Goal: Information Seeking & Learning: Learn about a topic

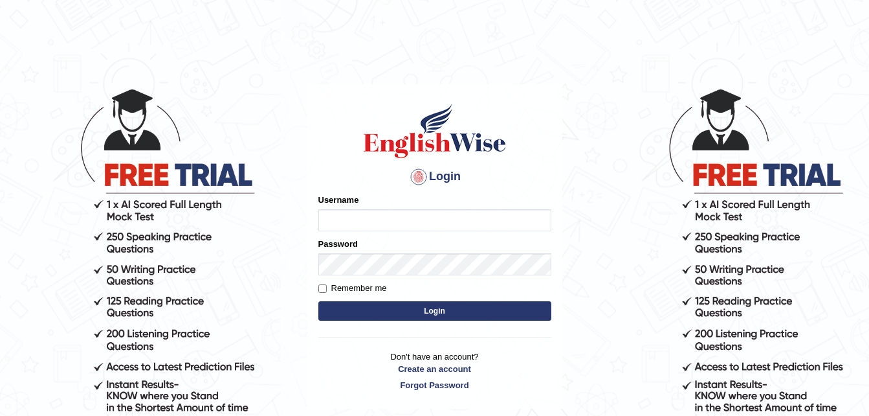
type input "dngwenya"
click at [425, 311] on button "Login" at bounding box center [434, 310] width 233 height 19
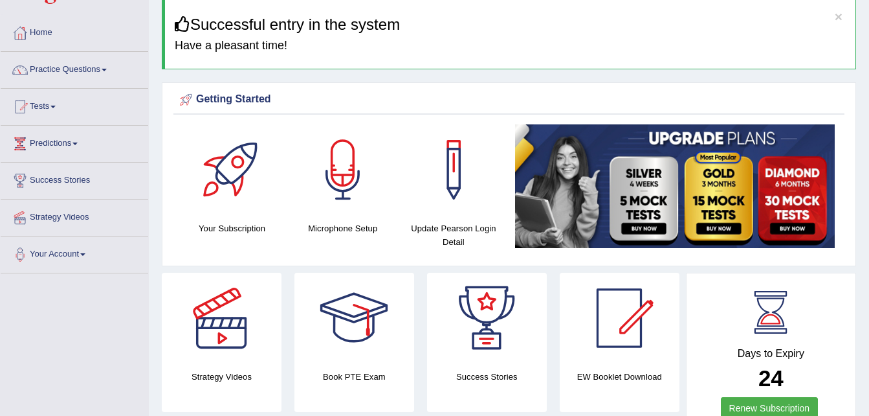
scroll to position [52, 0]
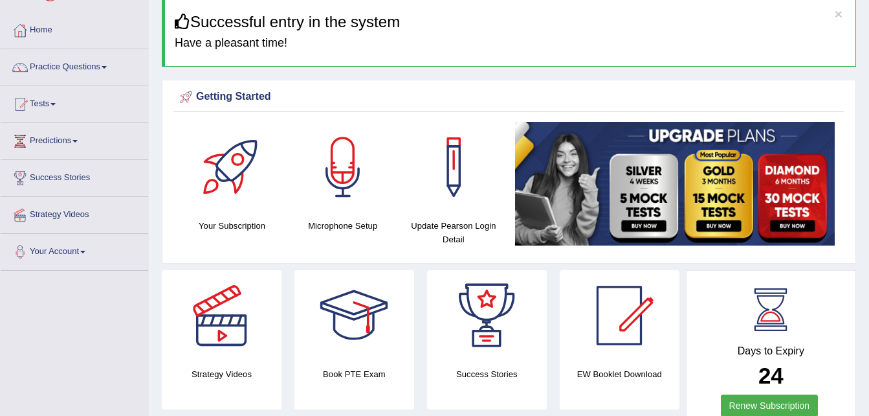
click at [107, 66] on span at bounding box center [104, 67] width 5 height 3
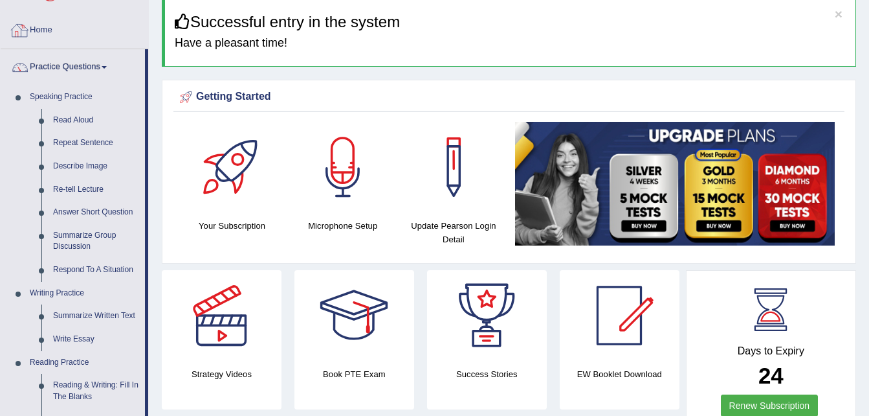
click at [56, 33] on link "Home" at bounding box center [75, 28] width 148 height 32
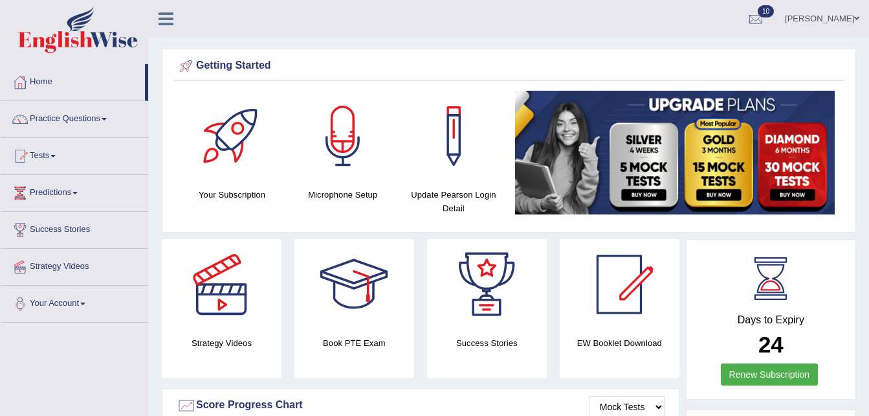
click at [55, 152] on link "Tests" at bounding box center [75, 154] width 148 height 32
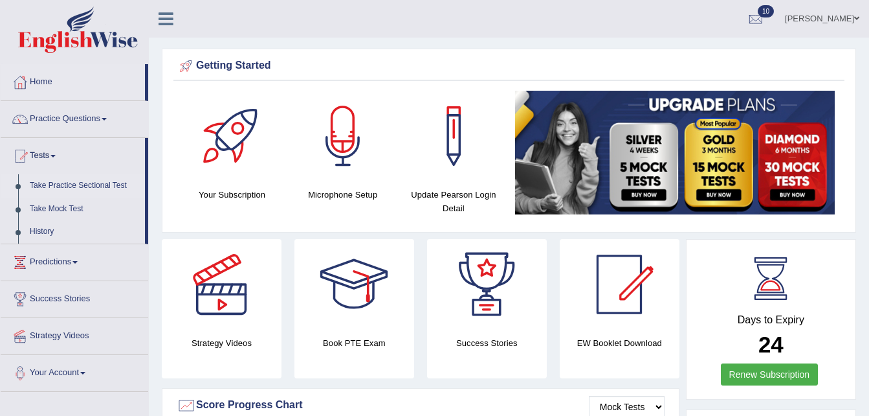
click at [61, 184] on link "Take Practice Sectional Test" at bounding box center [84, 185] width 121 height 23
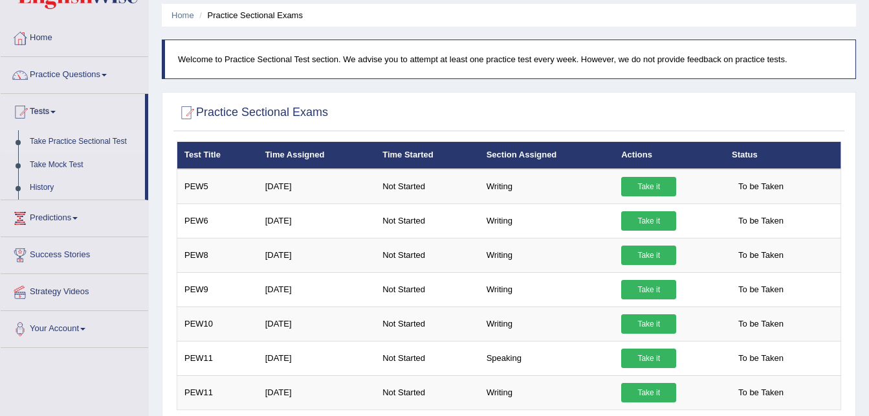
scroll to position [26, 0]
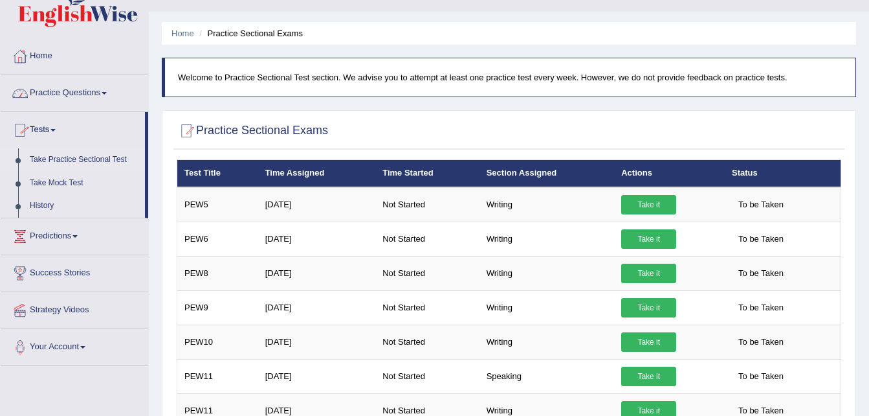
click at [106, 93] on span at bounding box center [104, 93] width 5 height 3
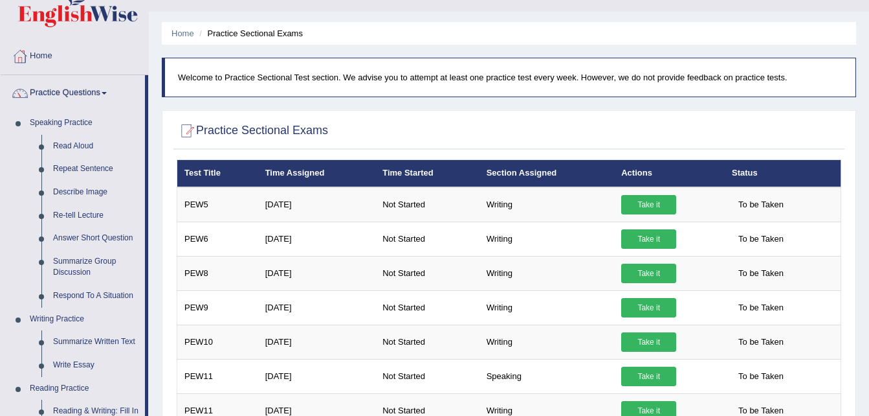
click at [1, 75] on link "Practice Questions" at bounding box center [73, 91] width 144 height 32
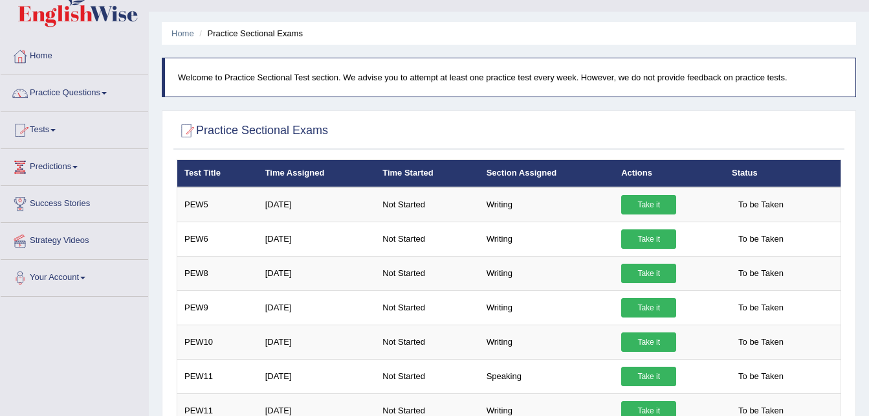
click at [106, 92] on span at bounding box center [104, 93] width 5 height 3
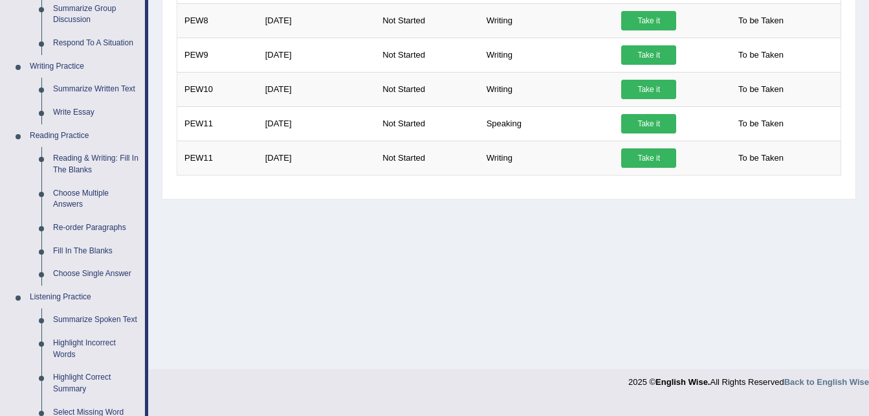
scroll to position [285, 0]
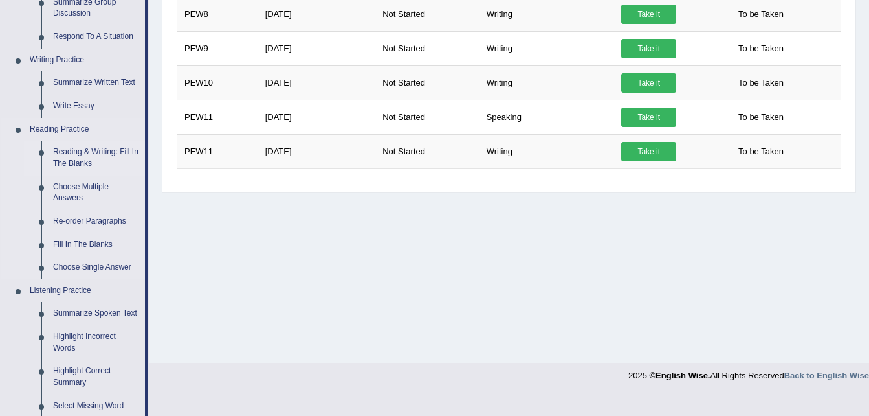
click at [87, 144] on link "Reading & Writing: Fill In The Blanks" at bounding box center [96, 157] width 98 height 34
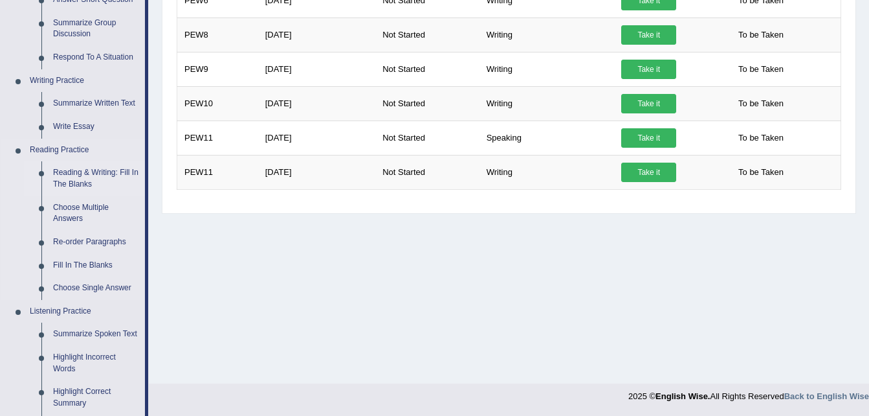
scroll to position [587, 0]
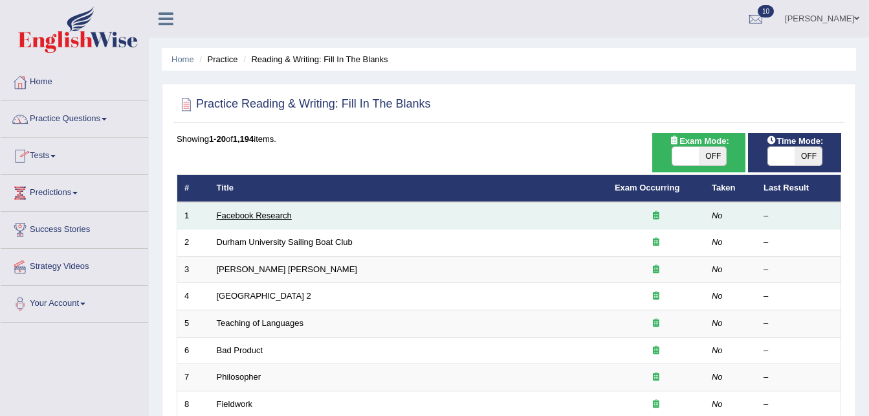
click at [248, 212] on link "Facebook Research" at bounding box center [254, 215] width 75 height 10
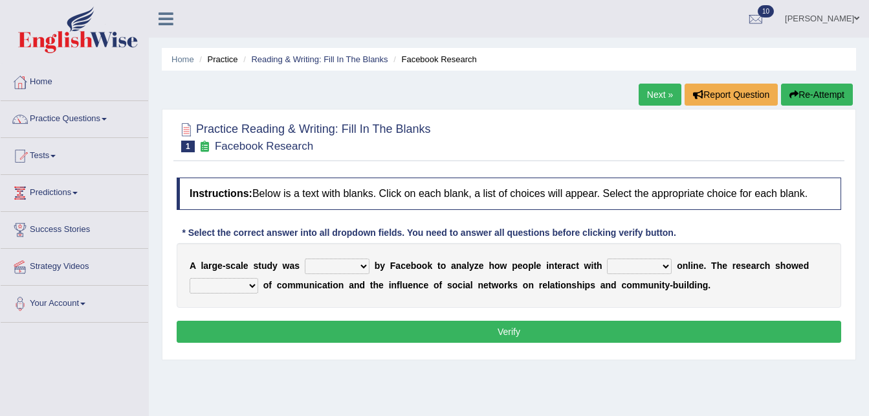
click at [355, 263] on select "surveyed had asked made" at bounding box center [337, 266] width 65 height 16
select select "surveyed"
click at [305, 258] on select "surveyed had asked made" at bounding box center [337, 266] width 65 height 16
click at [640, 263] on select "together all each other another" at bounding box center [639, 266] width 65 height 16
select select "each other"
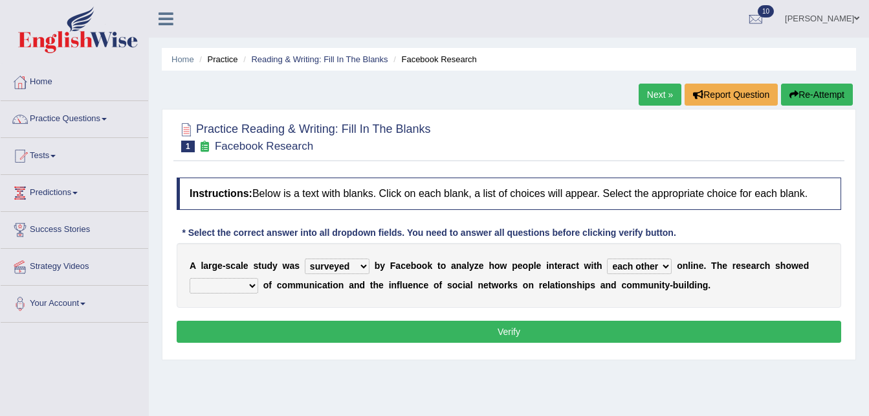
click at [607, 258] on select "together all each other another" at bounding box center [639, 266] width 65 height 16
click at [251, 282] on select "advantages standards fellowships patterns" at bounding box center [224, 286] width 69 height 16
select select "advantages"
click at [190, 278] on select "advantages standards fellowships patterns" at bounding box center [224, 286] width 69 height 16
click at [503, 328] on button "Verify" at bounding box center [509, 331] width 665 height 22
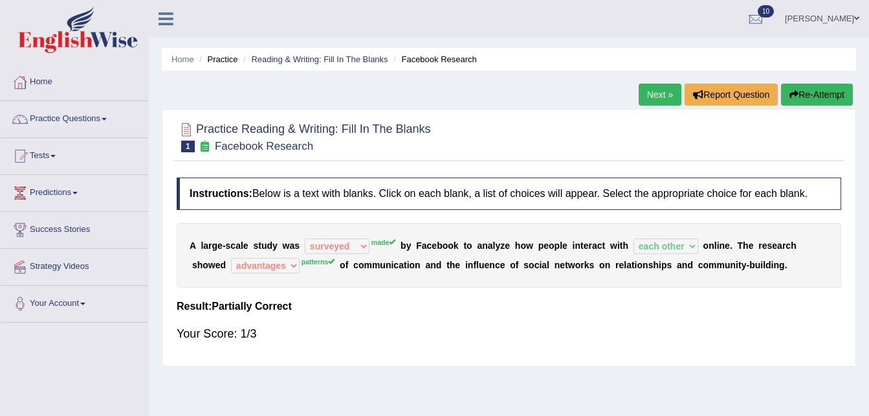
click at [821, 88] on button "Re-Attempt" at bounding box center [817, 95] width 72 height 22
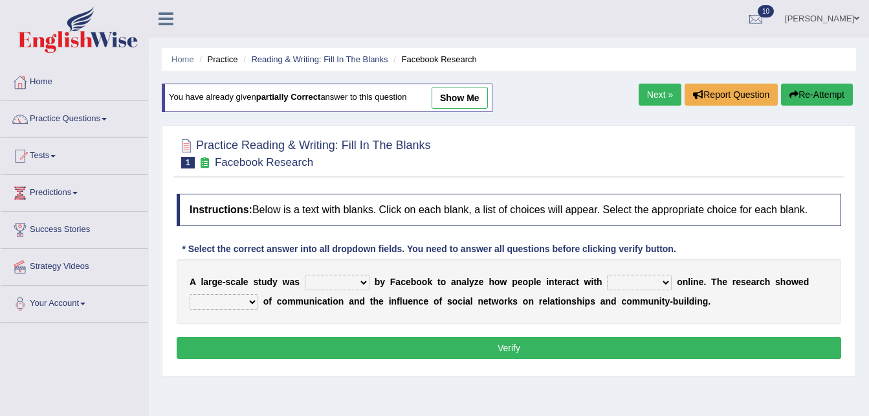
click at [355, 280] on select "surveyed had asked made" at bounding box center [337, 282] width 65 height 16
select select "made"
click at [305, 274] on select "surveyed had asked made" at bounding box center [337, 282] width 65 height 16
click at [645, 280] on select "together all each other another" at bounding box center [639, 282] width 65 height 16
select select "each other"
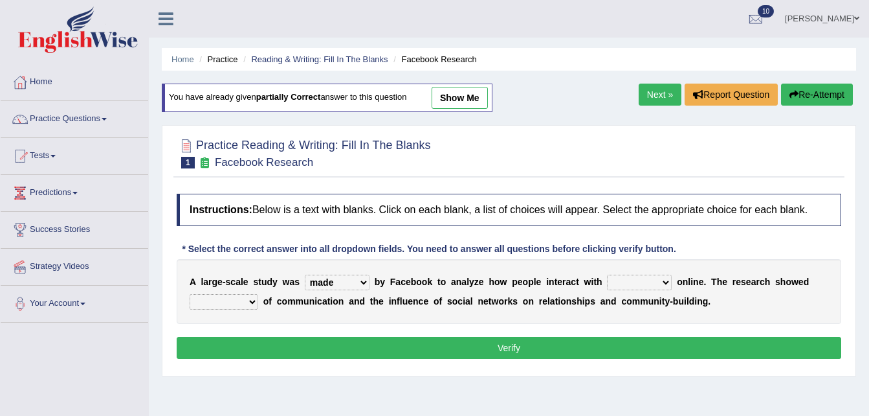
click at [607, 274] on select "together all each other another" at bounding box center [639, 282] width 65 height 16
click at [245, 302] on select "advantages standards fellowships patterns" at bounding box center [224, 302] width 69 height 16
select select "patterns"
click at [190, 294] on select "advantages standards fellowships patterns" at bounding box center [224, 302] width 69 height 16
click at [508, 344] on button "Verify" at bounding box center [509, 348] width 665 height 22
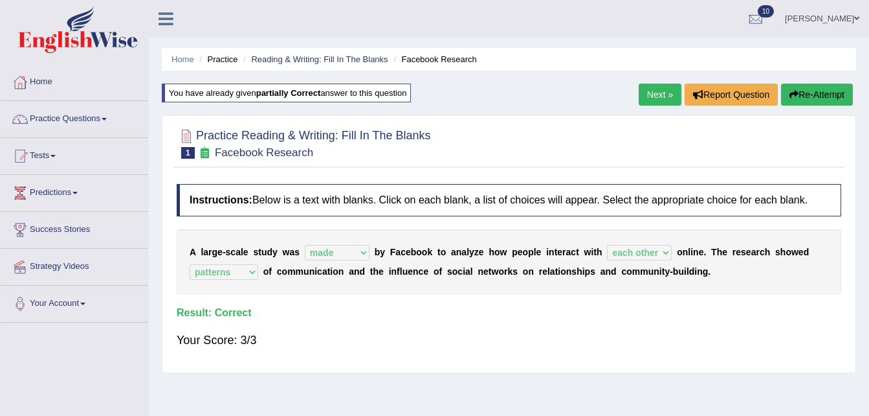
click at [662, 96] on link "Next »" at bounding box center [660, 95] width 43 height 22
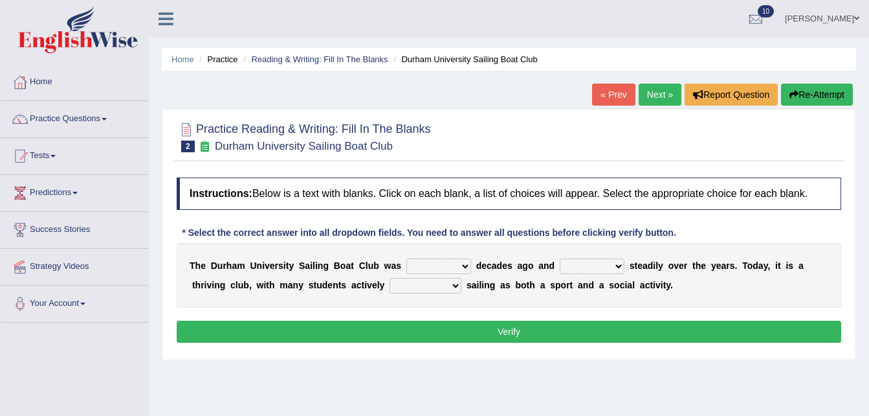
click at [452, 260] on select "found fund founded find" at bounding box center [439, 266] width 65 height 16
select select "founded"
click at [407, 258] on select "found fund founded find" at bounding box center [439, 266] width 65 height 16
click at [599, 265] on select "grow growing has grown grown" at bounding box center [592, 266] width 65 height 16
select select "has grown"
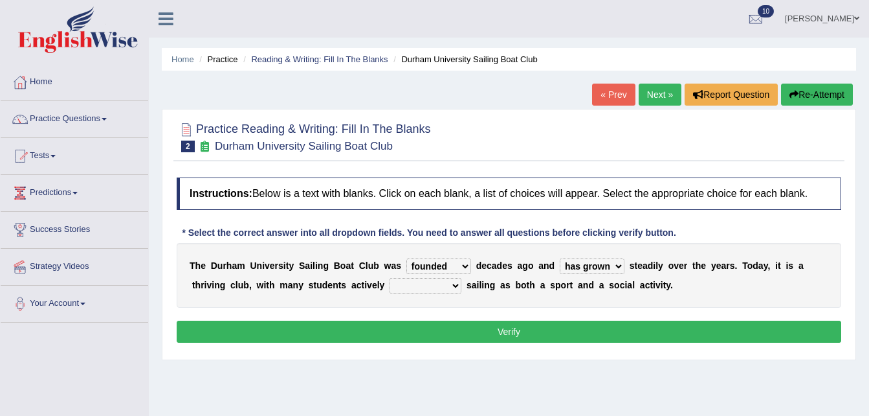
click at [560, 258] on select "grow growing has grown grown" at bounding box center [592, 266] width 65 height 16
click at [564, 337] on button "Verify" at bounding box center [509, 331] width 665 height 22
click at [399, 285] on select "enjoy enjoyed are enjoying enjoying" at bounding box center [426, 286] width 72 height 16
select select "enjoying"
click at [390, 278] on select "enjoy enjoyed are enjoying enjoying" at bounding box center [426, 286] width 72 height 16
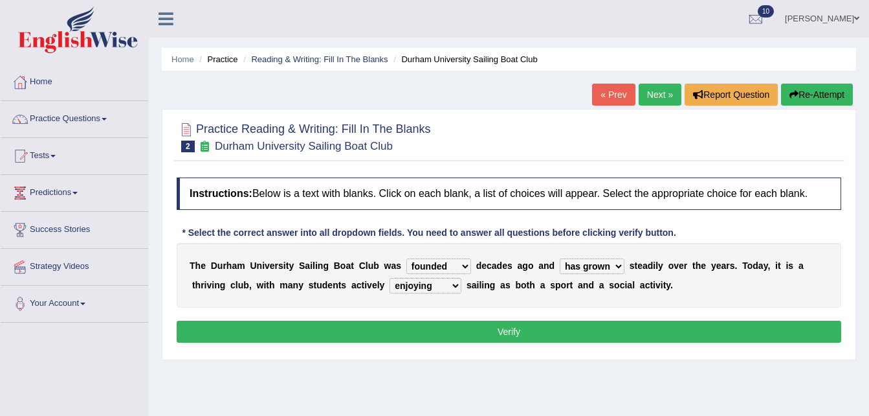
click at [503, 329] on button "Verify" at bounding box center [509, 331] width 665 height 22
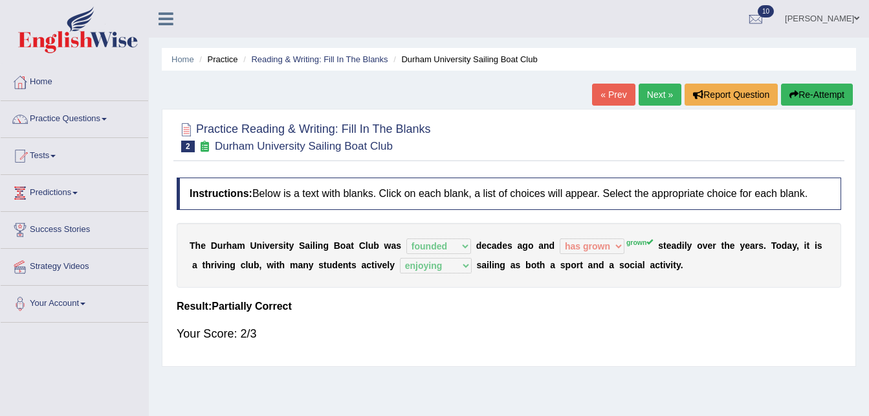
click at [677, 91] on link "Next »" at bounding box center [660, 95] width 43 height 22
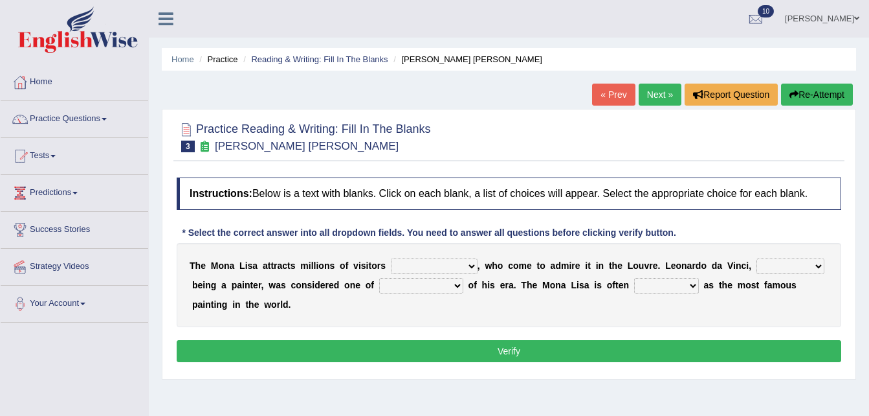
click at [453, 267] on select "around the year the all year all year round per year" at bounding box center [434, 266] width 87 height 16
select select "all year round"
click at [391, 258] on select "around the year the all year all year round per year" at bounding box center [434, 266] width 87 height 16
click at [455, 262] on select "around the year the all year all year round per year" at bounding box center [434, 266] width 87 height 16
click at [779, 267] on select "rather than as much as as well as as long as" at bounding box center [791, 266] width 68 height 16
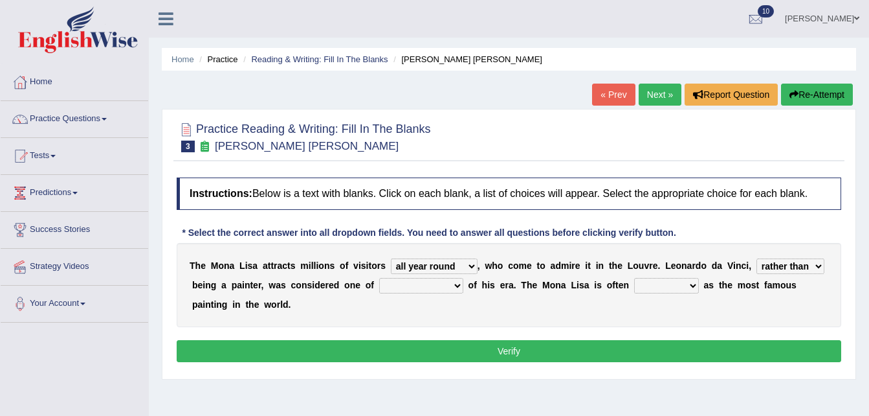
click at [757, 258] on select "rather than as much as as well as as long as" at bounding box center [791, 266] width 68 height 16
click at [777, 264] on select "rather than as much as as well as as long as" at bounding box center [791, 266] width 68 height 16
click at [757, 258] on select "rather than as much as as well as as long as" at bounding box center [791, 266] width 68 height 16
click at [779, 263] on select "rather than as much as as well as as long as" at bounding box center [791, 266] width 68 height 16
select select "rather than"
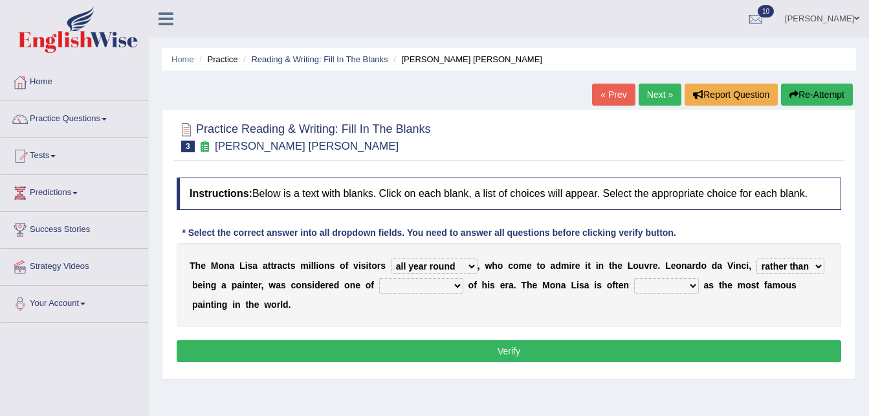
click at [757, 258] on select "rather than as much as as well as as long as" at bounding box center [791, 266] width 68 height 16
click at [405, 285] on select "better artists artist the better artist the best artists" at bounding box center [421, 286] width 84 height 16
select select "the better artist"
click at [379, 278] on select "better artists artist the better artist the best artists" at bounding box center [421, 286] width 84 height 16
click at [634, 282] on select "classified suggested predicted described" at bounding box center [666, 286] width 65 height 16
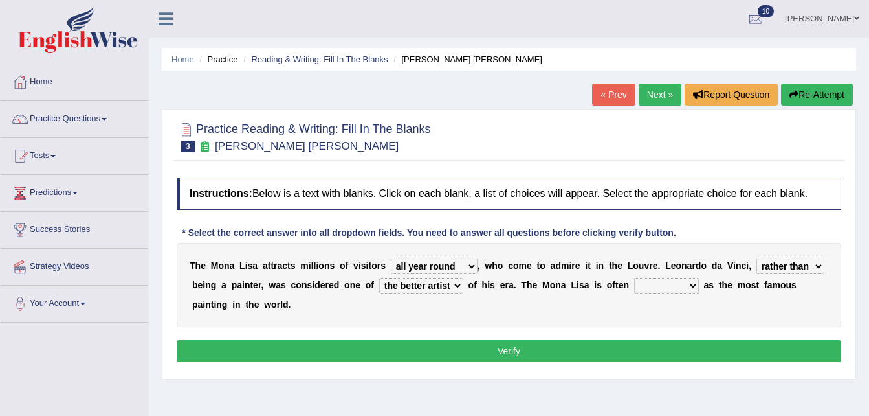
select select "classified"
click at [634, 278] on select "classified suggested predicted described" at bounding box center [666, 286] width 65 height 16
click at [586, 340] on button "Verify" at bounding box center [509, 351] width 665 height 22
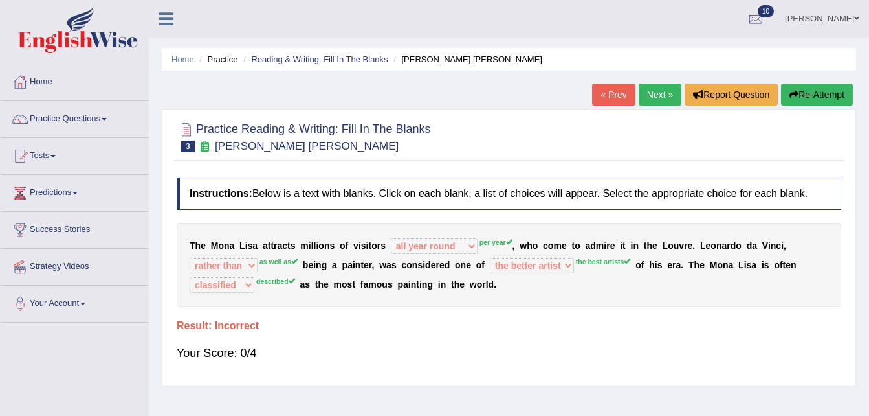
click at [825, 95] on button "Re-Attempt" at bounding box center [817, 95] width 72 height 22
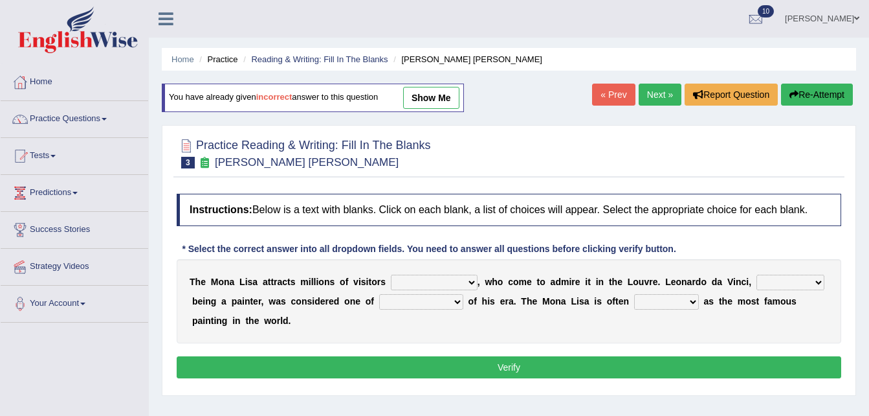
click at [458, 281] on select "around the year the all year all year round per year" at bounding box center [434, 282] width 87 height 16
click at [391, 274] on select "around the year the all year all year round per year" at bounding box center [434, 282] width 87 height 16
click at [781, 281] on select "rather than as much as as well as as long as" at bounding box center [791, 282] width 68 height 16
click at [440, 89] on link "show me" at bounding box center [431, 98] width 56 height 22
select select "all year round"
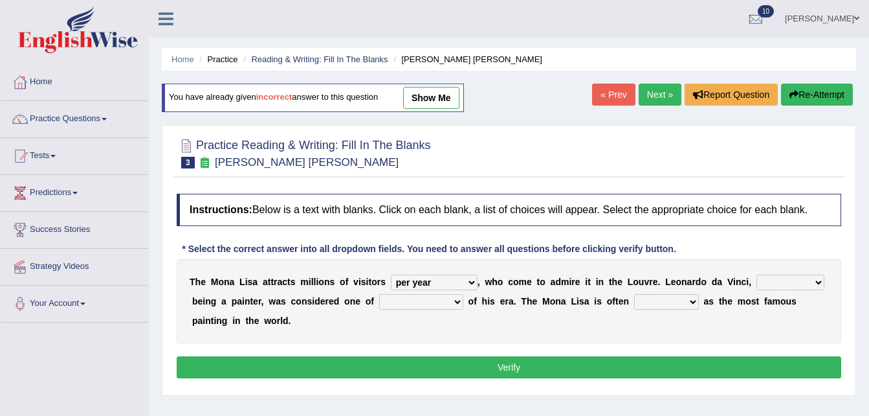
select select "rather than"
select select "the better artist"
select select "classified"
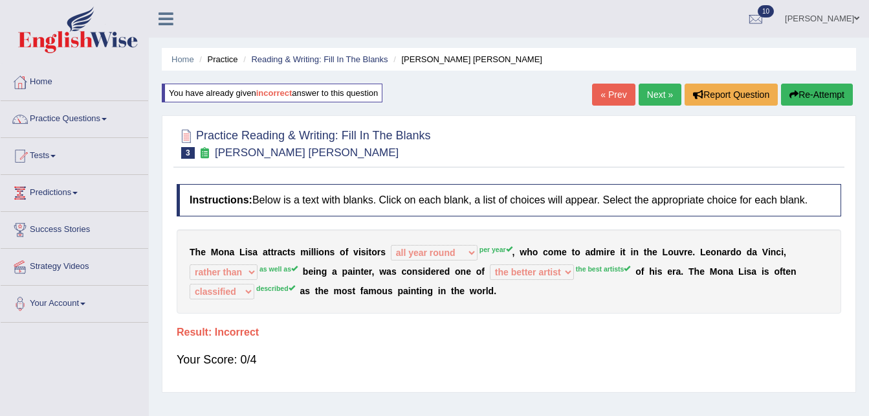
click at [812, 96] on button "Re-Attempt" at bounding box center [817, 95] width 72 height 22
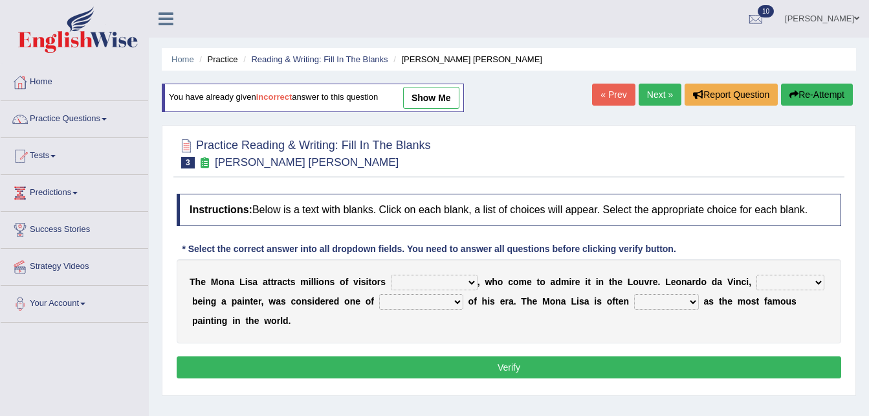
click at [452, 280] on select "around the year the all year all year round per year" at bounding box center [434, 282] width 87 height 16
select select "per year"
click at [391, 274] on select "around the year the all year all year round per year" at bounding box center [434, 282] width 87 height 16
click at [783, 278] on select "rather than as much as as well as as long as" at bounding box center [791, 282] width 68 height 16
select select "as well as"
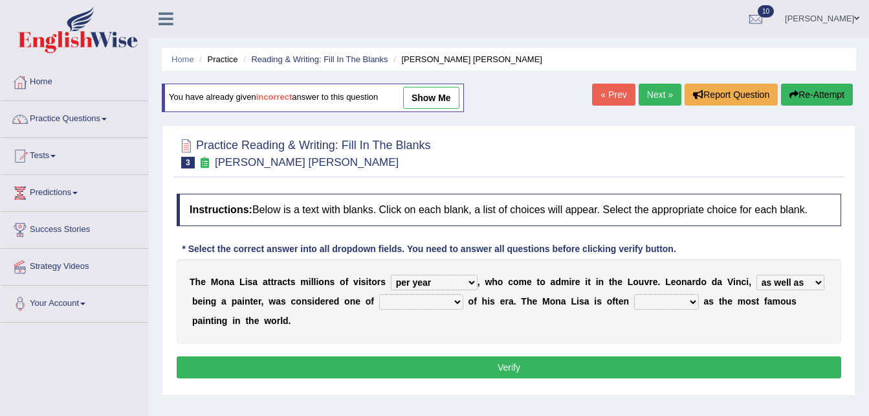
click at [757, 274] on select "rather than as much as as well as as long as" at bounding box center [791, 282] width 68 height 16
click at [404, 298] on select "better artists artist the better artist the best artists" at bounding box center [421, 302] width 84 height 16
select select "the best artists"
click at [379, 294] on select "better artists artist the better artist the best artists" at bounding box center [421, 302] width 84 height 16
click at [634, 296] on select "classified suggested predicted described" at bounding box center [666, 302] width 65 height 16
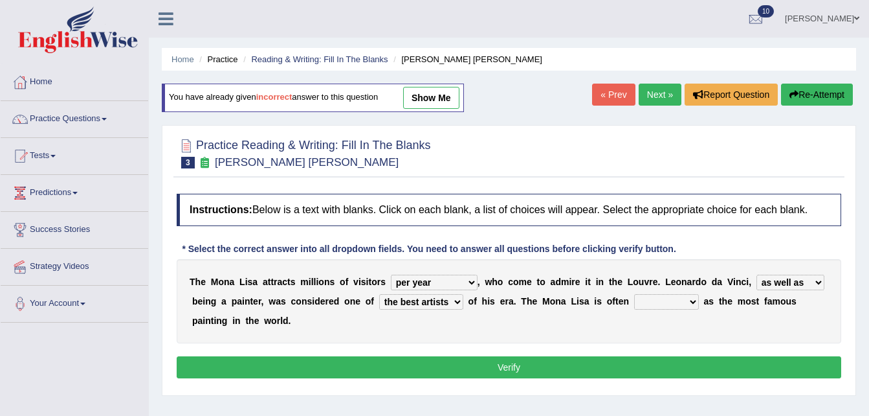
select select "described"
click at [634, 294] on select "classified suggested predicted described" at bounding box center [666, 302] width 65 height 16
click at [513, 356] on button "Verify" at bounding box center [509, 367] width 665 height 22
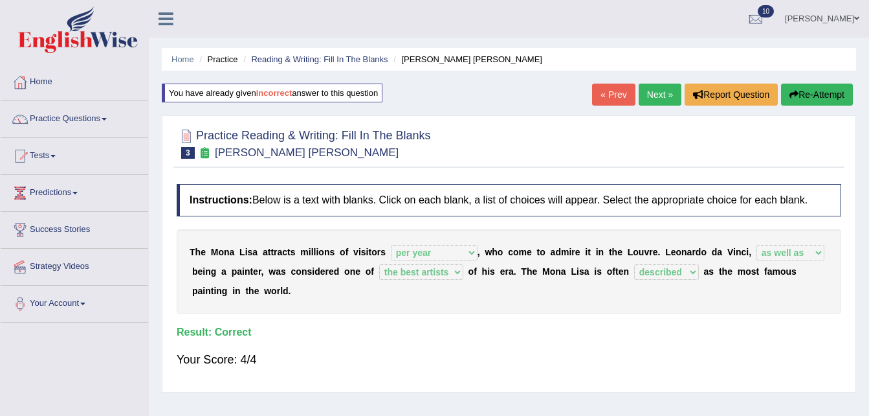
click at [666, 94] on link "Next »" at bounding box center [660, 95] width 43 height 22
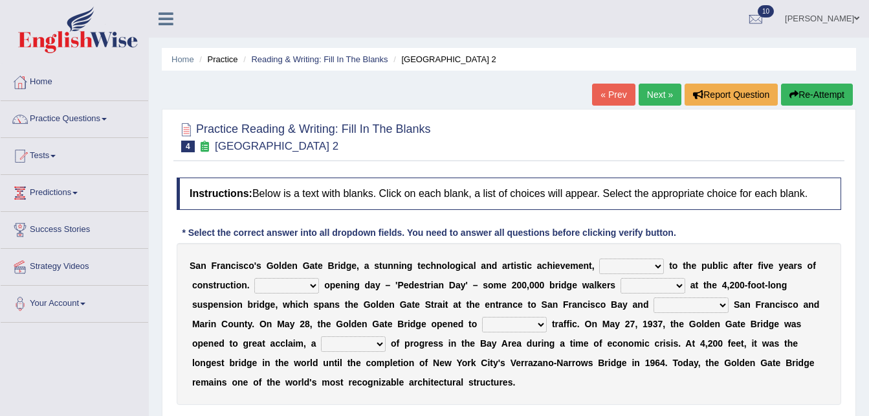
click at [630, 265] on select "opens closes appears equals" at bounding box center [631, 266] width 65 height 16
select select "opens"
click at [599, 258] on select "opens closes appears equals" at bounding box center [631, 266] width 65 height 16
click at [304, 284] on select "On During Since When" at bounding box center [286, 286] width 65 height 16
select select "On"
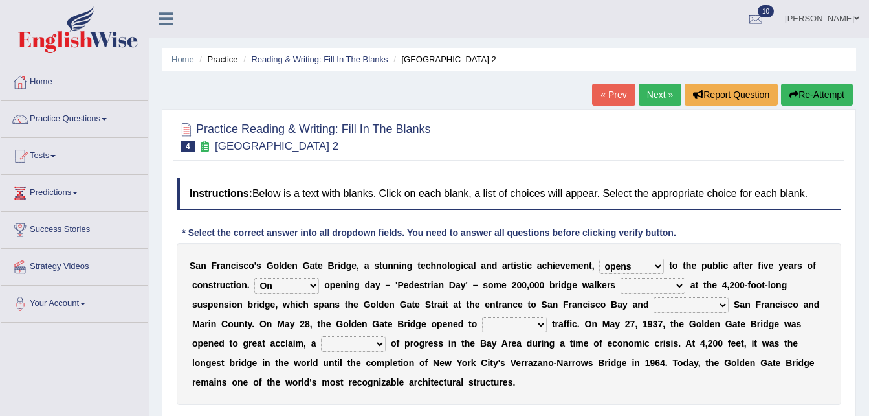
click at [254, 278] on select "On During Since When" at bounding box center [286, 286] width 65 height 16
click at [658, 283] on select "stationed looked marveled laughed" at bounding box center [653, 286] width 65 height 16
select select "stationed"
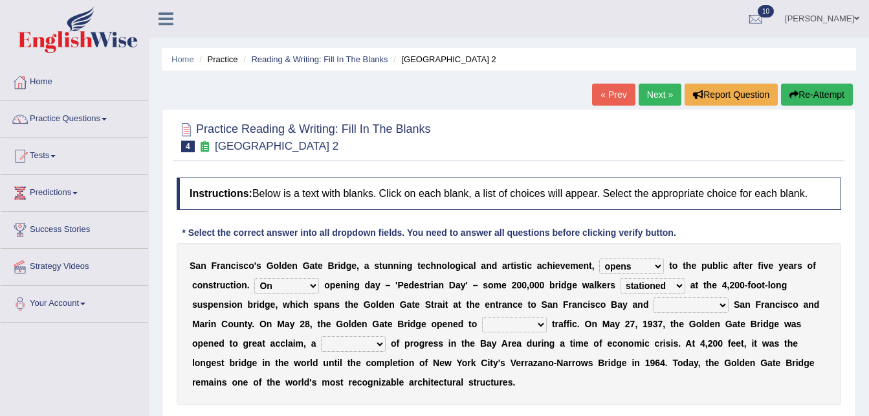
click at [621, 278] on select "stationed looked marveled laughed" at bounding box center [653, 286] width 65 height 16
click at [654, 307] on select "separates connects channels differentiates" at bounding box center [691, 305] width 75 height 16
click at [654, 302] on select "separates connects channels differentiates" at bounding box center [691, 305] width 75 height 16
select select "differentiates"
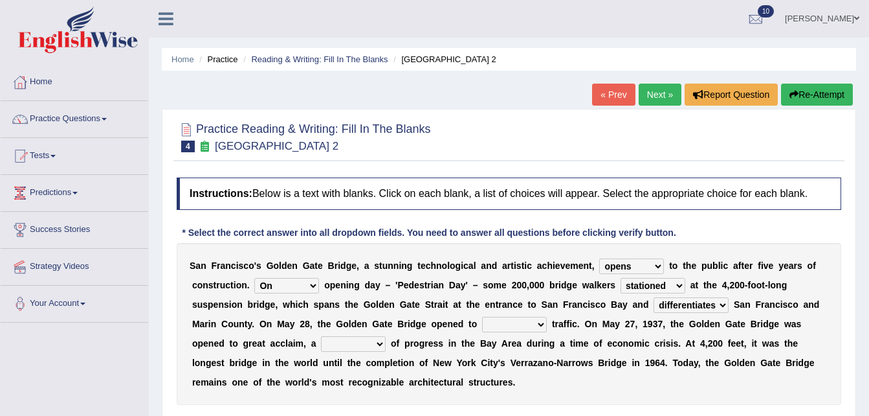
click at [654, 297] on select "separates connects channels differentiates" at bounding box center [691, 305] width 75 height 16
click at [482, 322] on select "aquatic vehicular airborne watertight" at bounding box center [514, 325] width 65 height 16
select select "vehicular"
click at [482, 317] on select "aquatic vehicular airborne watertight" at bounding box center [514, 325] width 65 height 16
click at [321, 343] on select "denial symbol technique yield" at bounding box center [353, 344] width 65 height 16
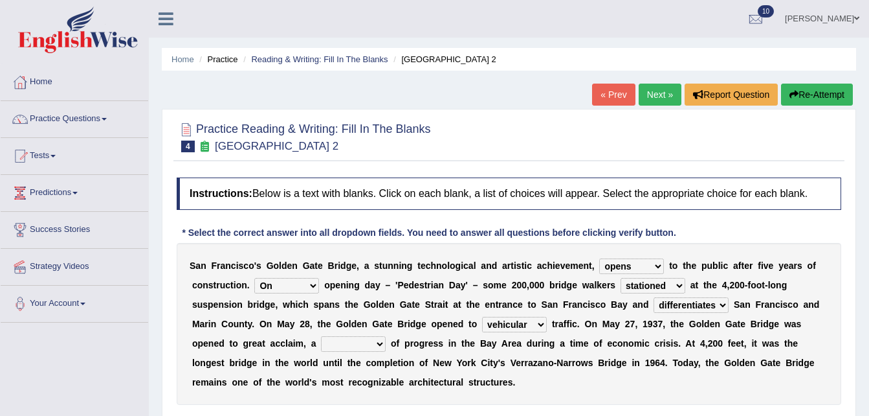
select select "yield"
click at [321, 336] on select "denial symbol technique yield" at bounding box center [353, 344] width 65 height 16
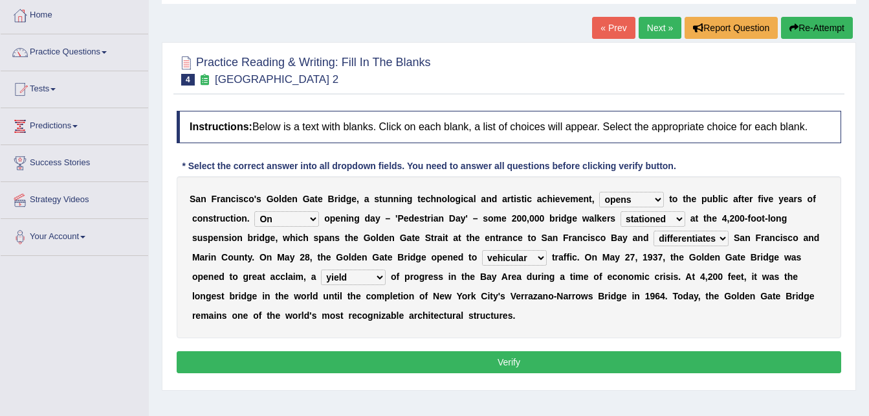
scroll to position [78, 0]
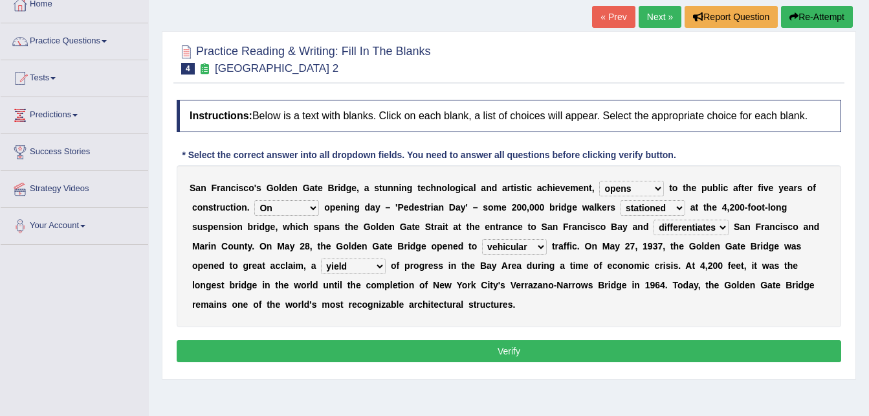
click at [506, 353] on button "Verify" at bounding box center [509, 351] width 665 height 22
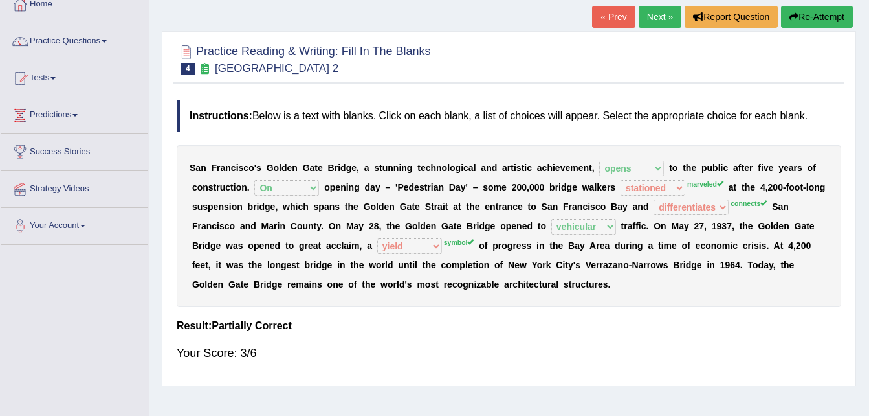
click at [836, 8] on button "Re-Attempt" at bounding box center [817, 17] width 72 height 22
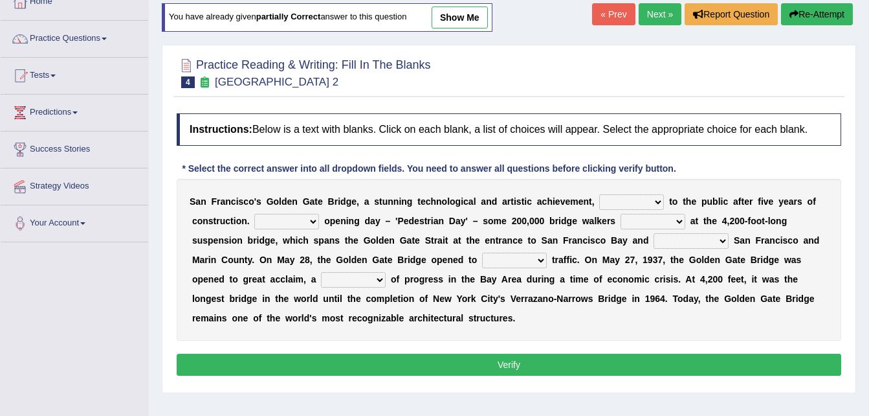
scroll to position [78, 0]
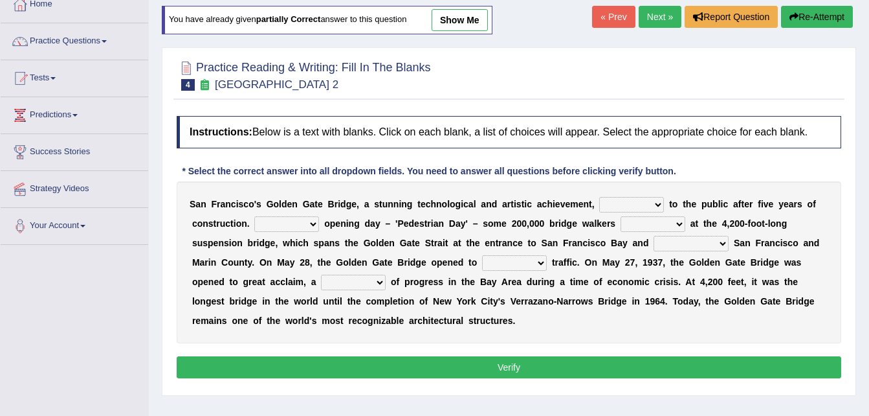
click at [626, 199] on select "opens closes appears equals" at bounding box center [631, 205] width 65 height 16
select select "opens"
click at [599, 197] on select "opens closes appears equals" at bounding box center [631, 205] width 65 height 16
click at [307, 224] on select "On During Since When" at bounding box center [286, 224] width 65 height 16
select select "On"
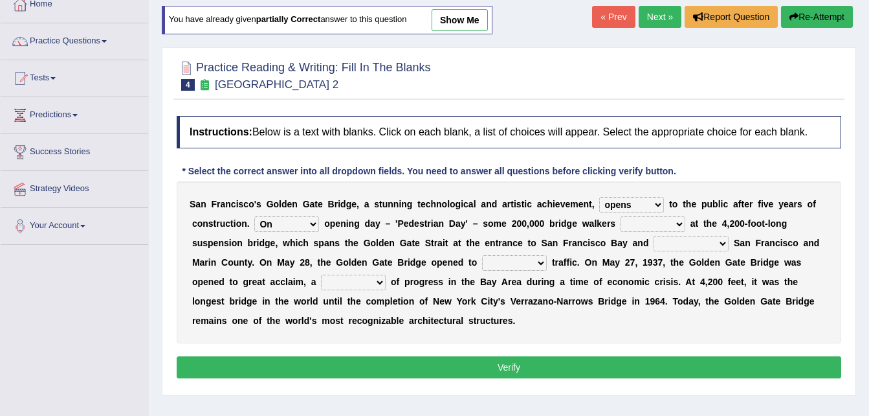
click at [254, 216] on select "On During Since When" at bounding box center [286, 224] width 65 height 16
click at [658, 227] on select "stationed looked marveled laughed" at bounding box center [653, 224] width 65 height 16
select select "marveled"
click at [621, 216] on select "stationed looked marveled laughed" at bounding box center [653, 224] width 65 height 16
click at [654, 241] on select "separates connects channels differentiates" at bounding box center [691, 244] width 75 height 16
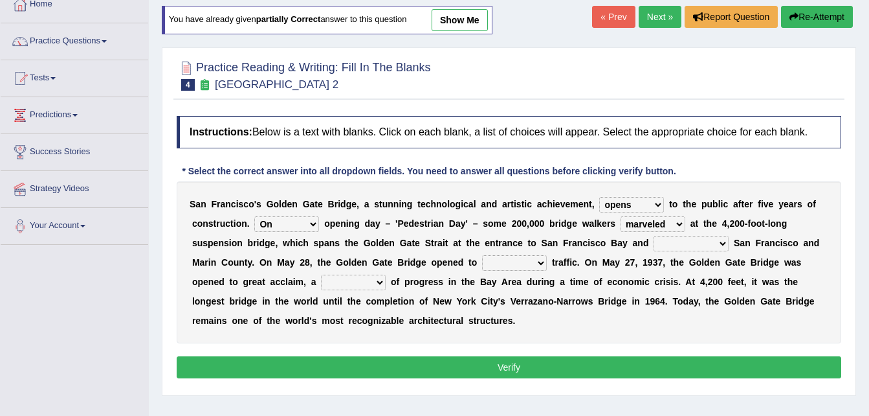
select select "connects"
click at [654, 236] on select "separates connects channels differentiates" at bounding box center [691, 244] width 75 height 16
click at [482, 261] on select "aquatic vehicular airborne watertight" at bounding box center [514, 263] width 65 height 16
select select "vehicular"
click at [482, 255] on select "aquatic vehicular airborne watertight" at bounding box center [514, 263] width 65 height 16
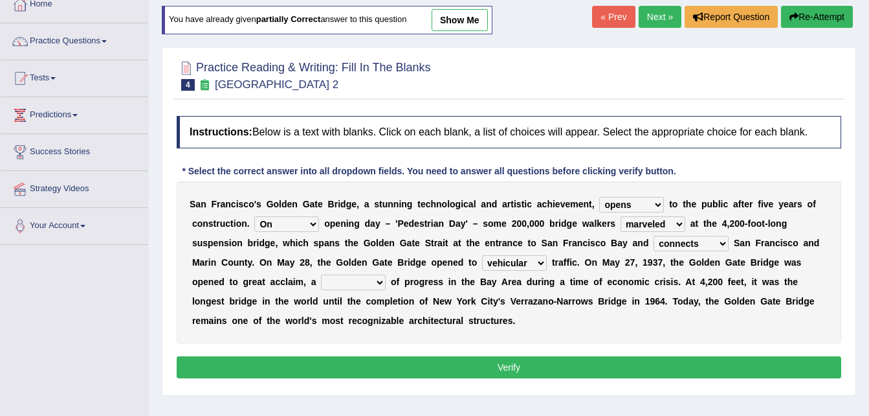
click at [321, 283] on select "denial symbol technique yield" at bounding box center [353, 282] width 65 height 16
select select "symbol"
click at [321, 274] on select "denial symbol technique yield" at bounding box center [353, 282] width 65 height 16
click at [493, 361] on button "Verify" at bounding box center [509, 367] width 665 height 22
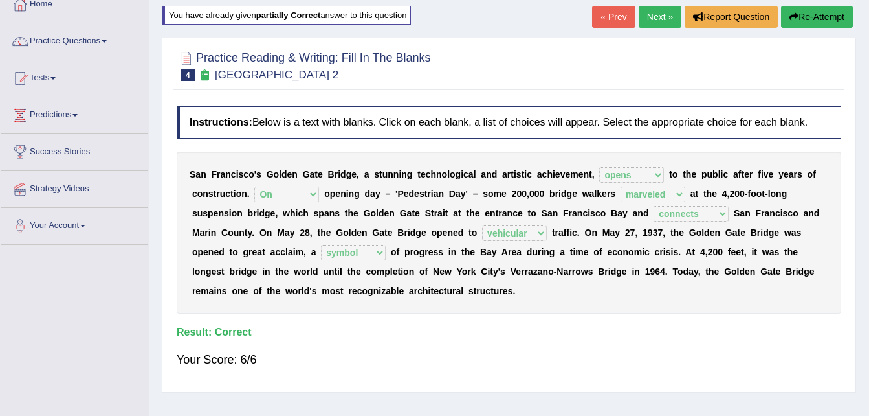
click at [662, 14] on link "Next »" at bounding box center [660, 17] width 43 height 22
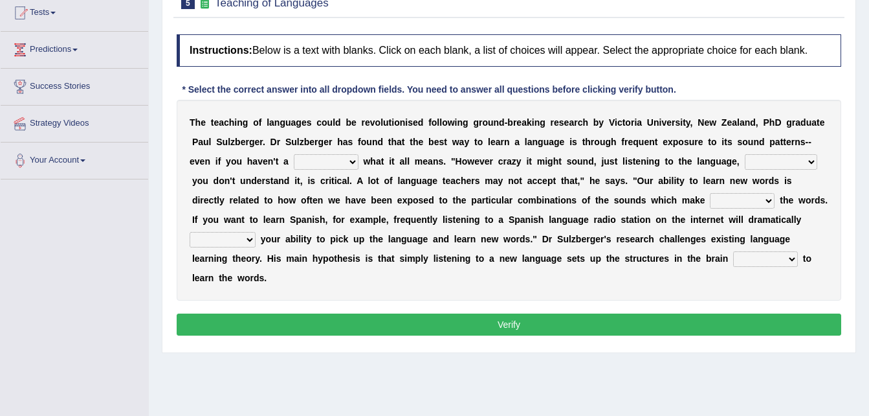
scroll to position [155, 0]
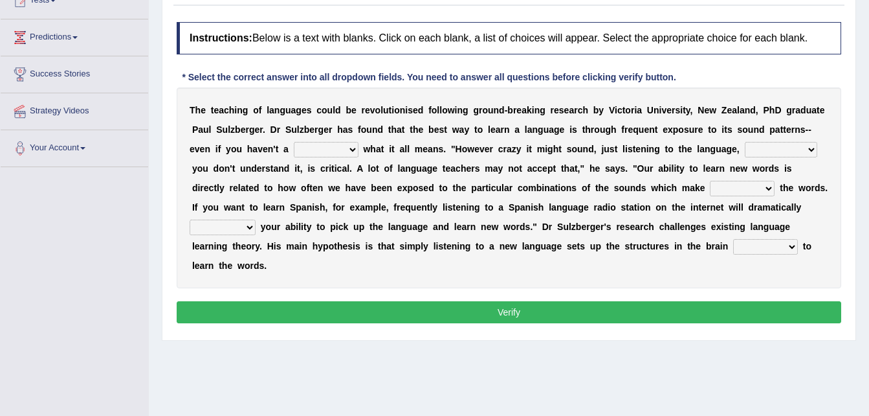
click at [294, 150] on select "dew claw clue due" at bounding box center [326, 150] width 65 height 16
select select "clue"
click at [294, 142] on select "dew claw clue due" at bounding box center [326, 150] width 65 height 16
click at [745, 148] on select "but also all together even though if so" at bounding box center [781, 150] width 73 height 16
select select "even though"
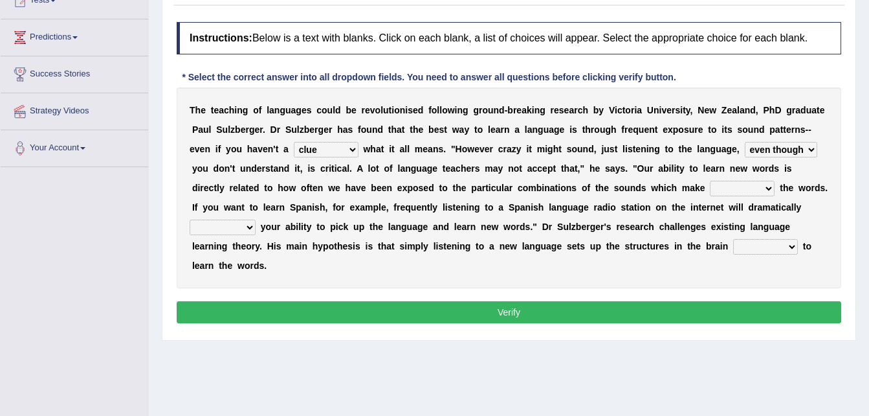
click at [745, 142] on select "but also all together even though if so" at bounding box center [781, 150] width 73 height 16
click at [710, 188] on select "down up of on" at bounding box center [742, 189] width 65 height 16
select select "up"
click at [710, 181] on select "down up of on" at bounding box center [742, 189] width 65 height 16
click at [256, 219] on select "evaluate exaggerate describe boost" at bounding box center [223, 227] width 66 height 16
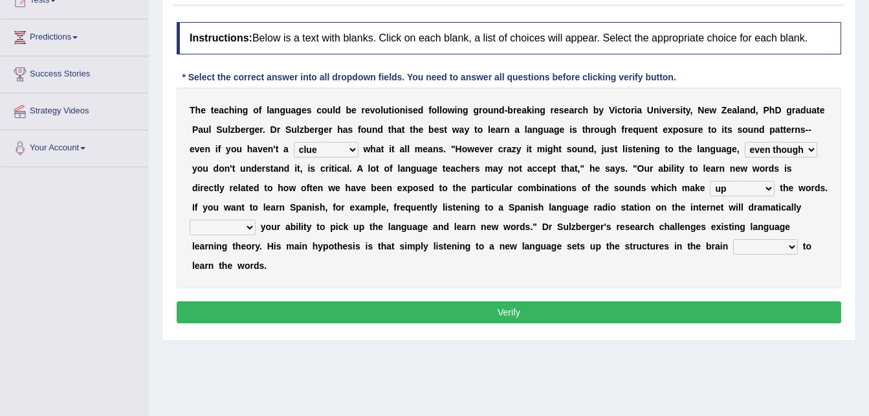
select select "boost"
click at [256, 219] on select "evaluate exaggerate describe boost" at bounding box center [223, 227] width 66 height 16
click at [733, 244] on select "requiring required directed to require" at bounding box center [765, 247] width 65 height 16
select select "required"
click at [733, 239] on select "requiring required directed to require" at bounding box center [765, 247] width 65 height 16
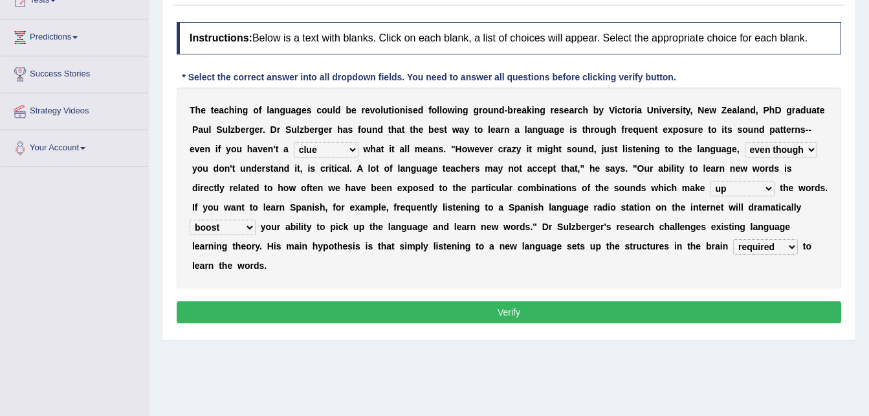
click at [489, 301] on button "Verify" at bounding box center [509, 312] width 665 height 22
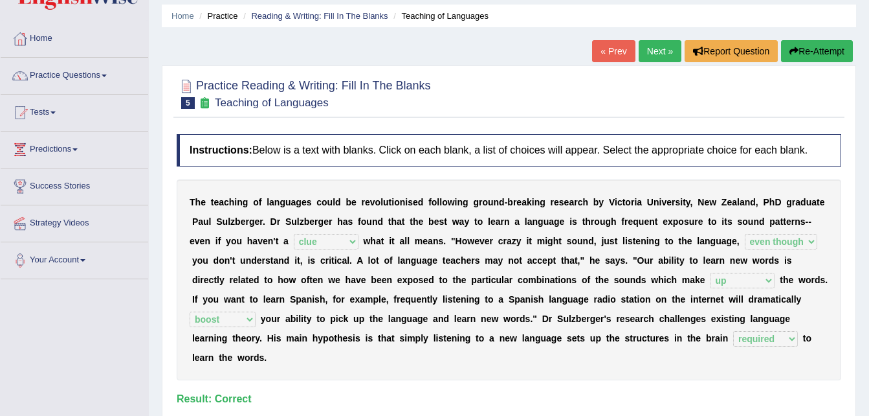
scroll to position [17, 0]
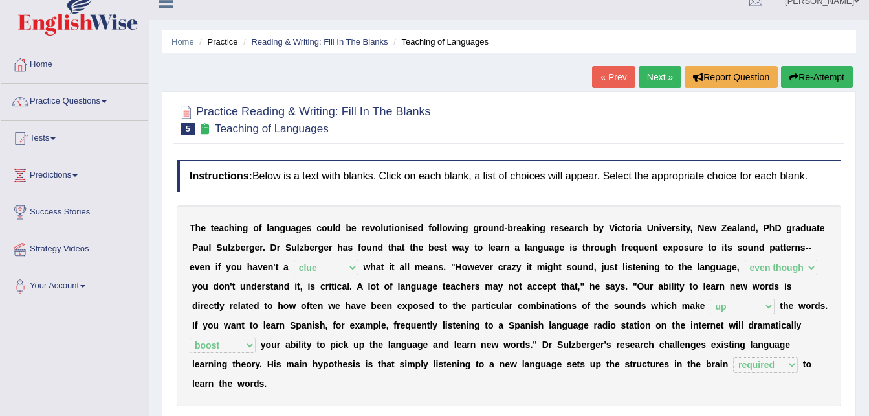
click at [665, 75] on link "Next »" at bounding box center [660, 77] width 43 height 22
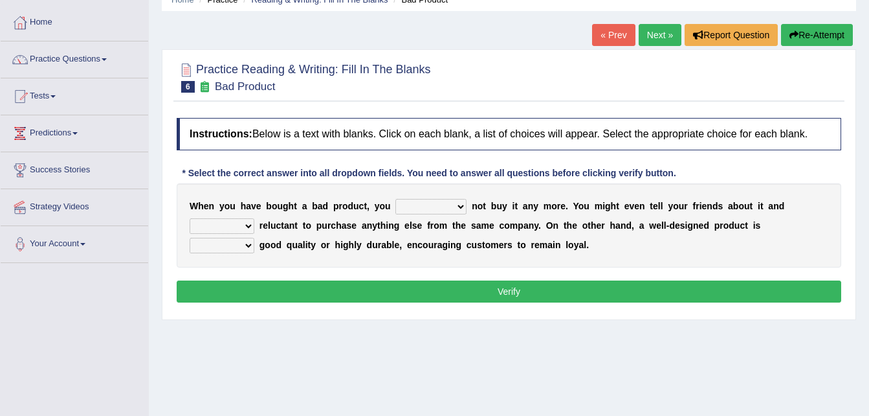
scroll to position [78, 0]
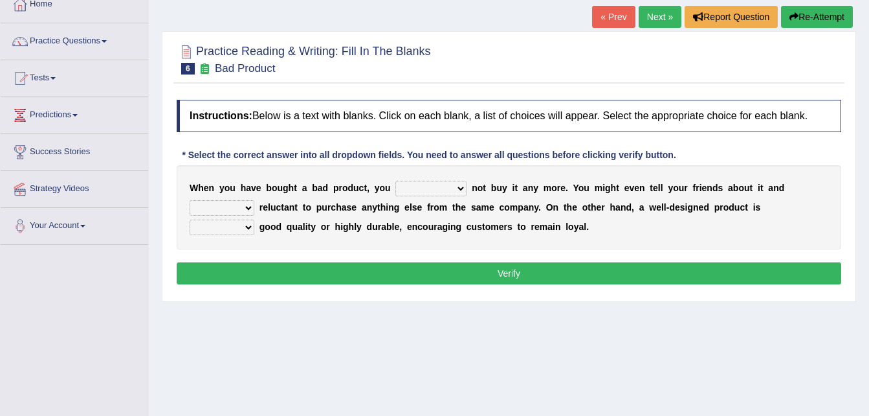
click at [443, 187] on select "would have should have should" at bounding box center [431, 189] width 71 height 16
select select "should"
click at [396, 181] on select "would have should have should" at bounding box center [431, 189] width 71 height 16
click at [254, 200] on select "is are be being" at bounding box center [222, 208] width 65 height 16
select select "be"
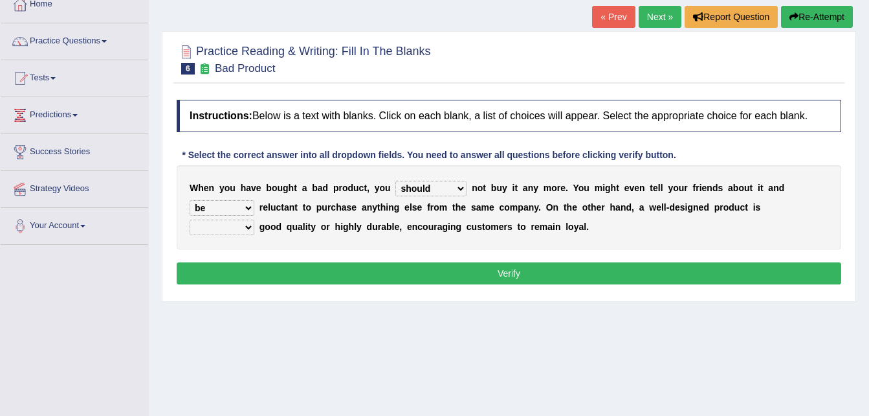
click at [254, 200] on select "is are be being" at bounding box center [222, 208] width 65 height 16
click at [254, 219] on select "both also neither either" at bounding box center [222, 227] width 65 height 16
select select "either"
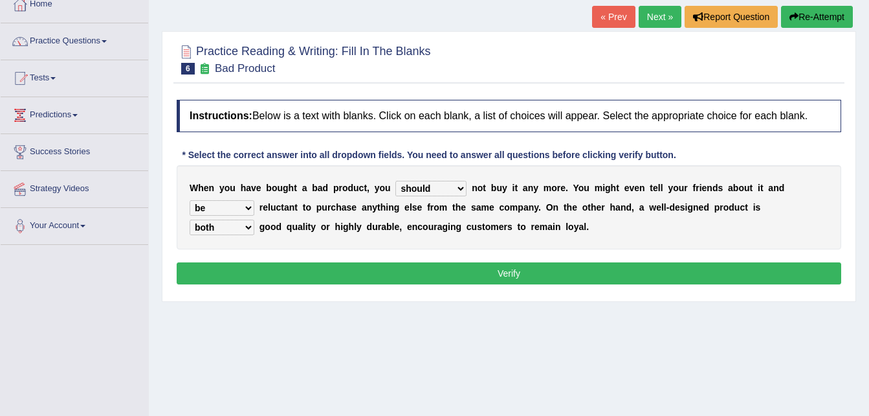
click at [254, 219] on select "both also neither either" at bounding box center [222, 227] width 65 height 16
click at [686, 276] on button "Verify" at bounding box center [509, 273] width 665 height 22
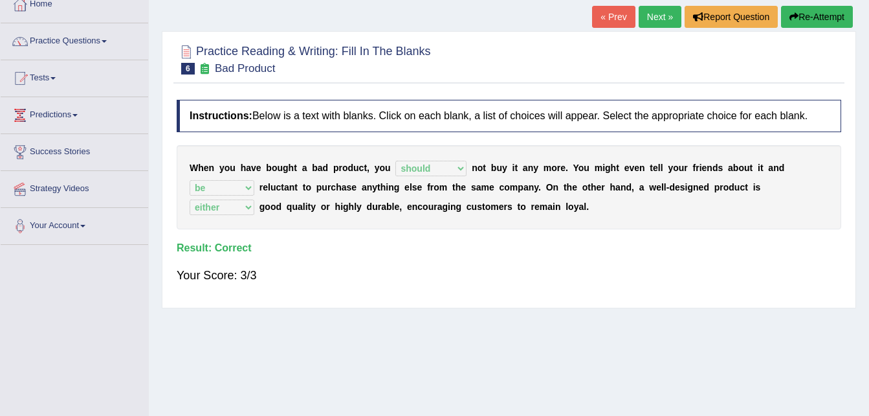
click at [651, 17] on link "Next »" at bounding box center [660, 17] width 43 height 22
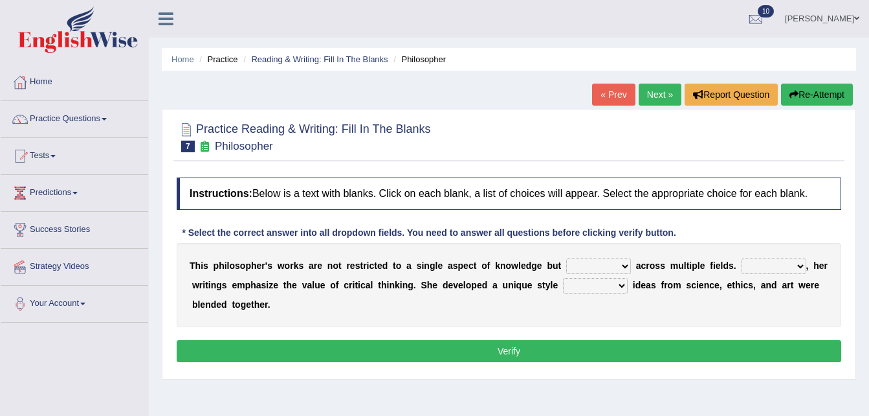
scroll to position [26, 0]
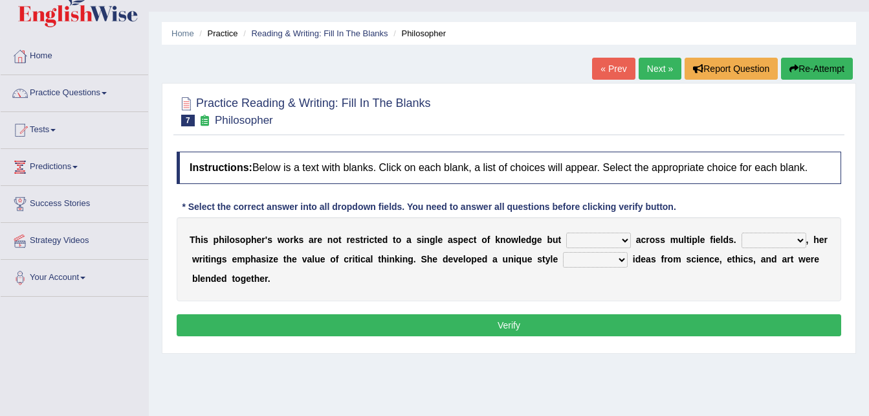
click at [602, 239] on select "constrain contain assemble extend" at bounding box center [598, 240] width 65 height 16
select select "extend"
click at [566, 232] on select "constrain contain assemble extend" at bounding box center [598, 240] width 65 height 16
click at [600, 242] on select "constrain contain assemble extend" at bounding box center [598, 240] width 65 height 16
click at [767, 238] on select "Rather So Moreover Likely" at bounding box center [774, 240] width 65 height 16
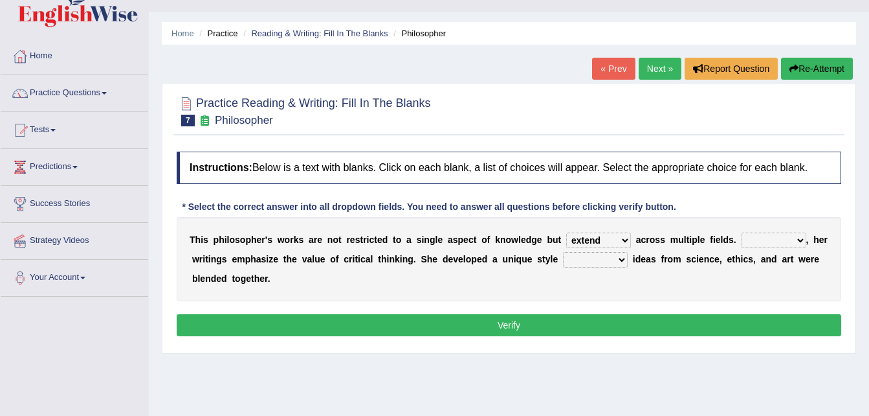
select select "Moreover"
click at [742, 232] on select "Rather So Moreover Likely" at bounding box center [774, 240] width 65 height 16
click at [596, 258] on select "in that that which in which" at bounding box center [595, 260] width 65 height 16
select select "that"
click at [563, 252] on select "in that that which in which" at bounding box center [595, 260] width 65 height 16
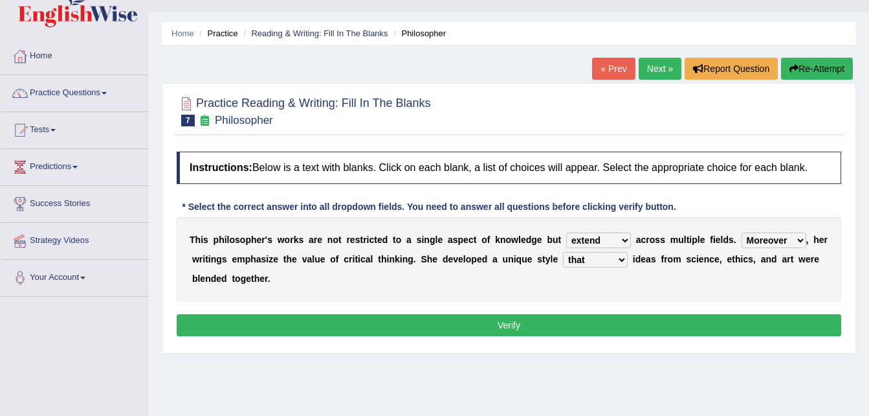
click at [513, 324] on button "Verify" at bounding box center [509, 325] width 665 height 22
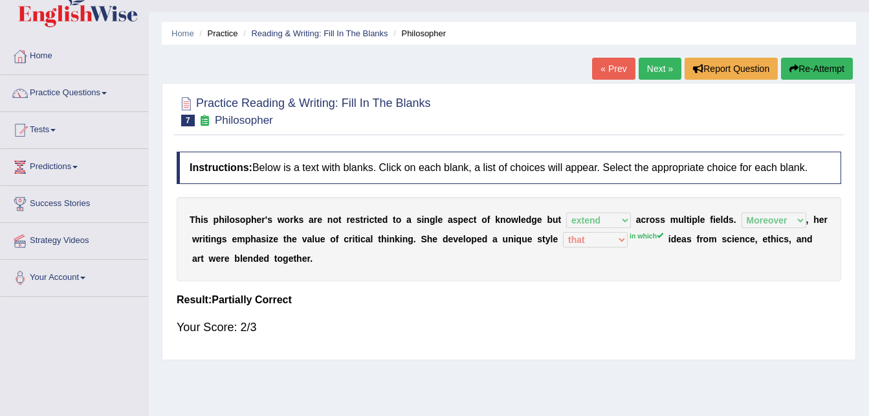
click at [795, 64] on icon "button" at bounding box center [794, 68] width 9 height 9
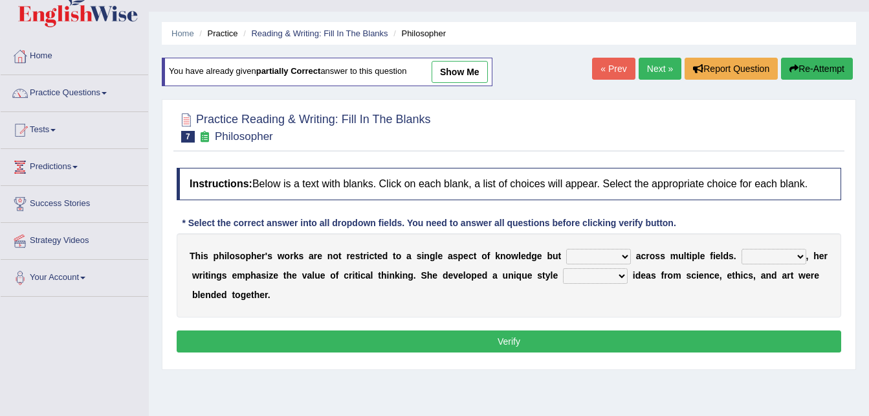
scroll to position [26, 0]
click at [601, 256] on select "constrain contain assemble extend" at bounding box center [598, 257] width 65 height 16
select select "extend"
click at [566, 249] on select "constrain contain assemble extend" at bounding box center [598, 257] width 65 height 16
click at [769, 251] on select "Rather So Moreover Likely" at bounding box center [774, 257] width 65 height 16
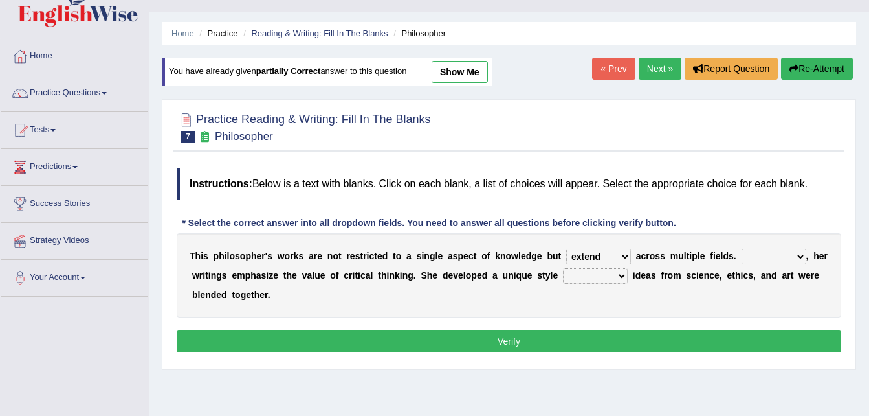
select select "Moreover"
click at [742, 249] on select "Rather So Moreover Likely" at bounding box center [774, 257] width 65 height 16
click at [598, 273] on select "in that that which in which" at bounding box center [595, 276] width 65 height 16
select select "in which"
click at [563, 268] on select "in that that which in which" at bounding box center [595, 276] width 65 height 16
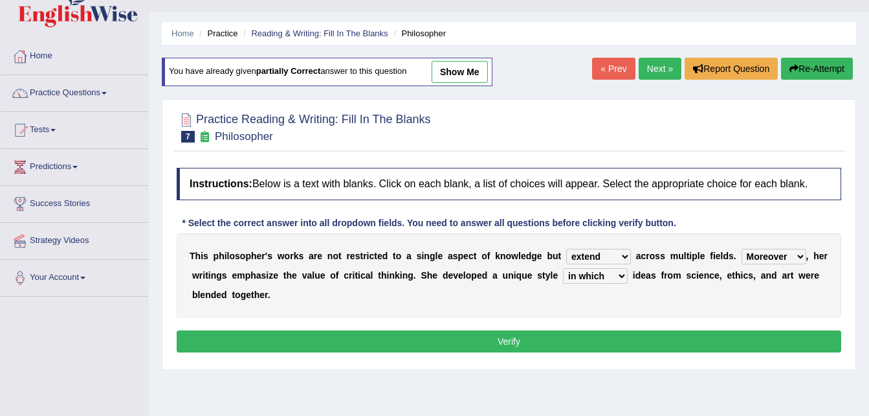
click at [569, 337] on button "Verify" at bounding box center [509, 341] width 665 height 22
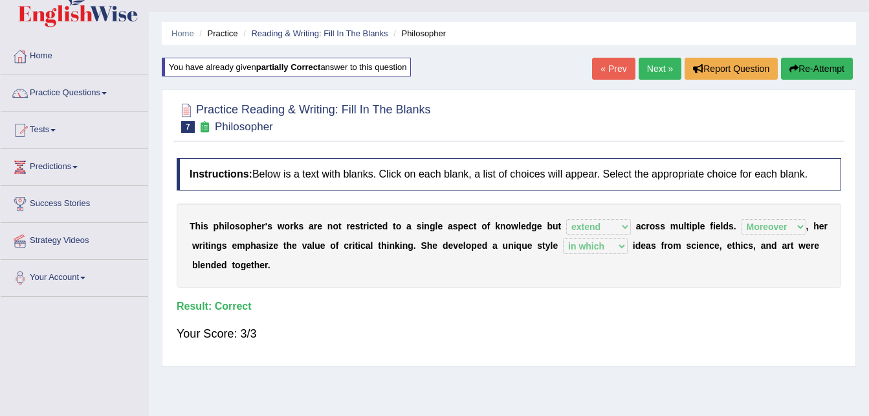
click at [658, 67] on link "Next »" at bounding box center [660, 69] width 43 height 22
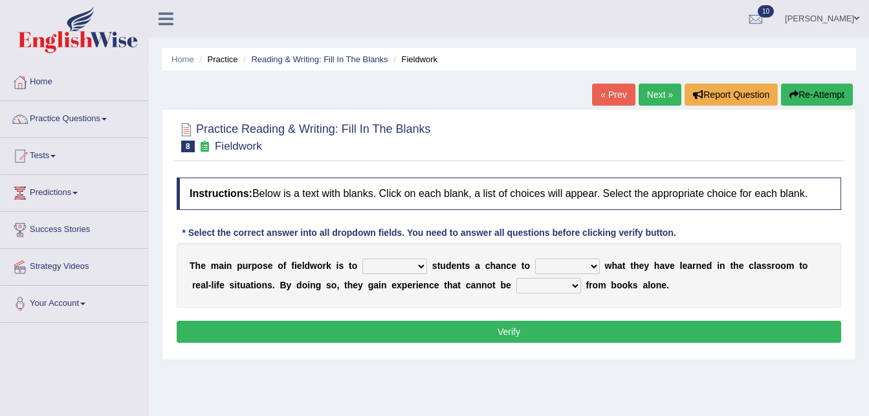
click at [410, 267] on select "resemble stow rave offer" at bounding box center [395, 266] width 65 height 16
select select "offer"
click at [363, 258] on select "resemble stow rave offer" at bounding box center [395, 266] width 65 height 16
click at [575, 263] on select "compare align apply dismount" at bounding box center [567, 266] width 65 height 16
select select "apply"
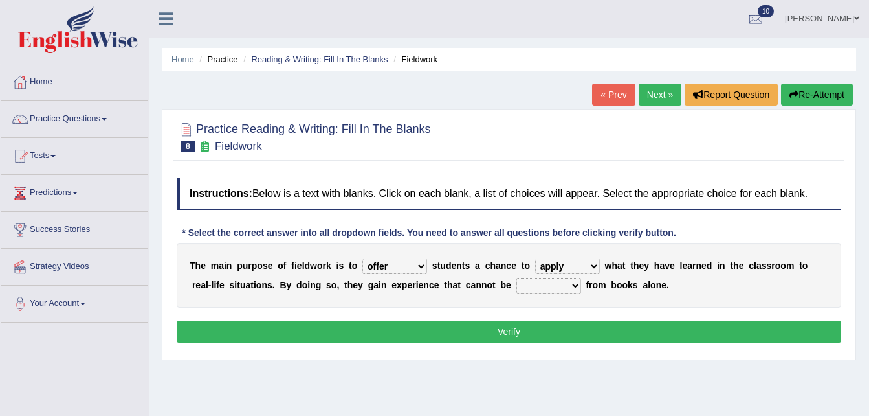
click at [535, 258] on select "compare align apply dismount" at bounding box center [567, 266] width 65 height 16
click at [517, 285] on select "originated prepared obtained touted" at bounding box center [549, 286] width 65 height 16
select select "obtained"
click at [517, 278] on select "originated prepared obtained touted" at bounding box center [549, 286] width 65 height 16
click at [519, 333] on button "Verify" at bounding box center [509, 331] width 665 height 22
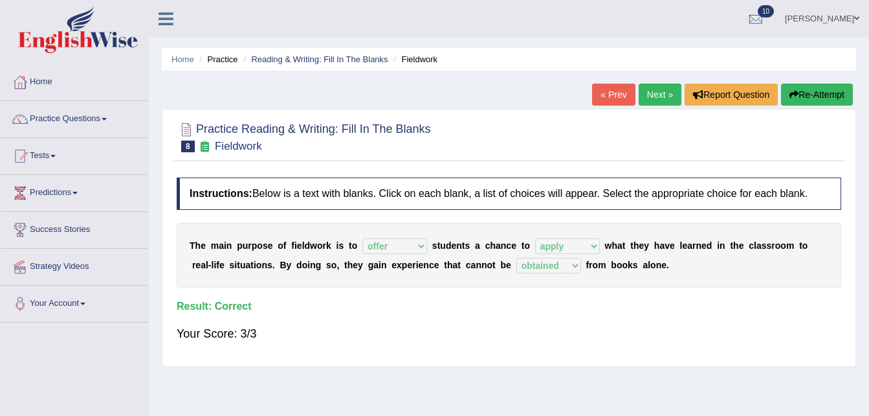
click at [664, 95] on link "Next »" at bounding box center [660, 95] width 43 height 22
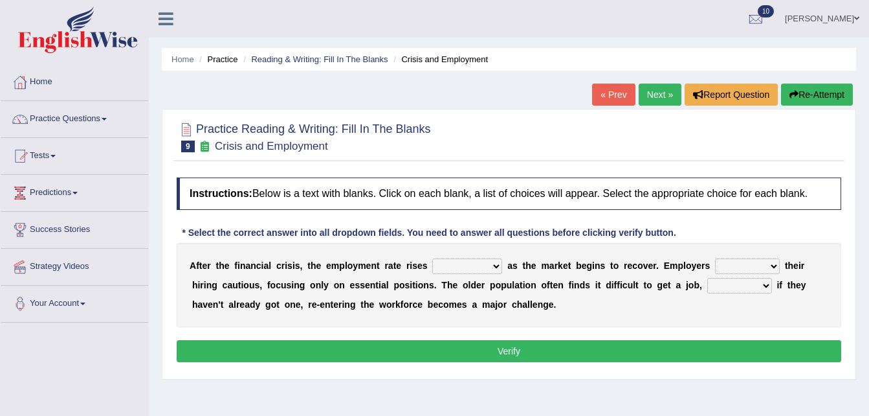
click at [480, 263] on select "normally conversely strenuously sharply" at bounding box center [467, 266] width 70 height 16
select select "strenuously"
click at [432, 258] on select "normally conversely strenuously sharply" at bounding box center [467, 266] width 70 height 16
click at [738, 262] on select "keeping kept keep are kept" at bounding box center [747, 266] width 65 height 16
select select "keep"
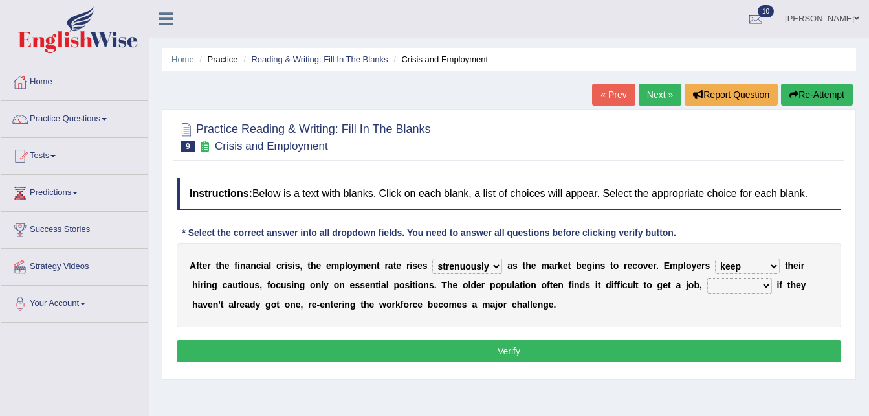
click at [715, 258] on select "keeping kept keep are kept" at bounding box center [747, 266] width 65 height 16
click at [708, 284] on select "although while then because" at bounding box center [740, 286] width 65 height 16
click at [708, 278] on select "although while then because" at bounding box center [740, 286] width 65 height 16
click at [708, 282] on select "although while then because" at bounding box center [740, 286] width 65 height 16
select select "because"
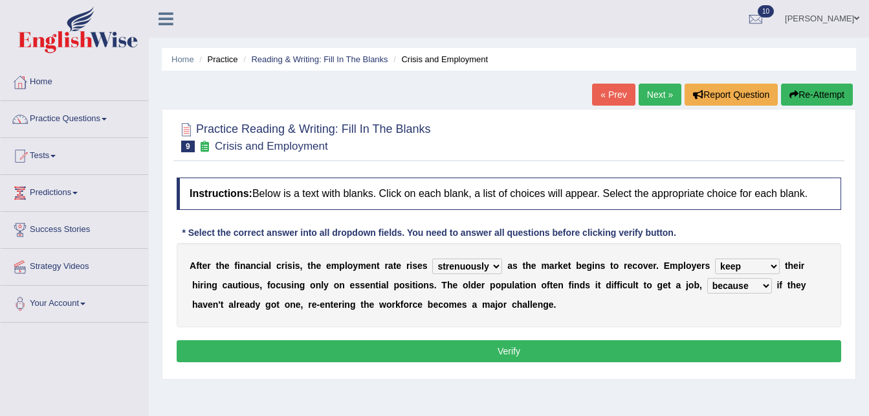
click at [708, 278] on select "although while then because" at bounding box center [740, 286] width 65 height 16
click at [478, 353] on button "Verify" at bounding box center [509, 351] width 665 height 22
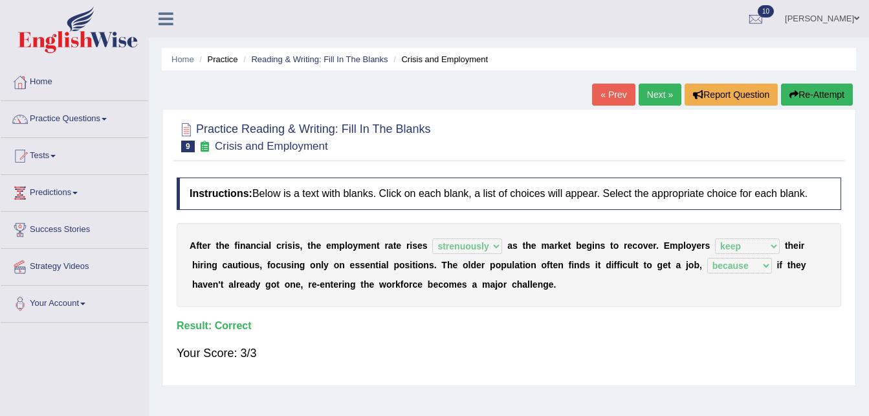
click at [667, 85] on link "Next »" at bounding box center [660, 95] width 43 height 22
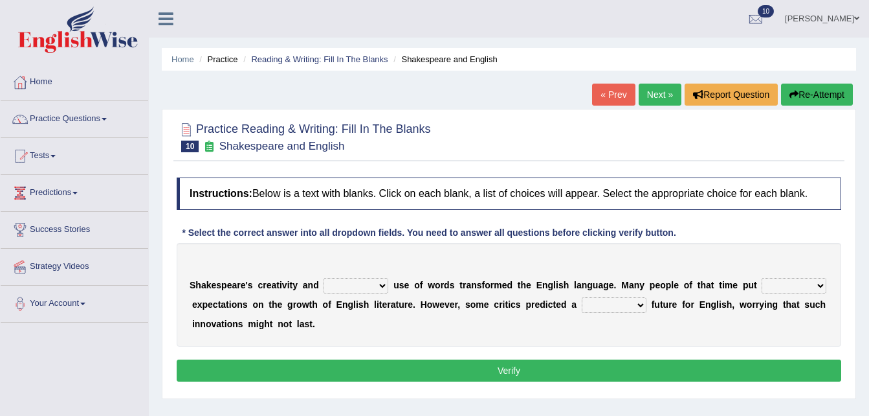
click at [373, 283] on select "idealized intensive fancied inventive" at bounding box center [356, 286] width 65 height 16
select select "idealized"
click at [324, 278] on select "idealized intensive fancied inventive" at bounding box center [356, 286] width 65 height 16
click at [792, 282] on select "wide much high more" at bounding box center [794, 286] width 65 height 16
select select "high"
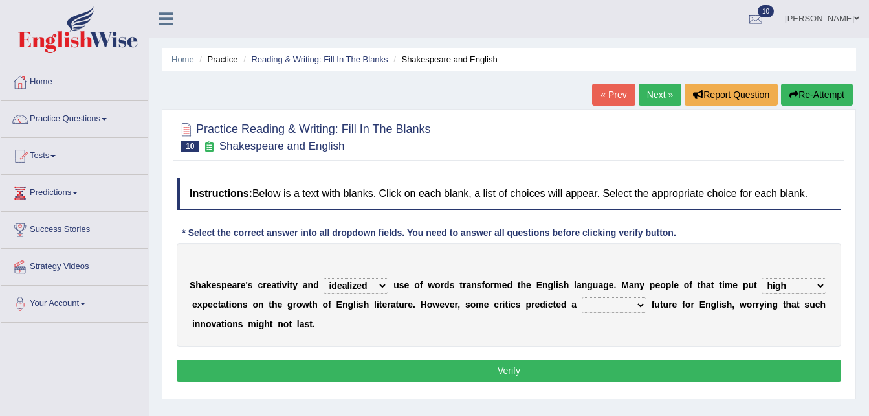
click at [762, 278] on select "wide much high more" at bounding box center [794, 286] width 65 height 16
click at [618, 300] on select "monetary promising irresistible daunting" at bounding box center [614, 305] width 65 height 16
select select "daunting"
click at [582, 297] on select "monetary promising irresistible daunting" at bounding box center [614, 305] width 65 height 16
click at [565, 368] on button "Verify" at bounding box center [509, 370] width 665 height 22
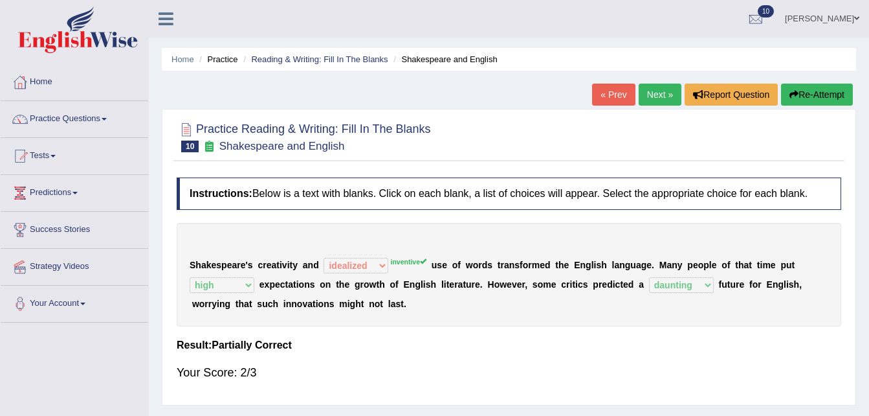
click at [803, 91] on button "Re-Attempt" at bounding box center [817, 95] width 72 height 22
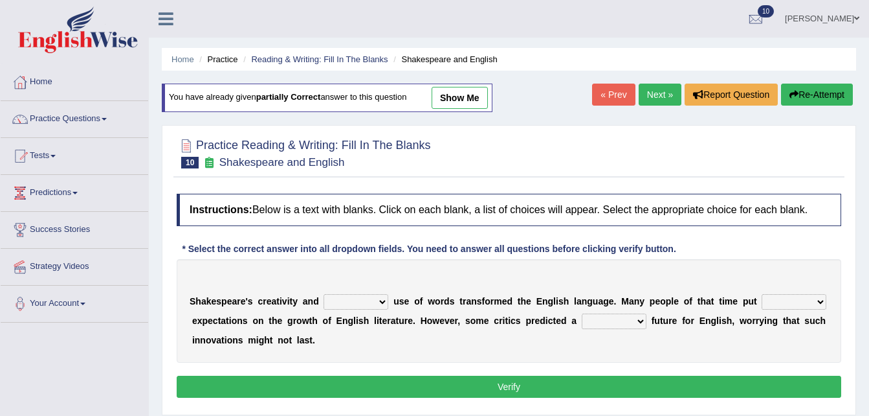
click at [372, 302] on select "idealized intensive fancied inventive" at bounding box center [356, 302] width 65 height 16
select select "inventive"
click at [324, 294] on select "idealized intensive fancied inventive" at bounding box center [356, 302] width 65 height 16
click at [790, 301] on select "wide much high more" at bounding box center [794, 302] width 65 height 16
select select "high"
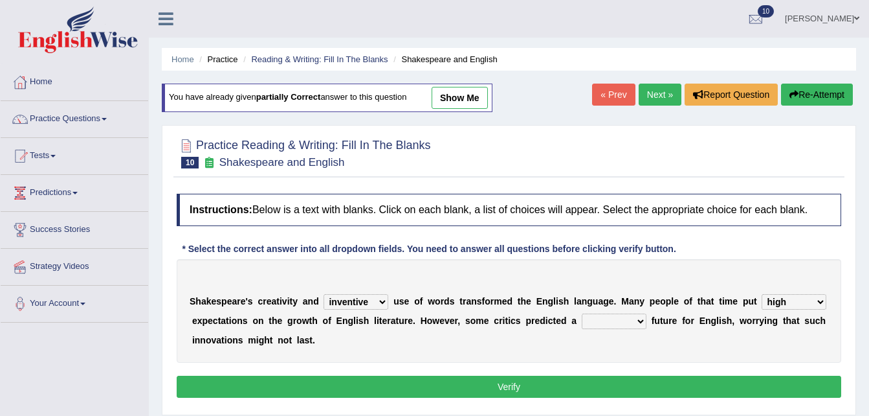
click at [762, 294] on select "wide much high more" at bounding box center [794, 302] width 65 height 16
click at [614, 317] on select "monetary promising irresistible daunting" at bounding box center [614, 321] width 65 height 16
select select "daunting"
click at [582, 313] on select "monetary promising irresistible daunting" at bounding box center [614, 321] width 65 height 16
click at [601, 379] on button "Verify" at bounding box center [509, 386] width 665 height 22
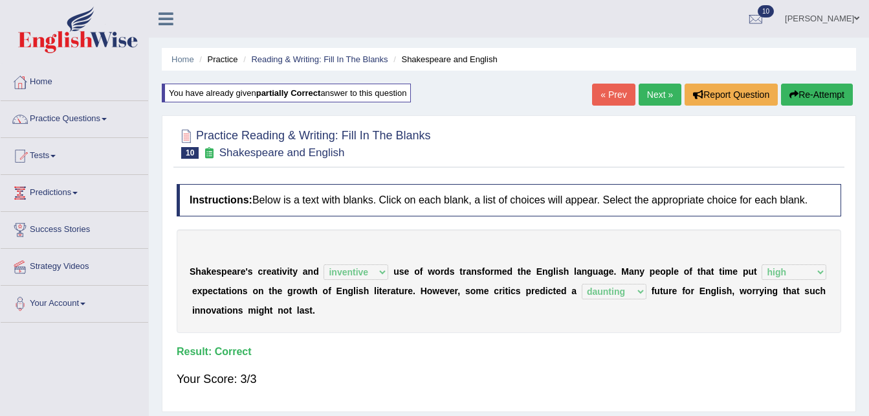
click at [655, 89] on link "Next »" at bounding box center [660, 95] width 43 height 22
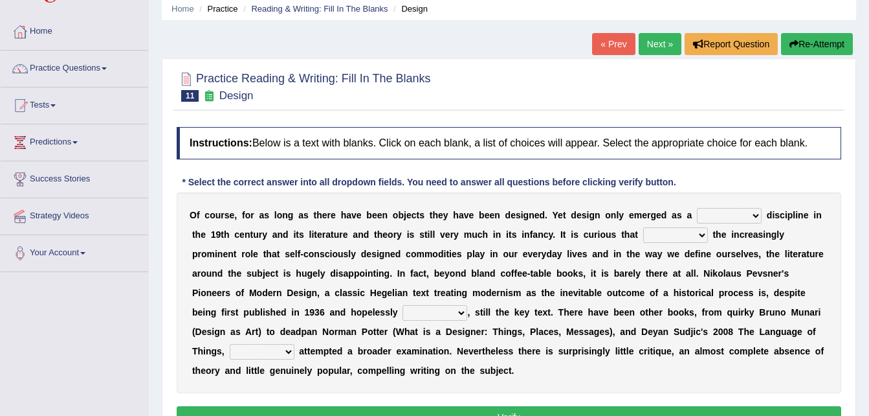
scroll to position [78, 0]
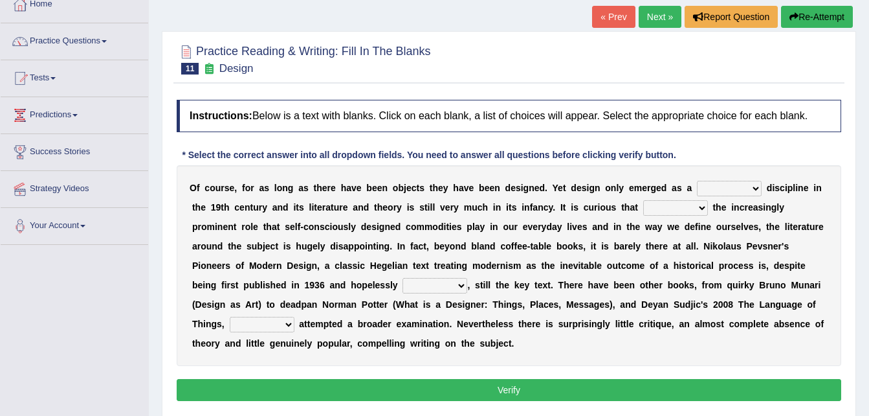
click at [721, 188] on select "bilateral ubiquitous foremost dedicated" at bounding box center [729, 189] width 65 height 16
select select "foremost"
click at [697, 181] on select "bilateral ubiquitous foremost dedicated" at bounding box center [729, 189] width 65 height 16
click at [643, 206] on select "since despite within through" at bounding box center [675, 208] width 65 height 16
select select "within"
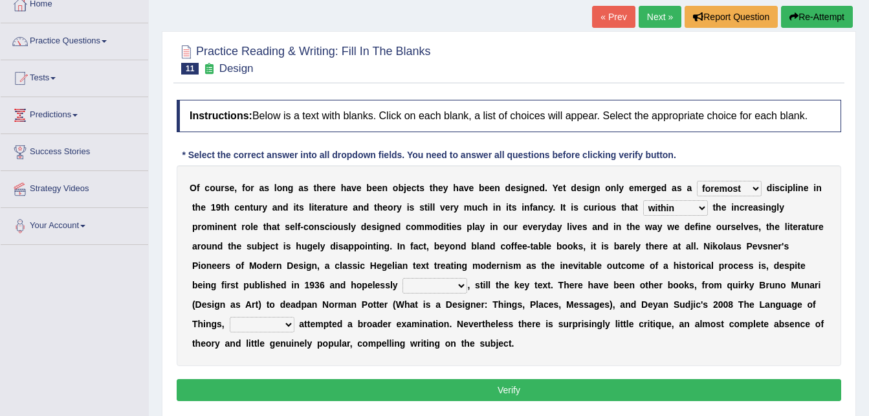
click at [643, 200] on select "since despite within through" at bounding box center [675, 208] width 65 height 16
click at [403, 285] on select "dates dating date dated" at bounding box center [435, 286] width 65 height 16
select select "dated"
click at [403, 278] on select "dates dating date dated" at bounding box center [435, 286] width 65 height 16
click at [295, 317] on select "which then however as" at bounding box center [262, 325] width 65 height 16
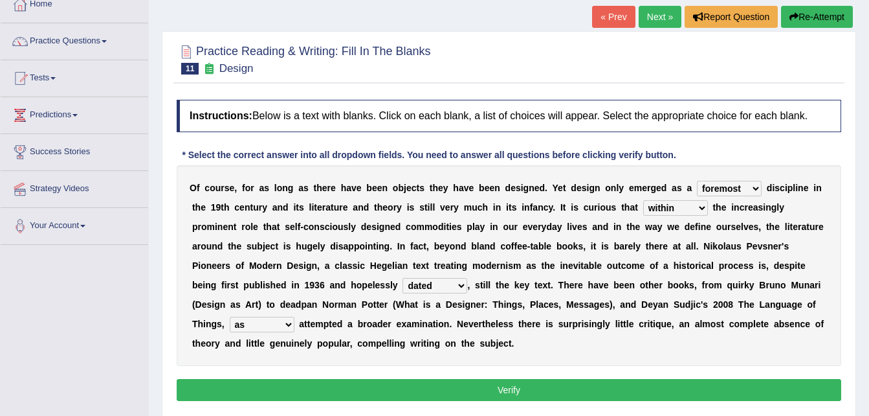
click at [295, 317] on select "which then however as" at bounding box center [262, 325] width 65 height 16
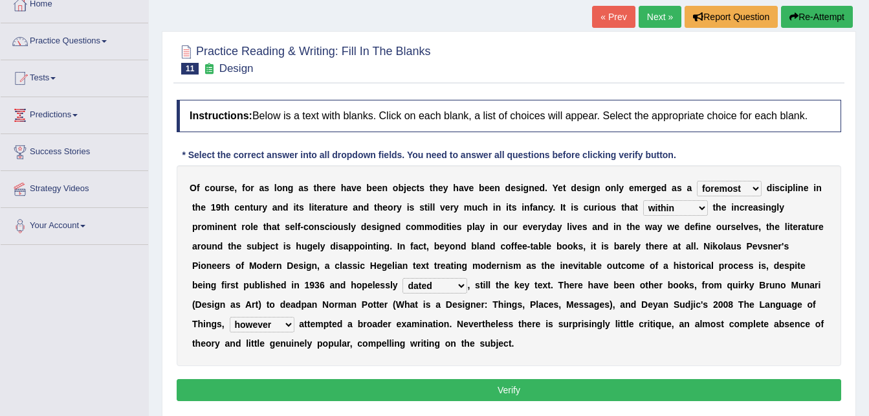
select select "then"
click at [295, 317] on select "which then however as" at bounding box center [262, 325] width 65 height 16
click at [510, 389] on button "Verify" at bounding box center [509, 390] width 665 height 22
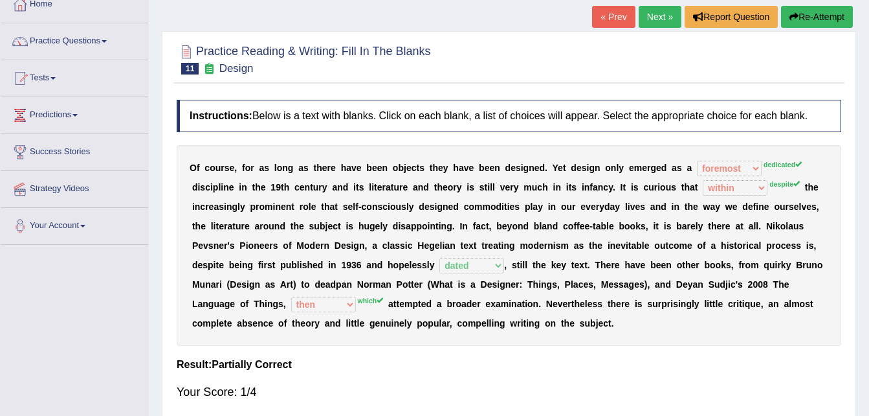
click at [803, 13] on button "Re-Attempt" at bounding box center [817, 17] width 72 height 22
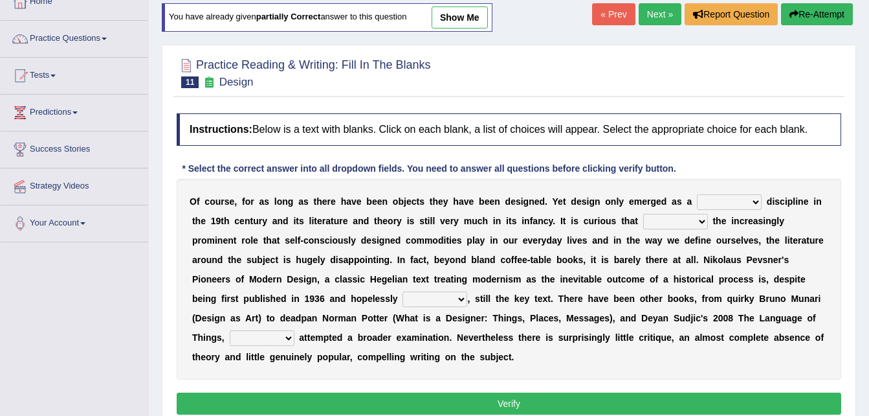
scroll to position [78, 0]
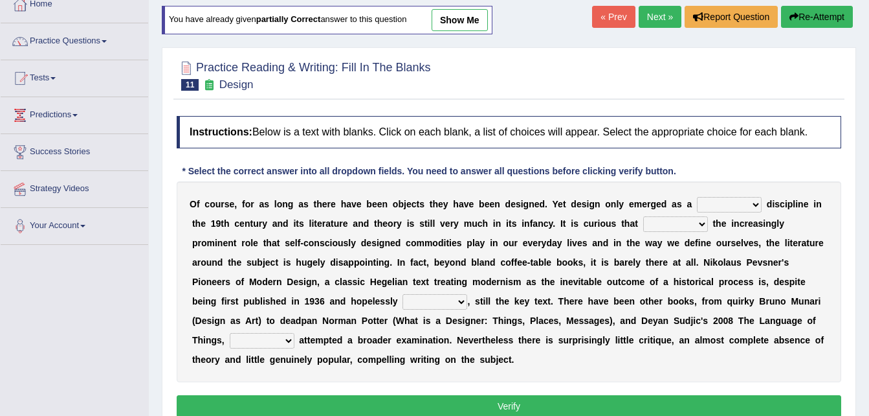
click at [726, 203] on select "bilateral ubiquitous foremost dedicated" at bounding box center [729, 205] width 65 height 16
select select "dedicated"
click at [697, 197] on select "bilateral ubiquitous foremost dedicated" at bounding box center [729, 205] width 65 height 16
click at [643, 223] on select "since despite within through" at bounding box center [675, 224] width 65 height 16
select select "despite"
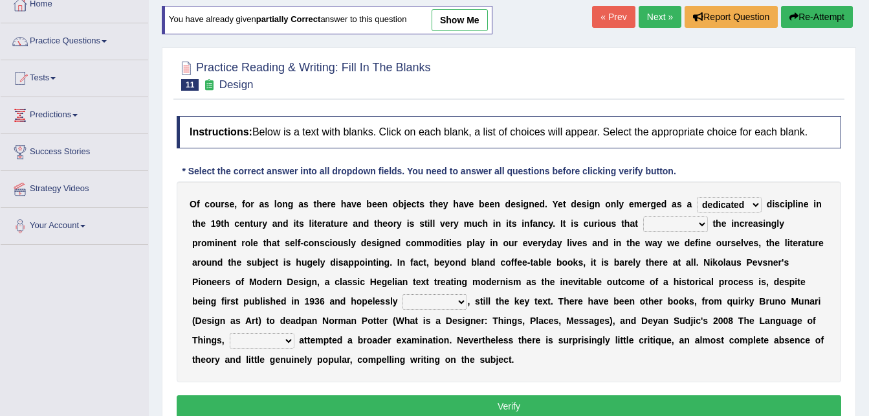
click at [643, 216] on select "since despite within through" at bounding box center [675, 224] width 65 height 16
click at [403, 294] on select "dates dating date dated" at bounding box center [435, 302] width 65 height 16
select select "dated"
click at [403, 294] on select "dates dating date dated" at bounding box center [435, 302] width 65 height 16
click at [295, 333] on select "which then however as" at bounding box center [262, 341] width 65 height 16
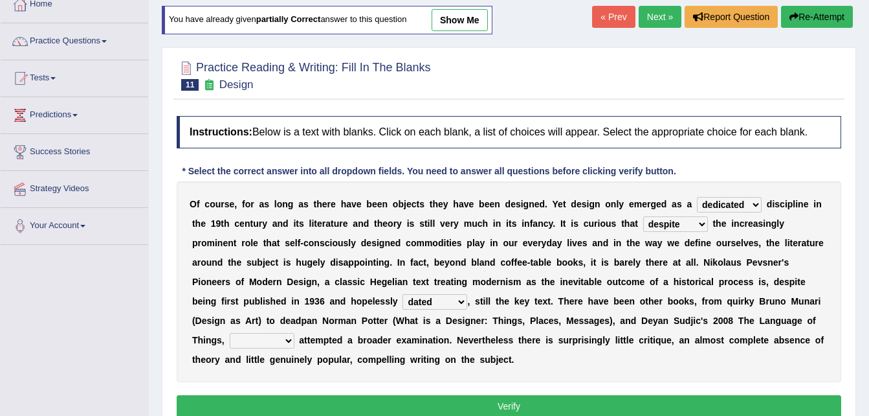
select select "which"
click at [295, 333] on select "which then however as" at bounding box center [262, 341] width 65 height 16
click at [645, 394] on div "Instructions: Below is a text with blanks. Click on each blank, a list of choic…" at bounding box center [508, 268] width 671 height 318
click at [649, 402] on button "Verify" at bounding box center [509, 406] width 665 height 22
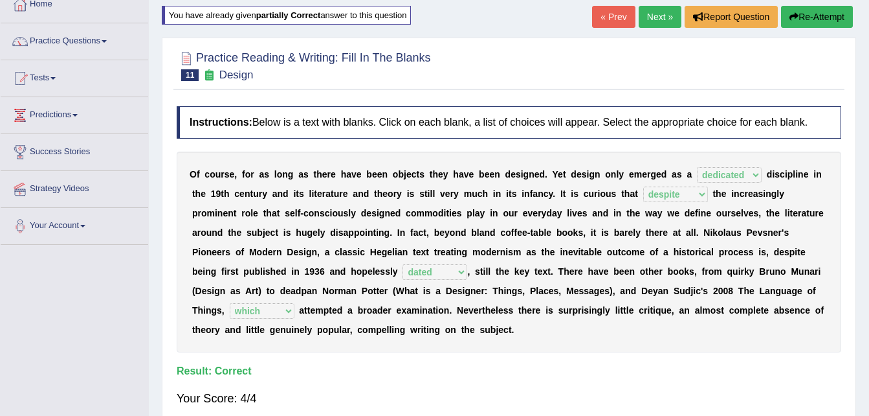
click at [653, 14] on link "Next »" at bounding box center [660, 17] width 43 height 22
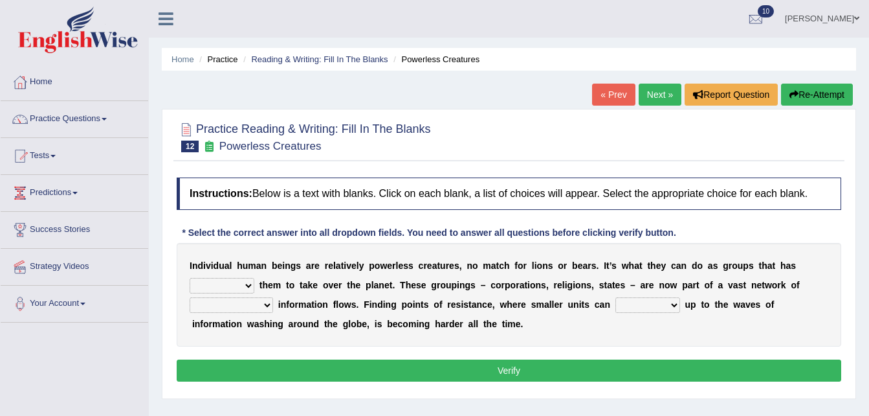
click at [254, 278] on select "enabled contended embodied conjured" at bounding box center [222, 286] width 65 height 16
select select "enabled"
click at [254, 278] on select "enabled contended embodied conjured" at bounding box center [222, 286] width 65 height 16
click at [273, 297] on select "interconnected overlapping fastened exploited" at bounding box center [232, 305] width 84 height 16
select select "interconnected"
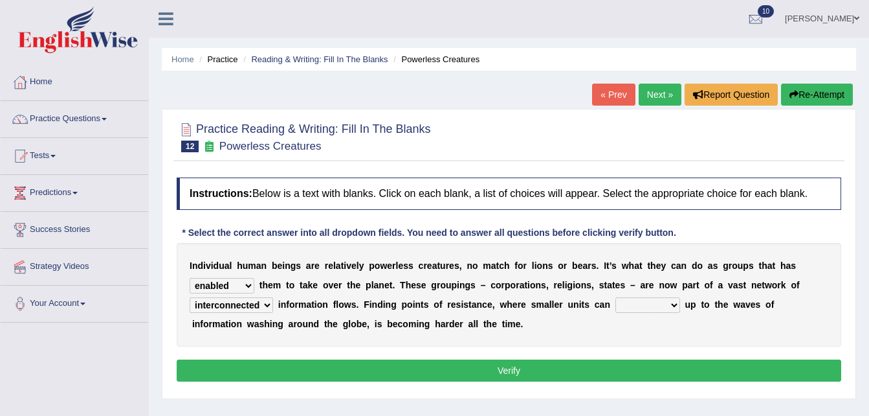
click at [273, 297] on select "interconnected overlapping fastened exploited" at bounding box center [232, 305] width 84 height 16
click at [616, 304] on select "stand raise hail pump" at bounding box center [648, 305] width 65 height 16
select select "raise"
click at [616, 297] on select "stand raise hail pump" at bounding box center [648, 305] width 65 height 16
click at [533, 368] on button "Verify" at bounding box center [509, 370] width 665 height 22
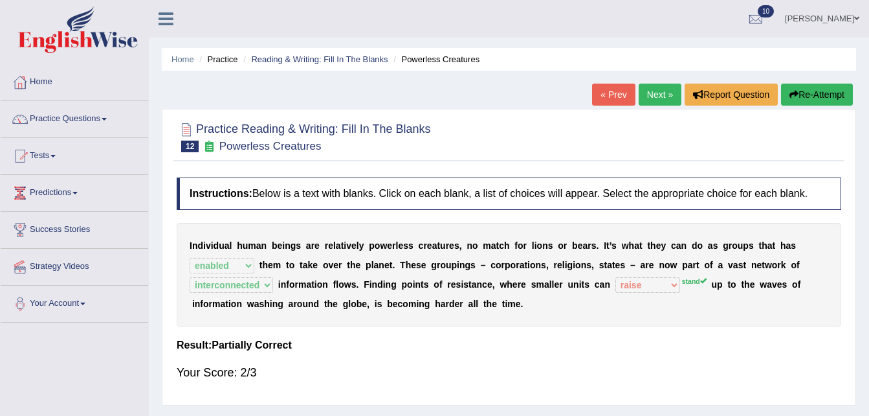
click at [654, 94] on link "Next »" at bounding box center [660, 95] width 43 height 22
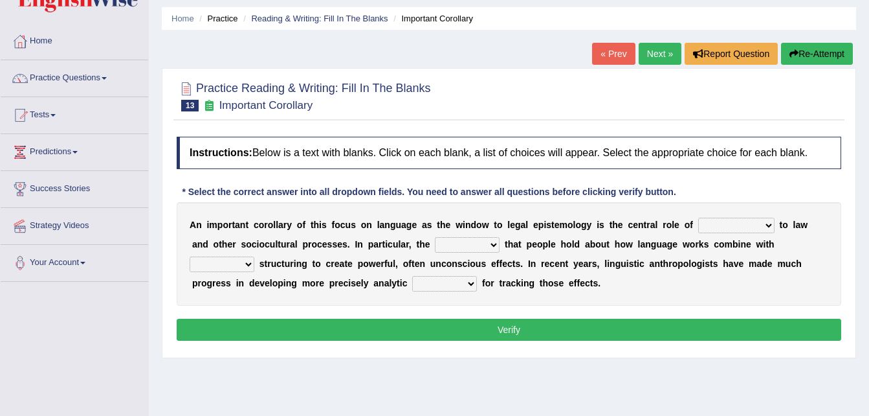
scroll to position [52, 0]
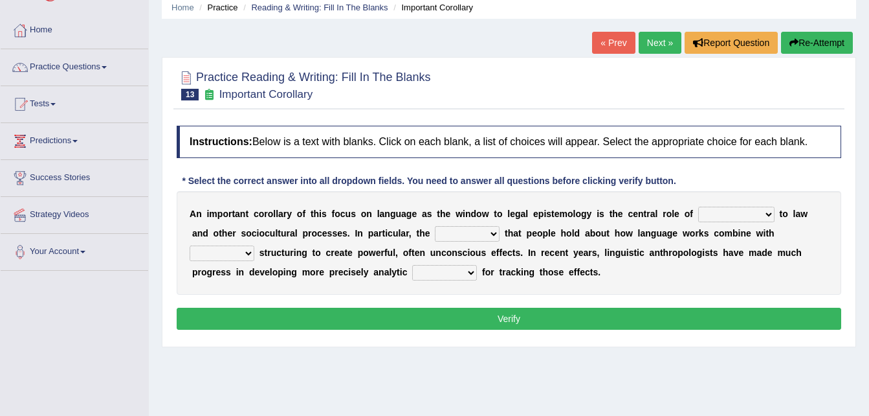
click at [735, 209] on select "discourse epoch dialect acquaintance" at bounding box center [736, 214] width 76 height 16
select select "dialect"
click at [698, 206] on select "discourse epoch dialect acquaintance" at bounding box center [736, 214] width 76 height 16
click at [435, 234] on select "deviation besmirch consent ideas" at bounding box center [467, 234] width 65 height 16
select select "ideas"
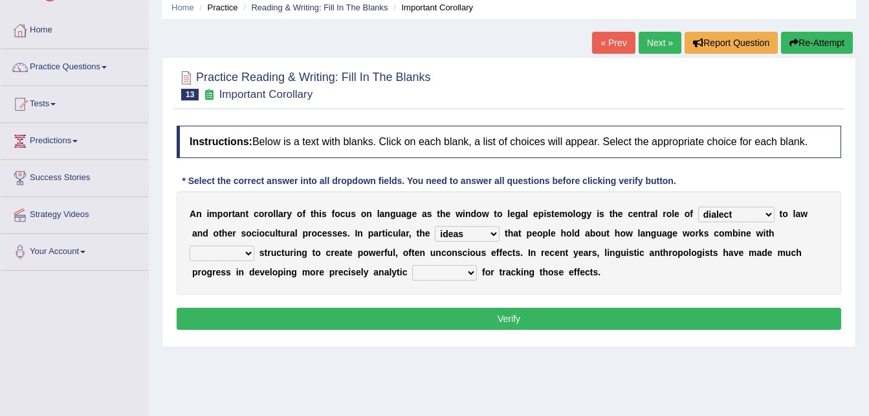
click at [435, 226] on select "deviation besmirch consent ideas" at bounding box center [467, 234] width 65 height 16
click at [254, 245] on select "mandatory linguistic legitimate customary" at bounding box center [222, 253] width 65 height 16
select select "linguistic"
click at [254, 245] on select "mandatory linguistic legitimate customary" at bounding box center [222, 253] width 65 height 16
click at [412, 271] on select "tools appetite albums stroke" at bounding box center [444, 273] width 65 height 16
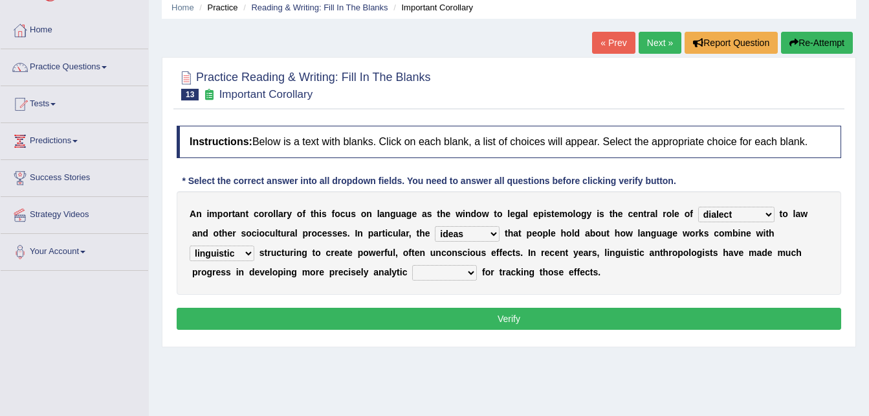
select select "tools"
click at [412, 265] on select "tools appetite albums stroke" at bounding box center [444, 273] width 65 height 16
click at [289, 314] on button "Verify" at bounding box center [509, 318] width 665 height 22
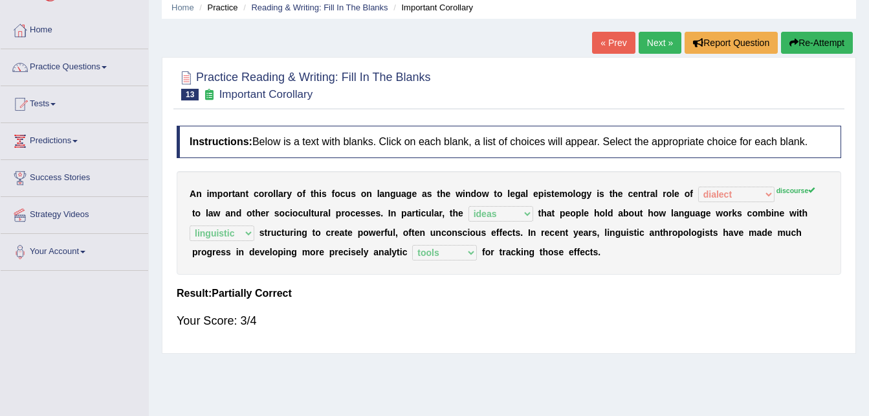
click at [662, 45] on link "Next »" at bounding box center [660, 43] width 43 height 22
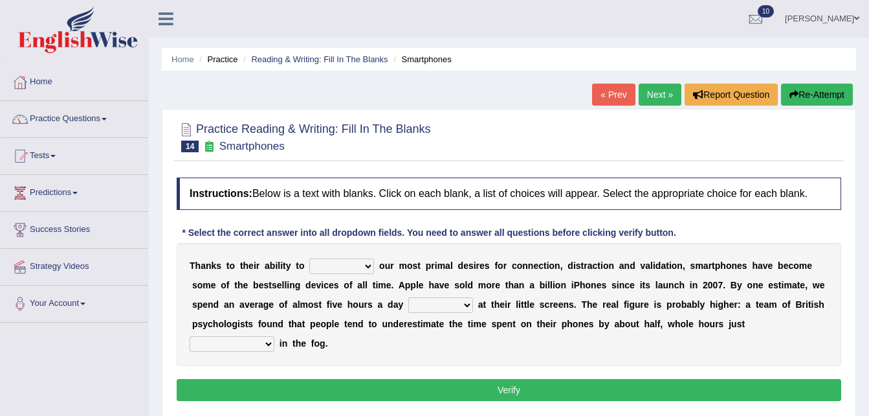
click at [363, 263] on select "hijack describe sharpen conserve" at bounding box center [341, 266] width 65 height 16
select select "conserve"
click at [309, 258] on select "hijack describe sharpen conserve" at bounding box center [341, 266] width 65 height 16
click at [408, 304] on select "watching waggling snoring staring" at bounding box center [440, 305] width 65 height 16
select select "watching"
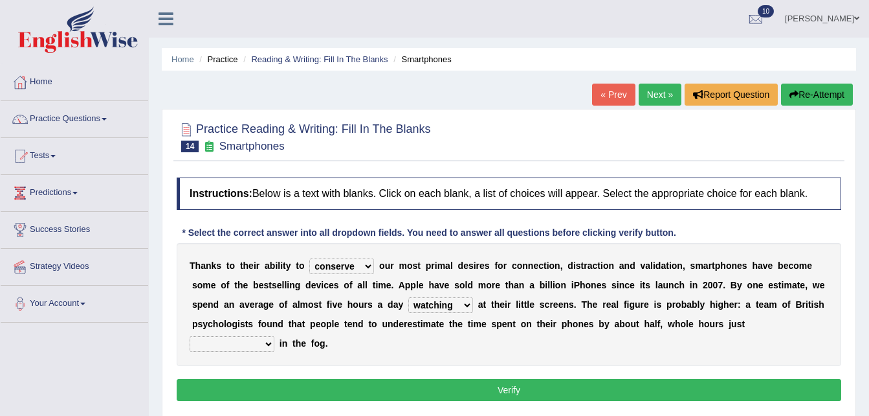
click at [408, 297] on select "watching waggling snoring staring" at bounding box center [440, 305] width 65 height 16
click at [274, 336] on select "has evaporated evaporating evaporate evaporates" at bounding box center [232, 344] width 85 height 16
select select "evaporating"
click at [274, 336] on select "has evaporated evaporating evaporate evaporates" at bounding box center [232, 344] width 85 height 16
click at [586, 379] on button "Verify" at bounding box center [509, 390] width 665 height 22
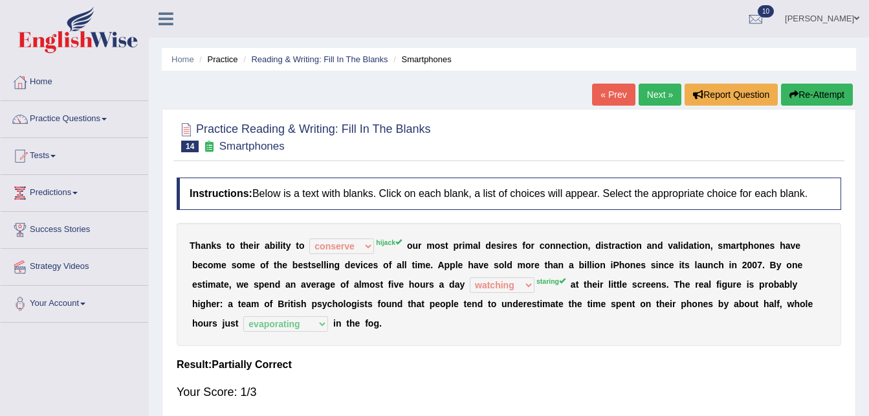
click at [804, 91] on button "Re-Attempt" at bounding box center [817, 95] width 72 height 22
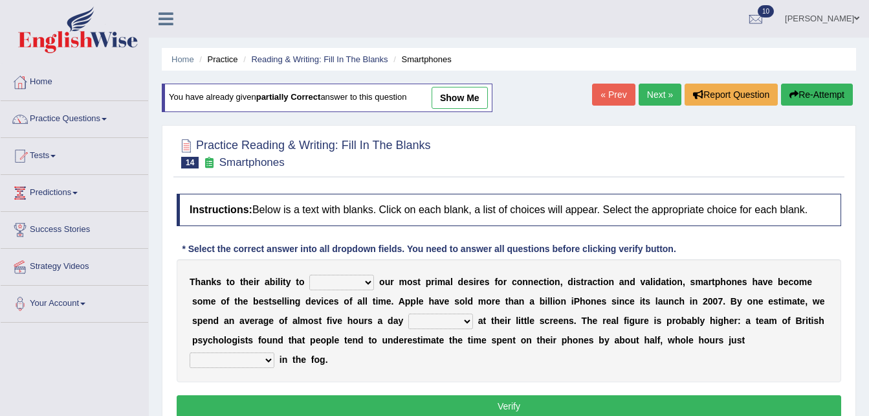
click at [362, 279] on select "hijack describe sharpen conserve" at bounding box center [341, 282] width 65 height 16
select select "hijack"
click at [309, 274] on select "hijack describe sharpen conserve" at bounding box center [341, 282] width 65 height 16
click at [408, 320] on select "watching waggling snoring staring" at bounding box center [440, 321] width 65 height 16
select select "staring"
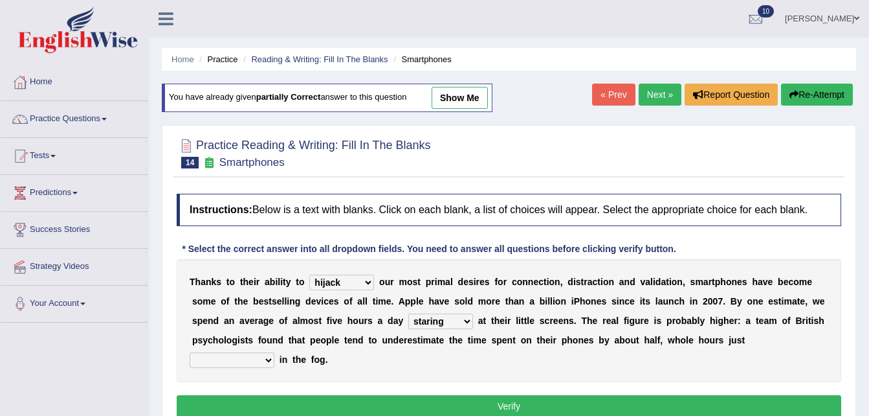
click at [408, 313] on select "watching waggling snoring staring" at bounding box center [440, 321] width 65 height 16
click at [274, 352] on select "has evaporated evaporating evaporate evaporates" at bounding box center [232, 360] width 85 height 16
select select "evaporating"
click at [274, 352] on select "has evaporated evaporating evaporate evaporates" at bounding box center [232, 360] width 85 height 16
drag, startPoint x: 858, startPoint y: 358, endPoint x: 563, endPoint y: 409, distance: 299.6
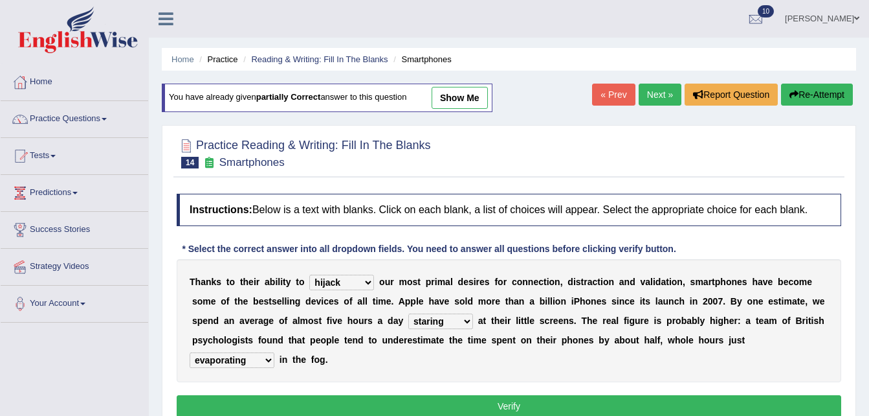
click at [563, 409] on div "Home Practice Reading & Writing: Fill In The Blanks Smartphones You have alread…" at bounding box center [509, 323] width 720 height 647
click at [519, 395] on button "Verify" at bounding box center [509, 406] width 665 height 22
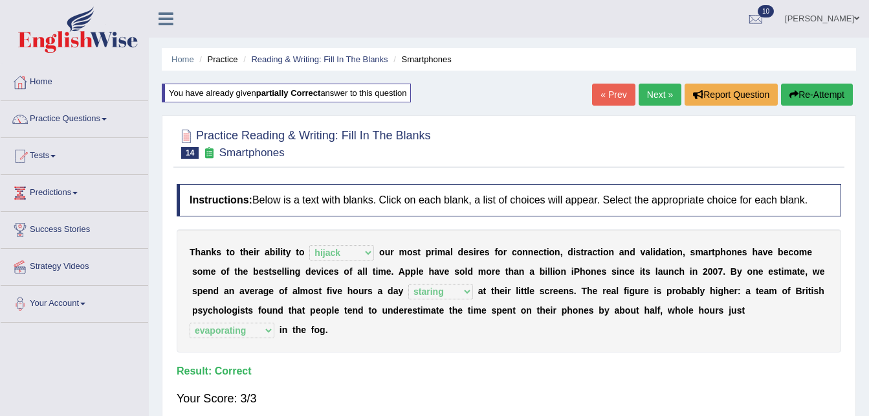
click at [651, 97] on link "Next »" at bounding box center [660, 95] width 43 height 22
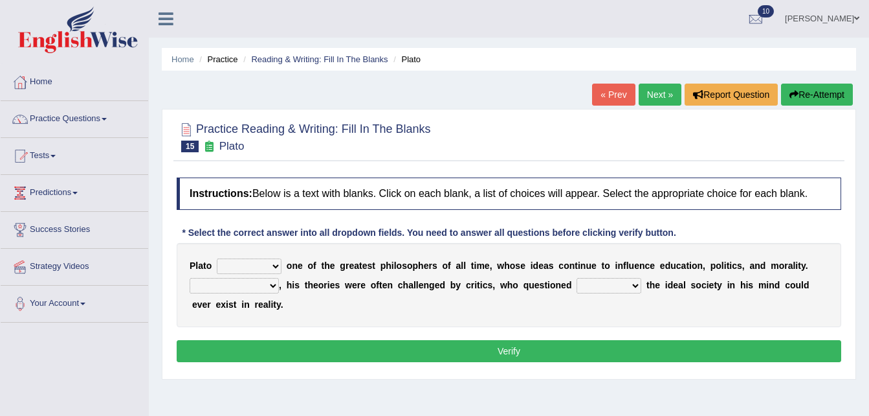
click at [275, 266] on select "keeps comes claims remains" at bounding box center [249, 266] width 65 height 16
select select "remains"
click at [217, 258] on select "keeps comes claims remains" at bounding box center [249, 266] width 65 height 16
click at [273, 285] on select "Notwithstanding So However Whatever" at bounding box center [234, 286] width 89 height 16
select select "However"
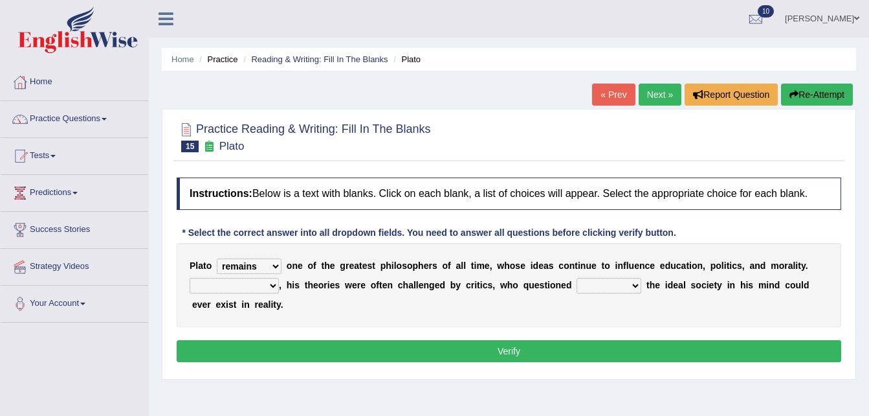
click at [190, 278] on select "Notwithstanding So However Whatever" at bounding box center [234, 286] width 89 height 16
click at [614, 282] on select "which what that whether" at bounding box center [609, 286] width 65 height 16
select select "that"
click at [577, 278] on select "which what that whether" at bounding box center [609, 286] width 65 height 16
click at [583, 356] on button "Verify" at bounding box center [509, 351] width 665 height 22
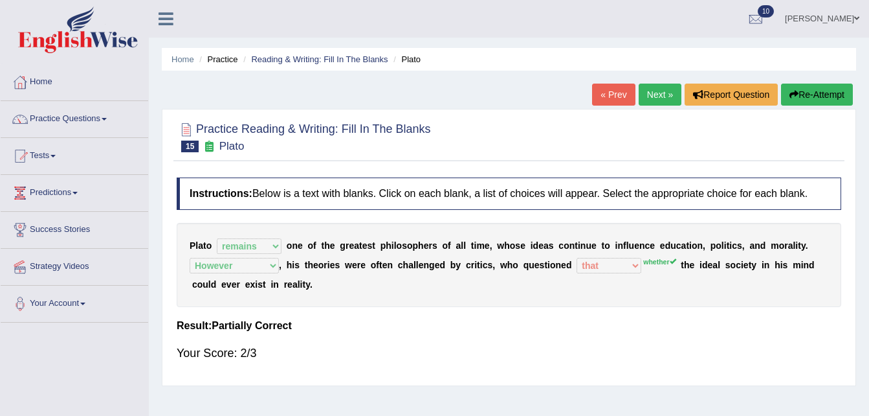
click at [797, 89] on button "Re-Attempt" at bounding box center [817, 95] width 72 height 22
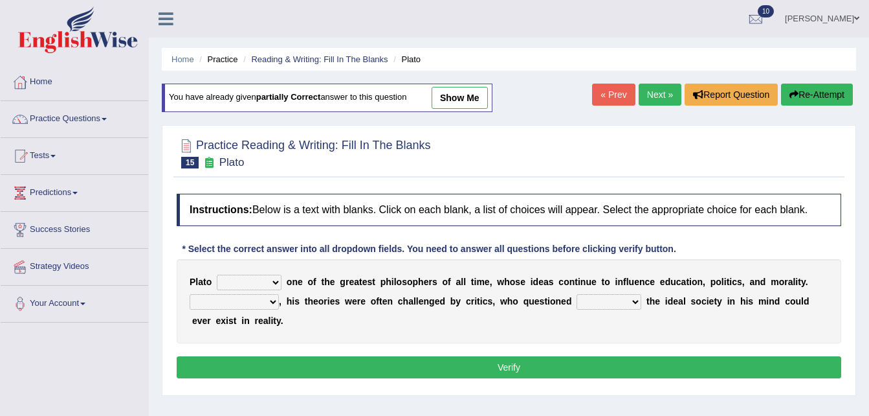
click at [276, 282] on select "keeps comes claims remains" at bounding box center [249, 282] width 65 height 16
select select "remains"
click at [217, 274] on select "keeps comes claims remains" at bounding box center [249, 282] width 65 height 16
click at [270, 300] on select "Notwithstanding So However Whatever" at bounding box center [234, 302] width 89 height 16
select select "However"
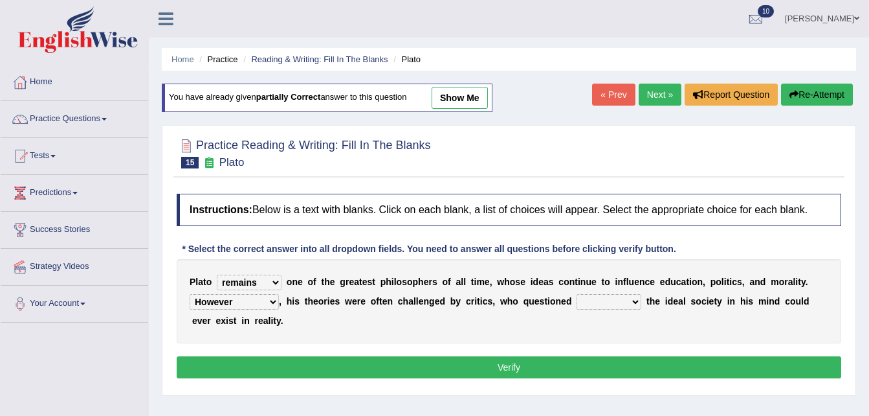
click at [190, 294] on select "Notwithstanding So However Whatever" at bounding box center [234, 302] width 89 height 16
click at [614, 302] on select "which what that whether" at bounding box center [609, 302] width 65 height 16
select select "whether"
click at [577, 294] on select "which what that whether" at bounding box center [609, 302] width 65 height 16
click at [552, 362] on button "Verify" at bounding box center [509, 367] width 665 height 22
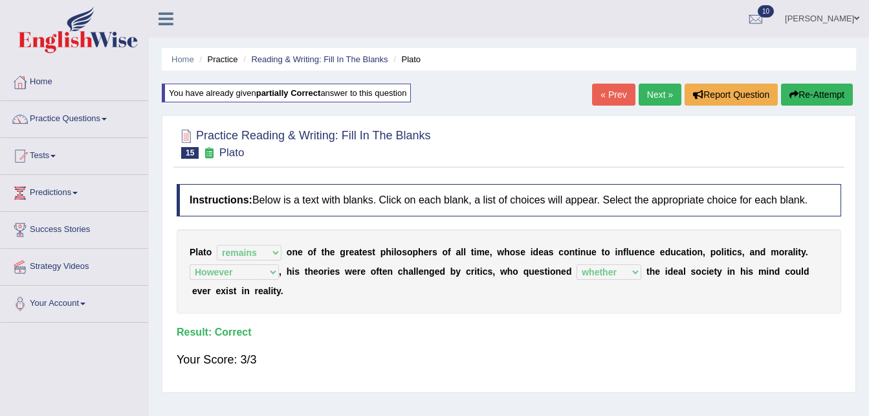
click at [664, 91] on link "Next »" at bounding box center [660, 95] width 43 height 22
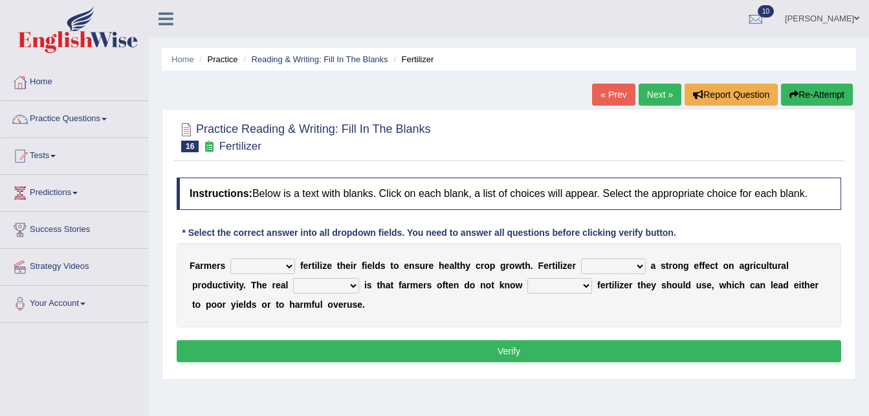
click at [284, 265] on select "must should need can" at bounding box center [262, 266] width 65 height 16
select select "should"
click at [230, 258] on select "must should need can" at bounding box center [262, 266] width 65 height 16
click at [621, 265] on select "has had have having" at bounding box center [613, 266] width 65 height 16
select select "has"
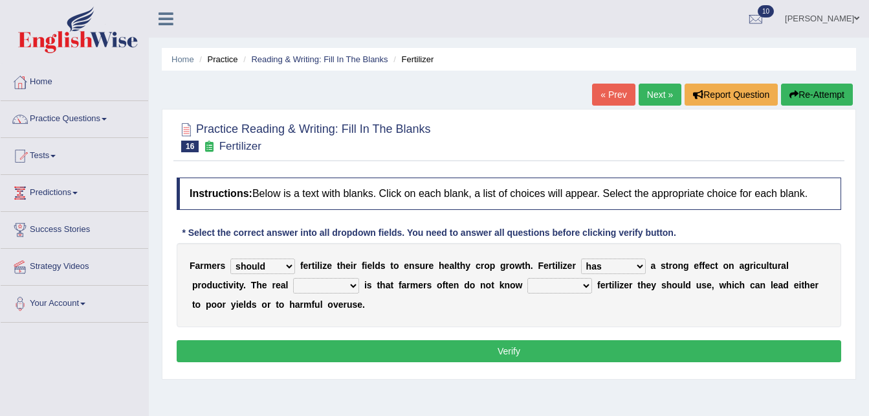
click at [581, 258] on select "has had have having" at bounding box center [613, 266] width 65 height 16
click at [293, 282] on select "problem question conclusion answer" at bounding box center [326, 286] width 66 height 16
select select "problem"
click at [293, 278] on select "problem question conclusion answer" at bounding box center [326, 286] width 66 height 16
click at [528, 284] on select "how much how many however so much" at bounding box center [560, 286] width 65 height 16
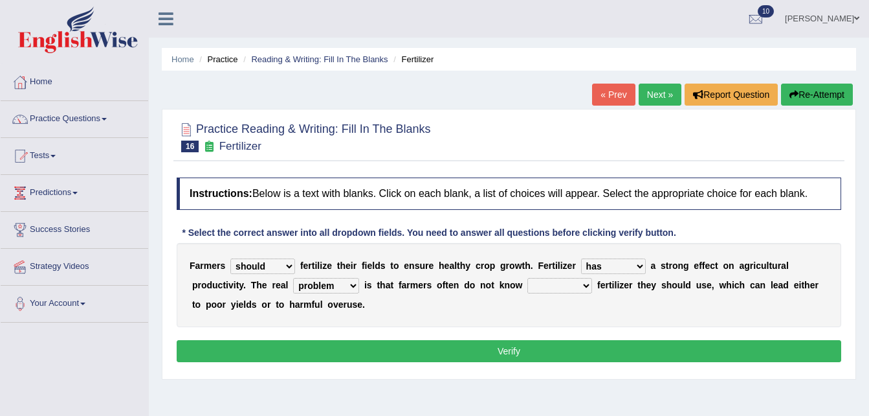
select select "how much"
click at [528, 278] on select "how much how many however so much" at bounding box center [560, 286] width 65 height 16
click at [504, 351] on button "Verify" at bounding box center [509, 351] width 665 height 22
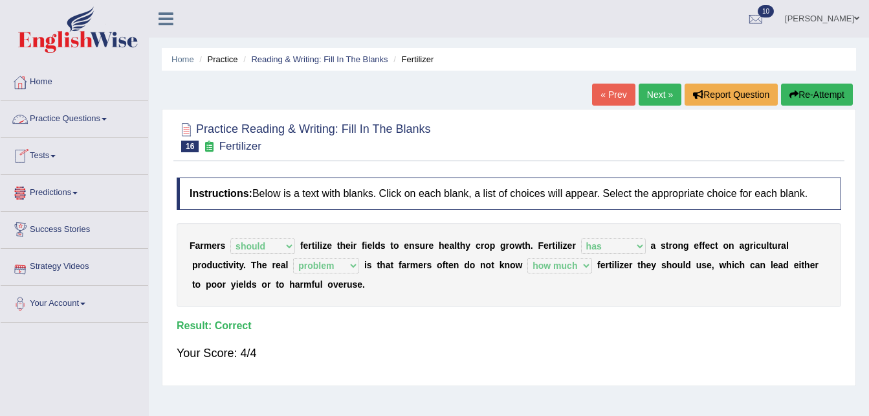
click at [109, 116] on link "Practice Questions" at bounding box center [75, 117] width 148 height 32
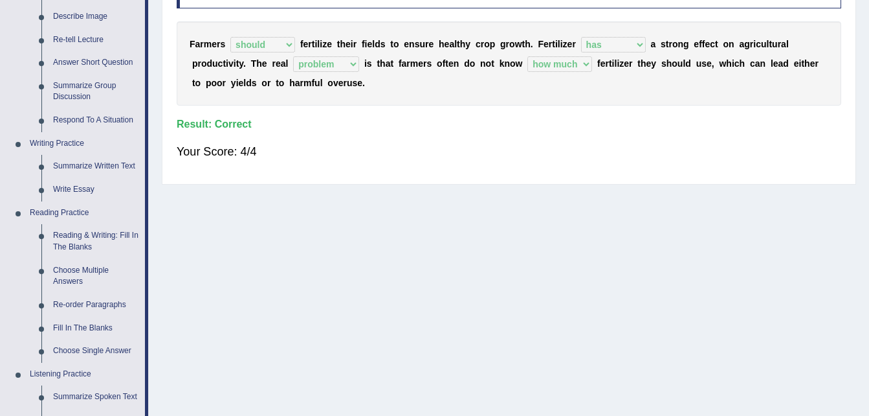
scroll to position [207, 0]
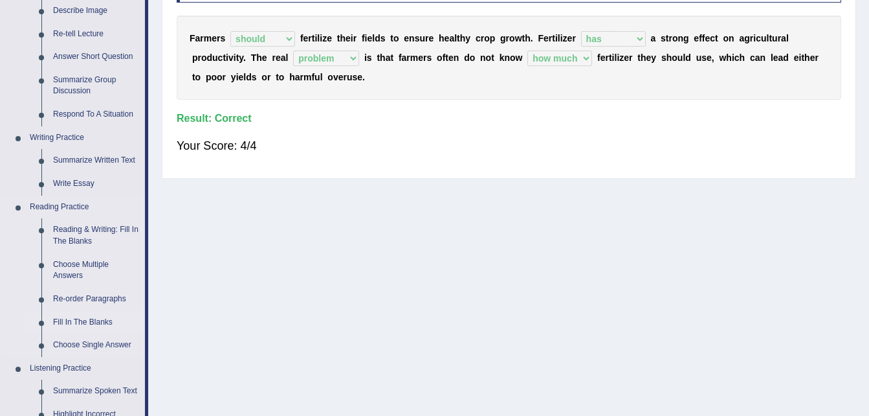
click at [107, 323] on link "Fill In The Blanks" at bounding box center [96, 322] width 98 height 23
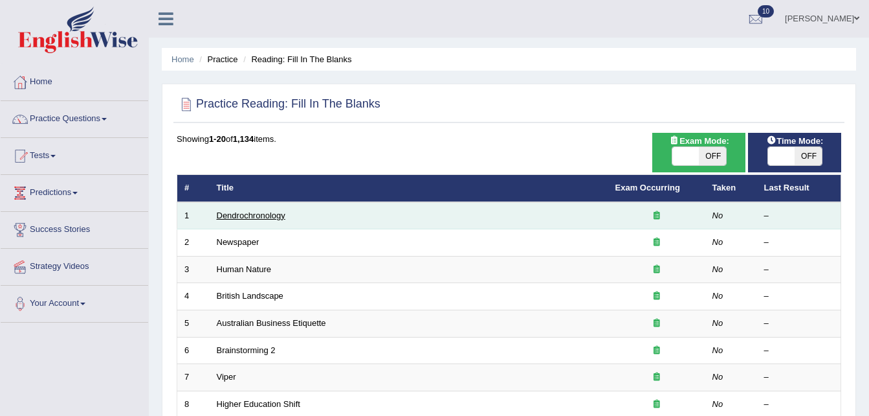
click at [247, 212] on link "Dendrochronology" at bounding box center [251, 215] width 69 height 10
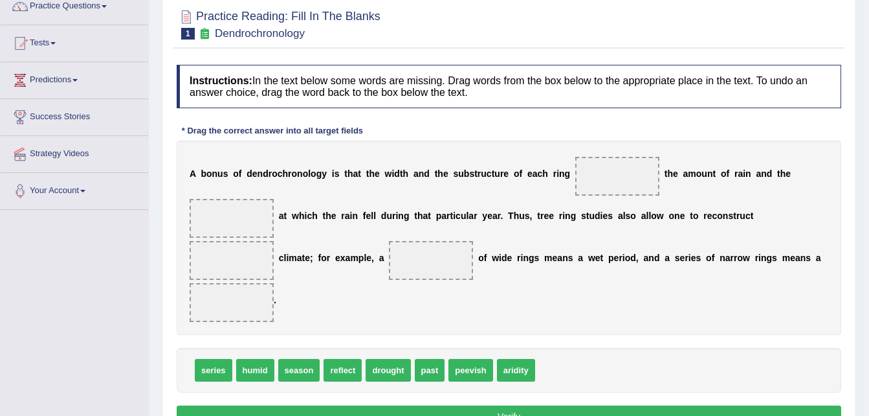
scroll to position [129, 0]
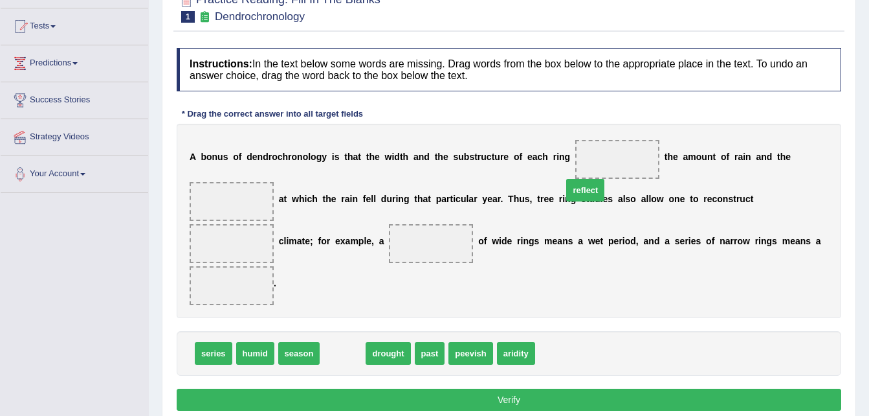
drag, startPoint x: 333, startPoint y: 309, endPoint x: 576, endPoint y: 146, distance: 293.0
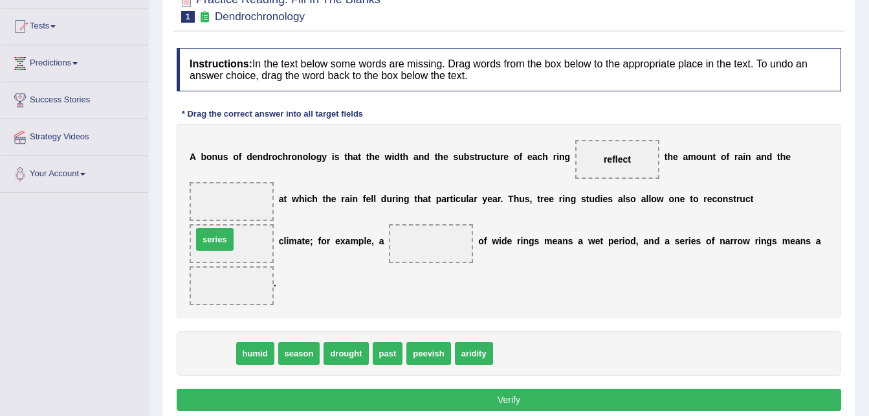
drag, startPoint x: 212, startPoint y: 310, endPoint x: 214, endPoint y: 196, distance: 113.9
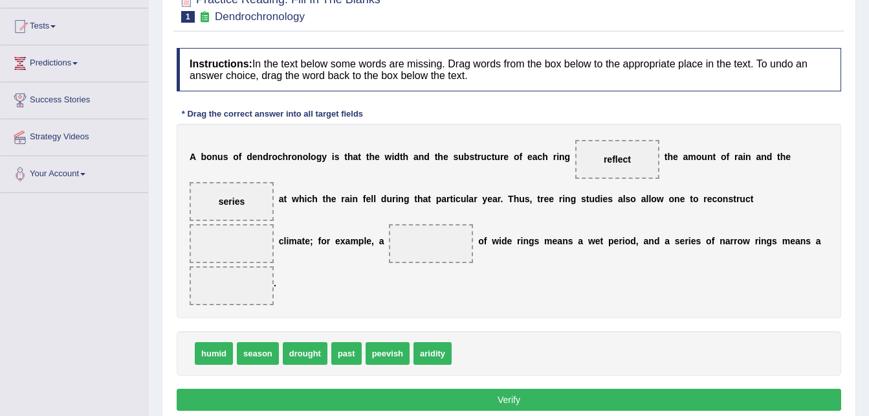
click at [230, 342] on span "humid" at bounding box center [214, 353] width 38 height 23
drag, startPoint x: 208, startPoint y: 308, endPoint x: 749, endPoint y: 205, distance: 551.0
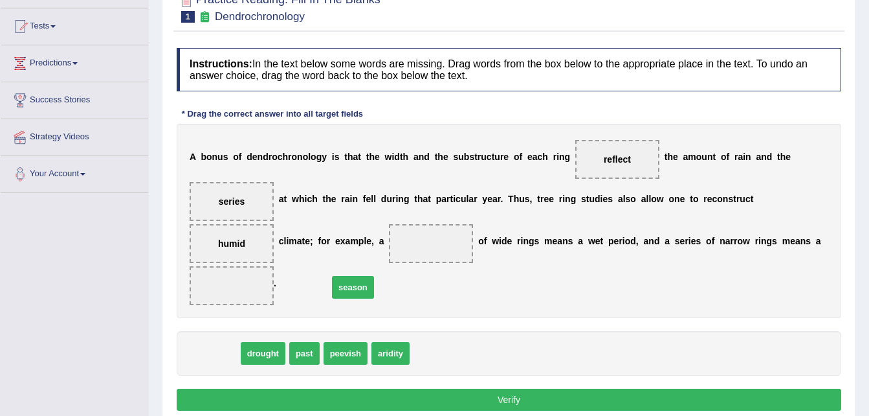
drag, startPoint x: 214, startPoint y: 306, endPoint x: 351, endPoint y: 240, distance: 152.9
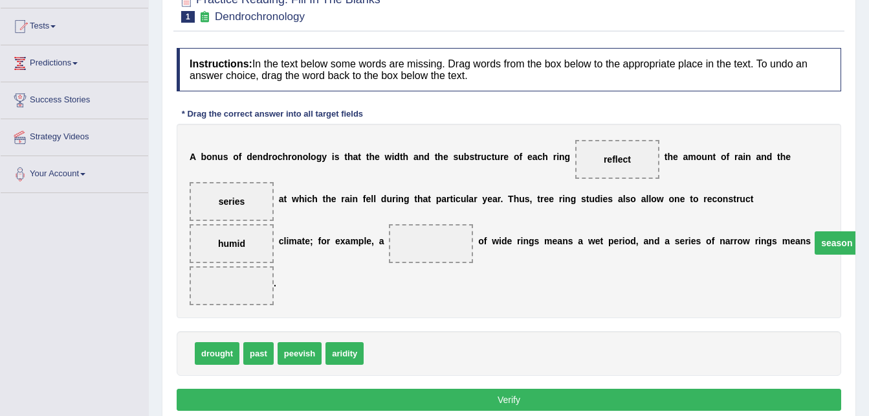
drag, startPoint x: 342, startPoint y: 247, endPoint x: 748, endPoint y: 247, distance: 405.9
drag, startPoint x: 748, startPoint y: 247, endPoint x: 337, endPoint y: 256, distance: 411.2
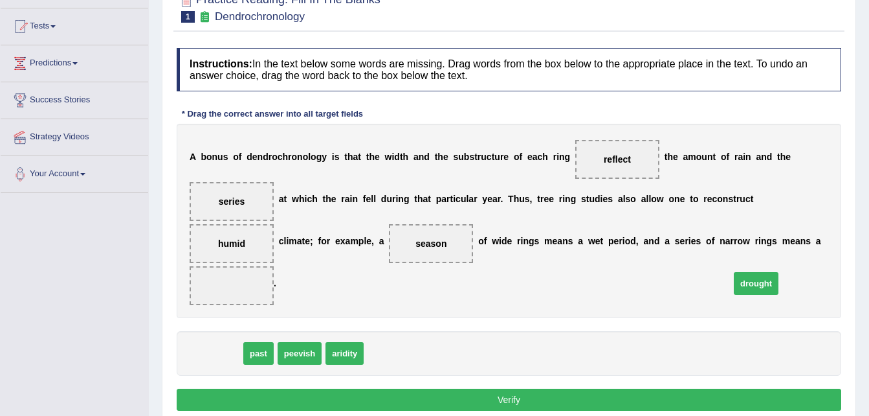
drag, startPoint x: 224, startPoint y: 313, endPoint x: 763, endPoint y: 243, distance: 543.1
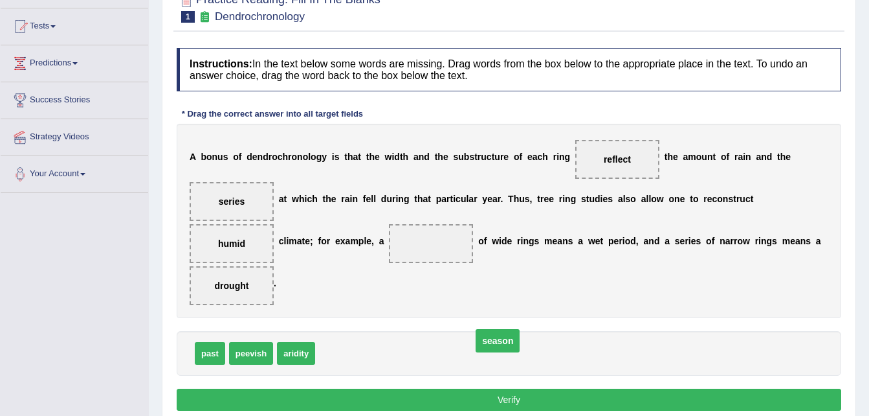
drag, startPoint x: 351, startPoint y: 239, endPoint x: 418, endPoint y: 336, distance: 117.8
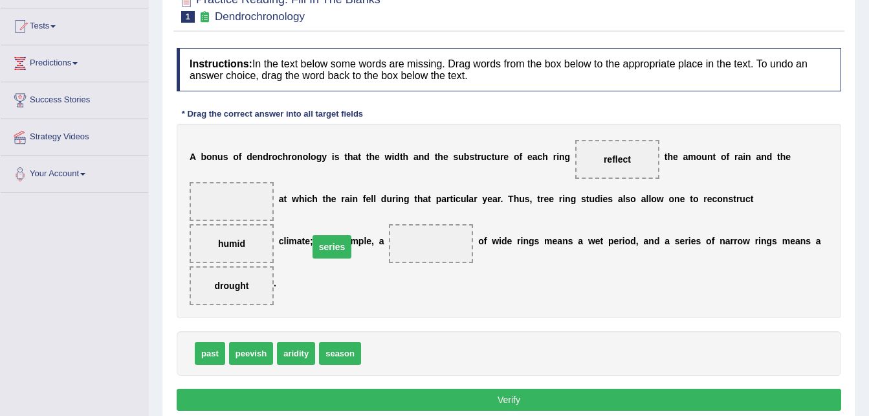
drag, startPoint x: 232, startPoint y: 196, endPoint x: 340, endPoint y: 245, distance: 118.5
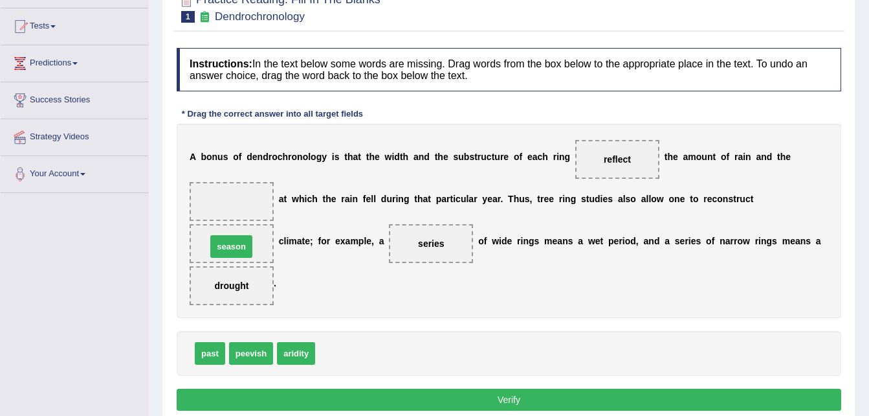
drag, startPoint x: 353, startPoint y: 313, endPoint x: 244, endPoint y: 206, distance: 152.4
click at [462, 388] on button "Verify" at bounding box center [509, 399] width 665 height 22
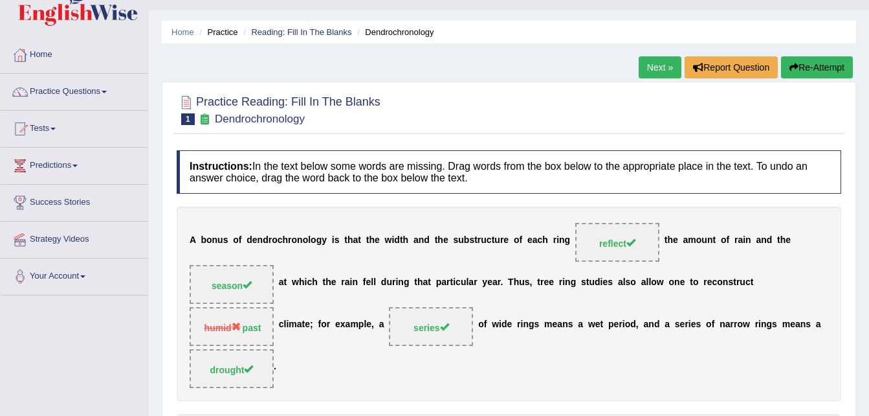
scroll to position [26, 0]
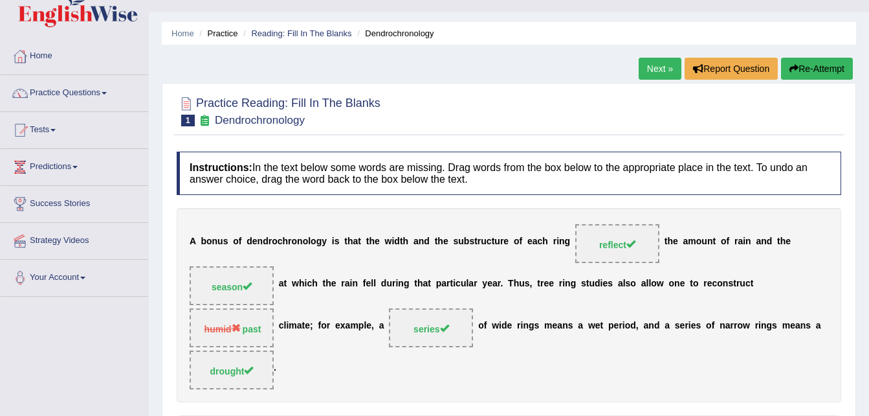
click at [656, 63] on link "Next »" at bounding box center [660, 69] width 43 height 22
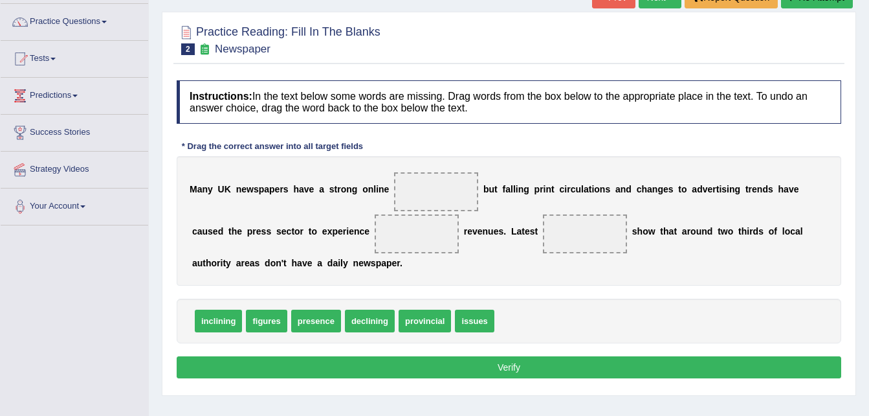
scroll to position [104, 0]
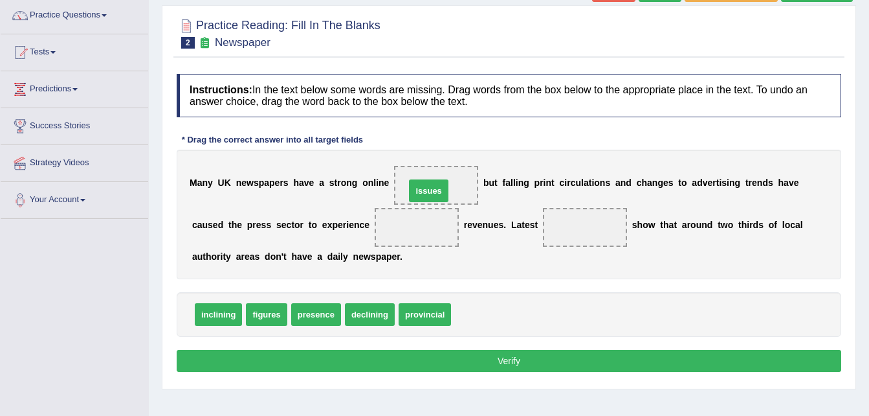
drag, startPoint x: 452, startPoint y: 314, endPoint x: 407, endPoint y: 187, distance: 134.9
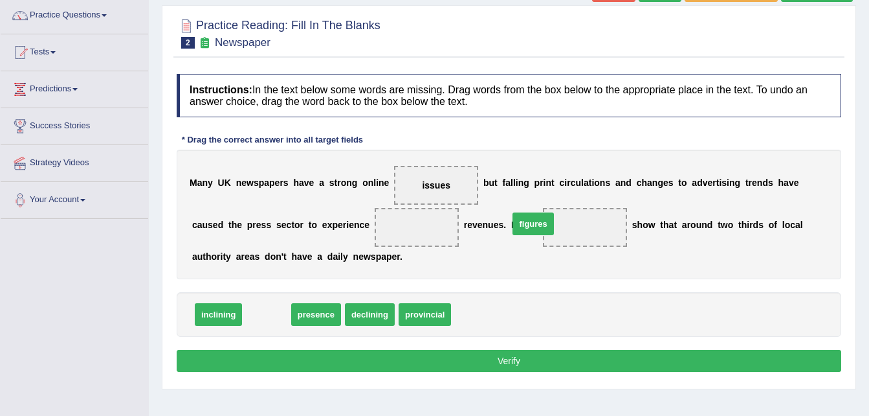
drag, startPoint x: 266, startPoint y: 313, endPoint x: 535, endPoint y: 222, distance: 283.5
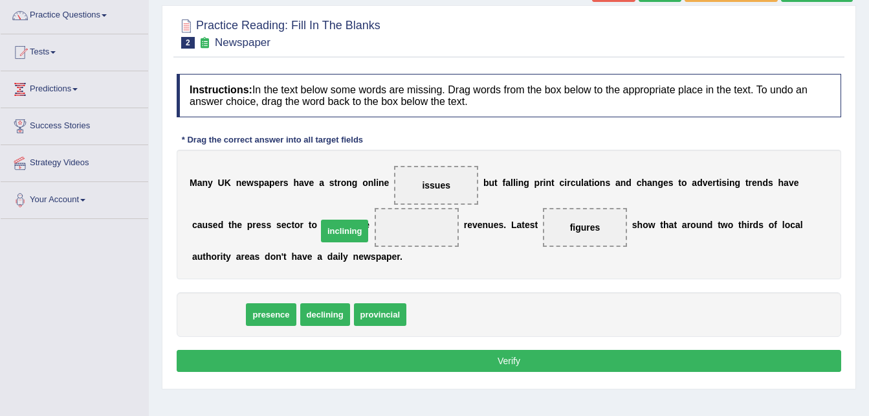
drag, startPoint x: 222, startPoint y: 311, endPoint x: 350, endPoint y: 228, distance: 153.0
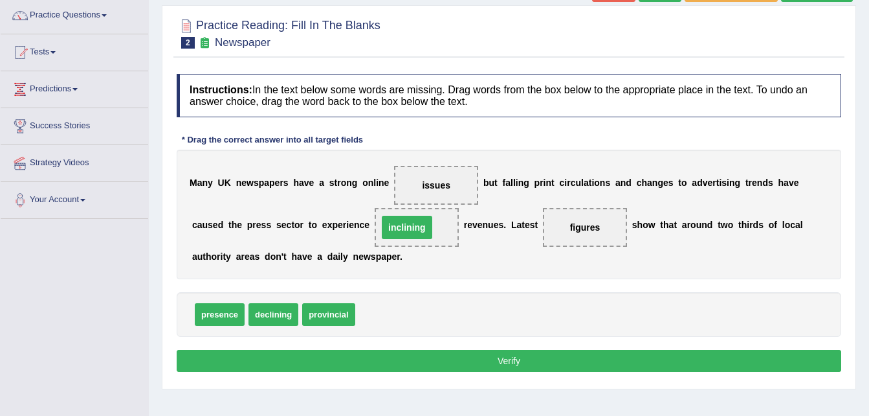
drag, startPoint x: 350, startPoint y: 228, endPoint x: 342, endPoint y: 227, distance: 7.8
click at [458, 358] on button "Verify" at bounding box center [509, 361] width 665 height 22
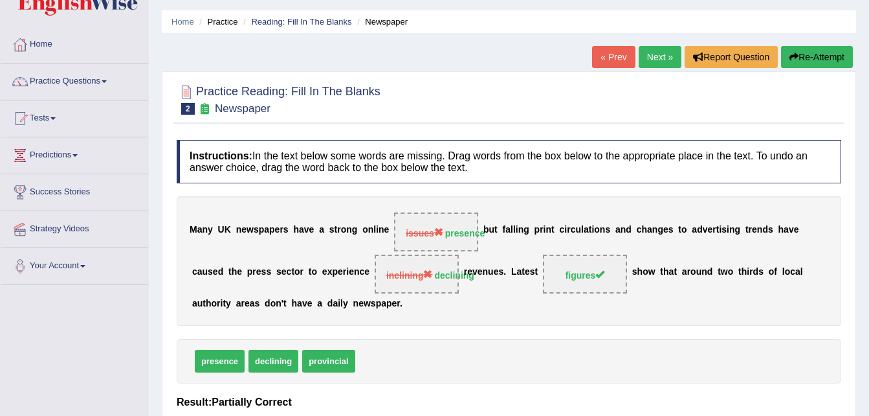
scroll to position [26, 0]
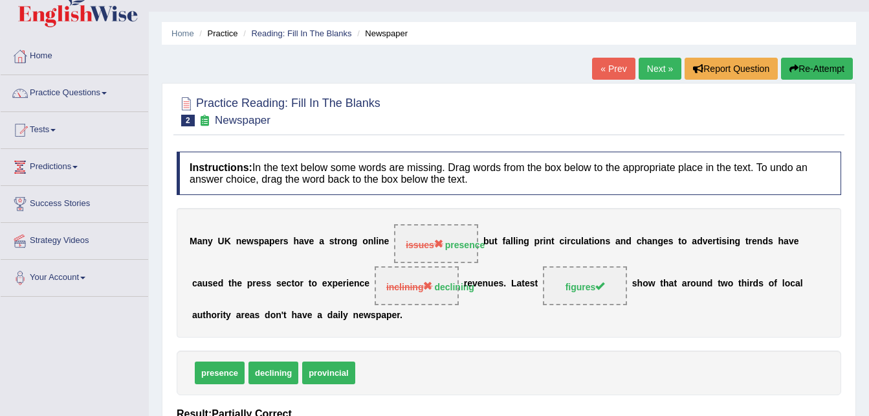
click at [656, 69] on link "Next »" at bounding box center [660, 69] width 43 height 22
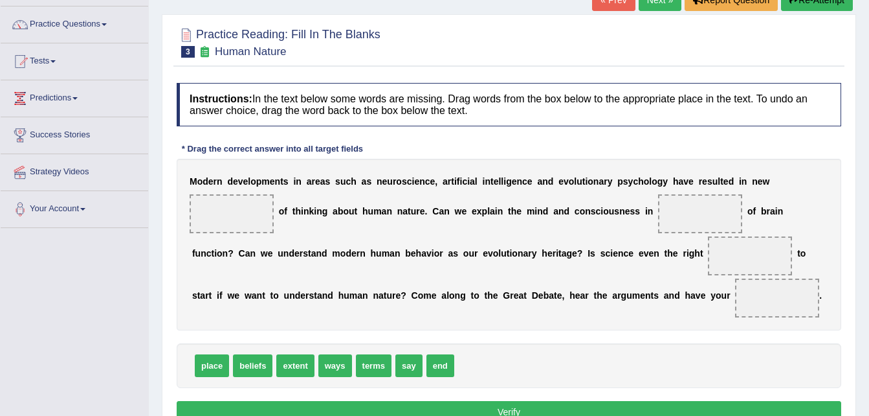
scroll to position [104, 0]
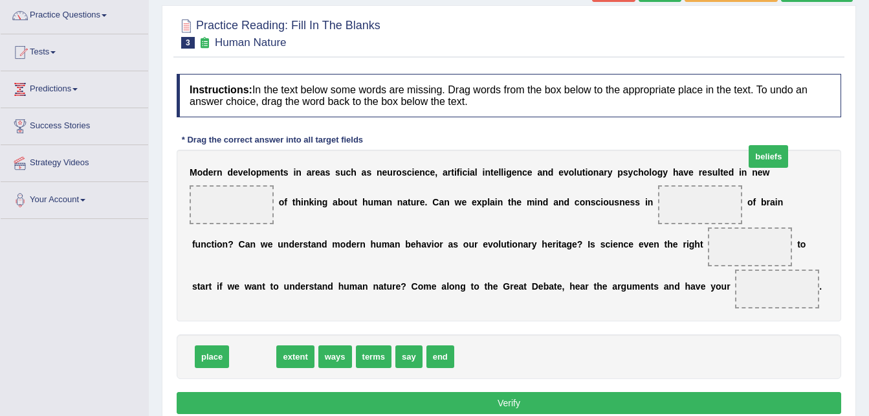
drag, startPoint x: 258, startPoint y: 381, endPoint x: 774, endPoint y: 183, distance: 552.9
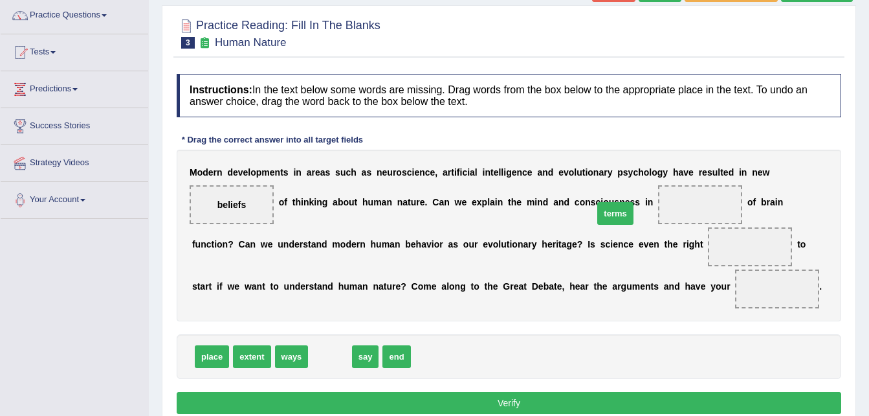
drag, startPoint x: 329, startPoint y: 377, endPoint x: 615, endPoint y: 231, distance: 320.5
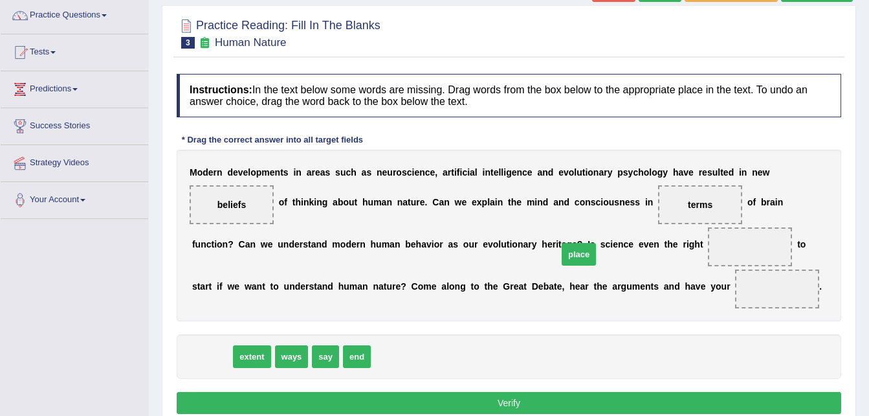
drag, startPoint x: 210, startPoint y: 379, endPoint x: 577, endPoint y: 277, distance: 381.0
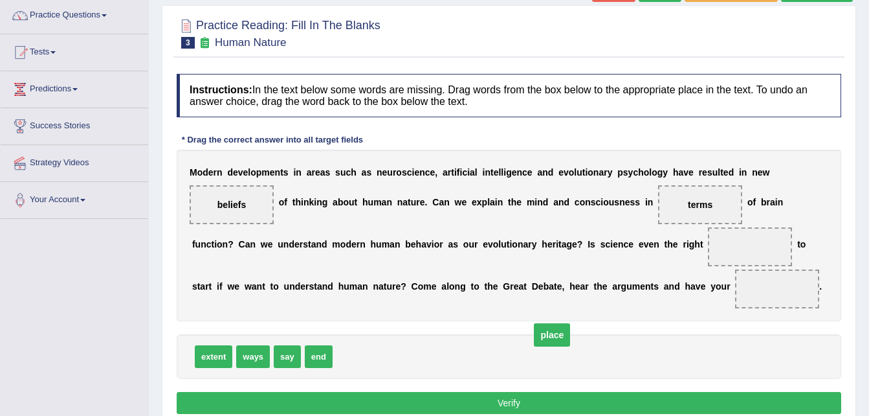
drag, startPoint x: 588, startPoint y: 267, endPoint x: 375, endPoint y: 365, distance: 233.7
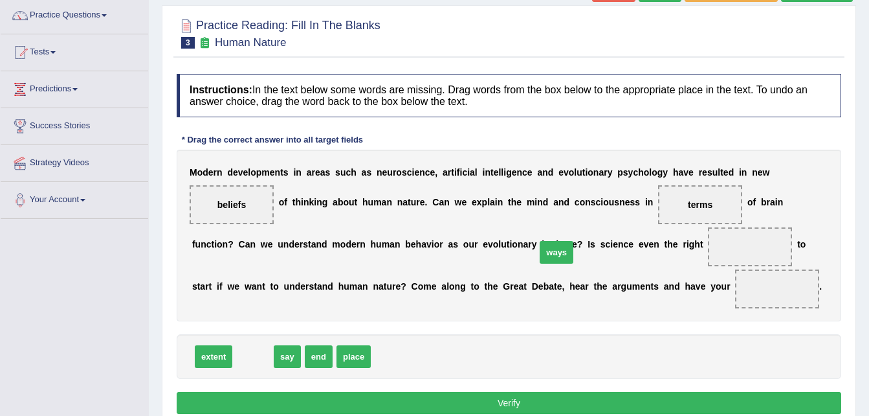
drag, startPoint x: 253, startPoint y: 379, endPoint x: 564, endPoint y: 275, distance: 327.7
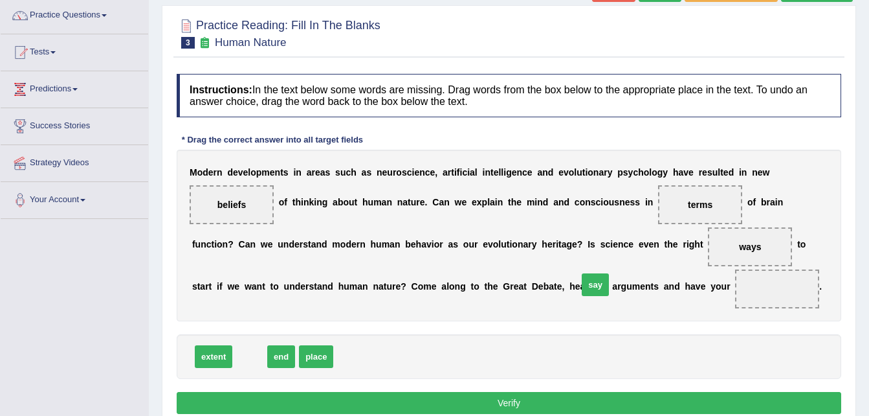
drag, startPoint x: 246, startPoint y: 378, endPoint x: 592, endPoint y: 306, distance: 353.1
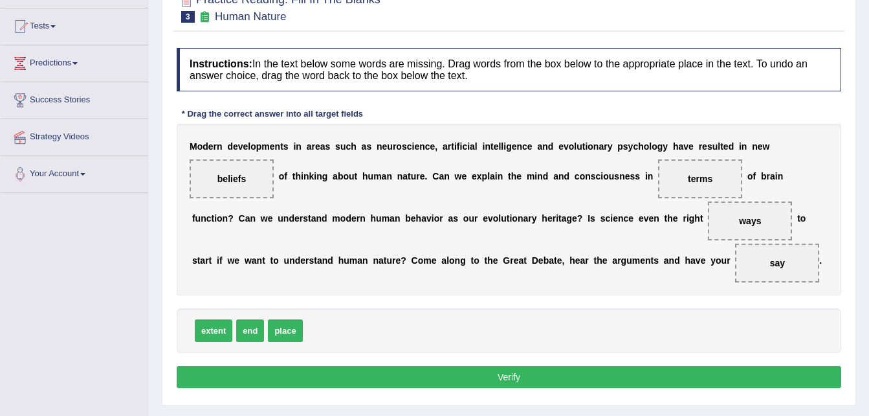
scroll to position [155, 0]
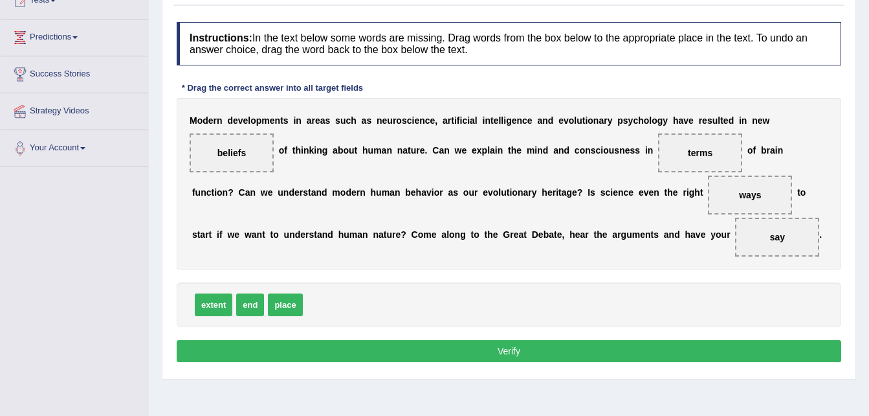
click at [706, 362] on button "Verify" at bounding box center [509, 351] width 665 height 22
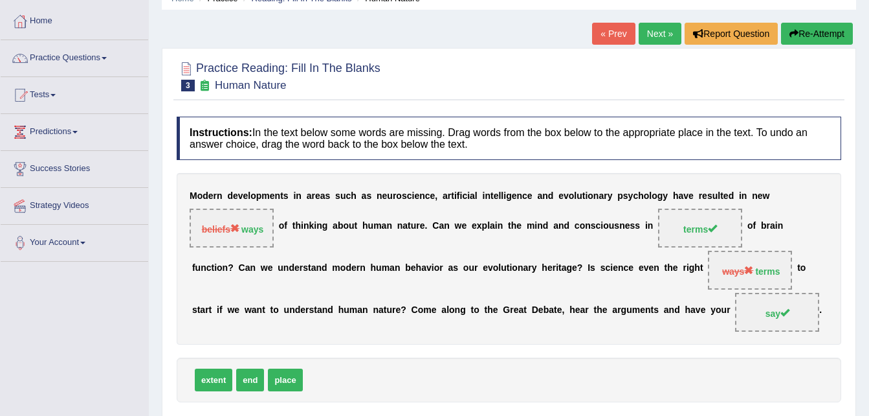
scroll to position [52, 0]
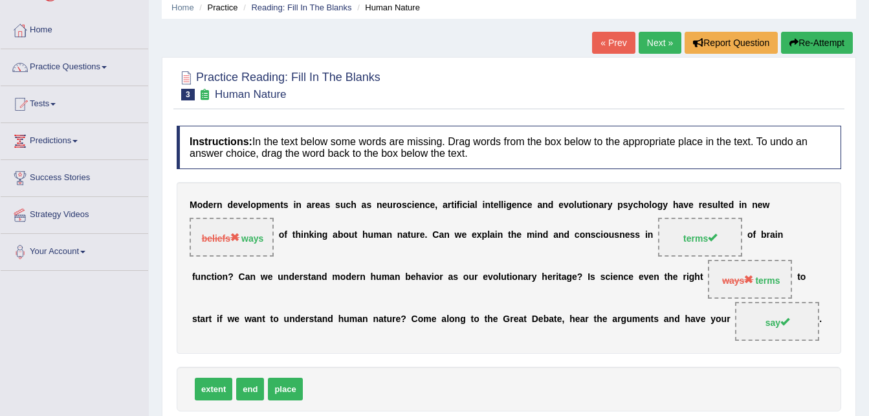
click at [798, 41] on button "Re-Attempt" at bounding box center [817, 43] width 72 height 22
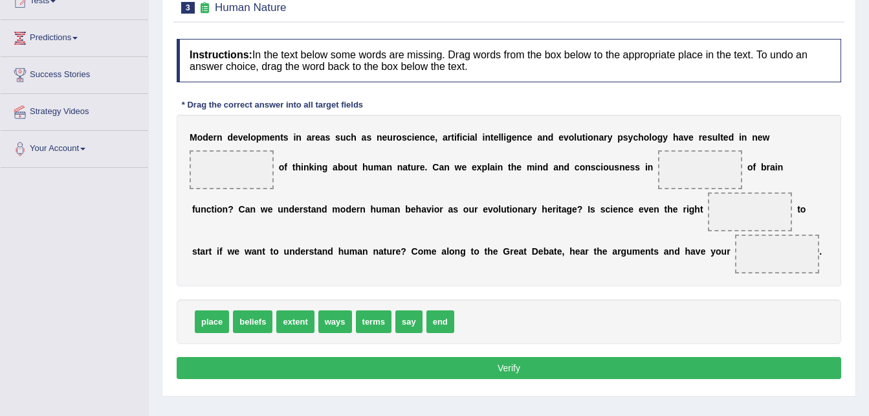
scroll to position [155, 0]
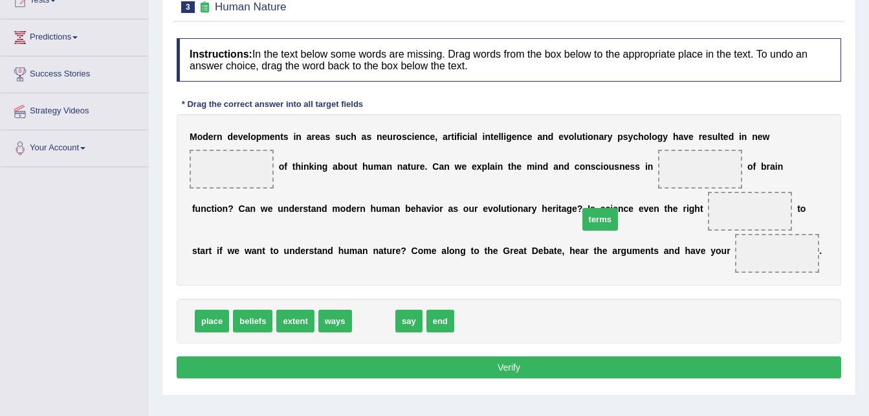
drag, startPoint x: 361, startPoint y: 350, endPoint x: 587, endPoint y: 249, distance: 248.3
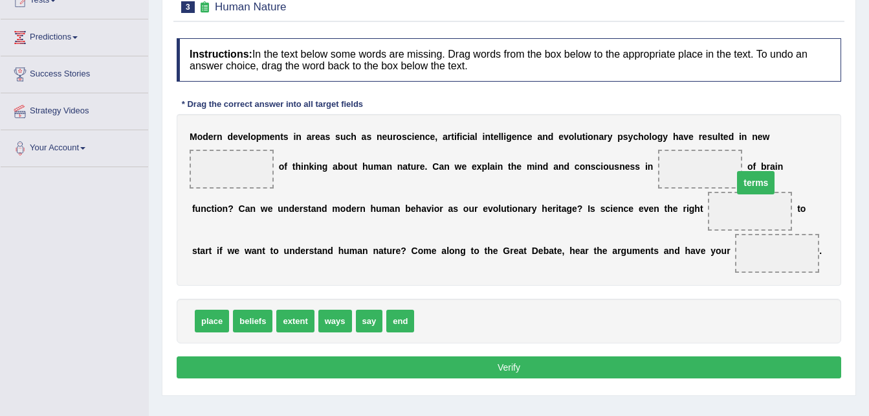
drag, startPoint x: 580, startPoint y: 238, endPoint x: 587, endPoint y: 197, distance: 40.8
drag, startPoint x: 335, startPoint y: 344, endPoint x: 798, endPoint y: 146, distance: 503.2
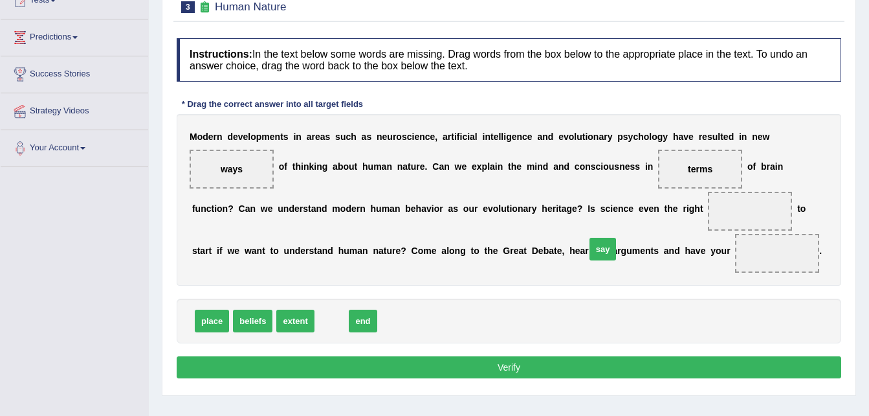
drag, startPoint x: 330, startPoint y: 345, endPoint x: 600, endPoint y: 276, distance: 278.7
click at [708, 230] on span at bounding box center [750, 211] width 84 height 39
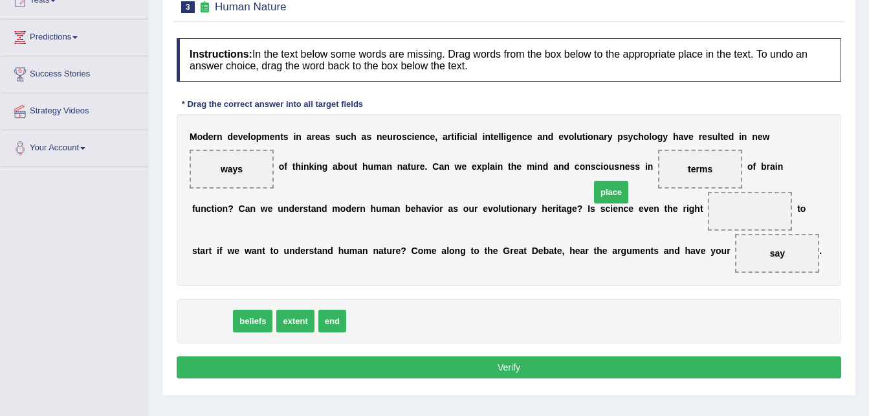
drag, startPoint x: 219, startPoint y: 346, endPoint x: 621, endPoint y: 225, distance: 419.2
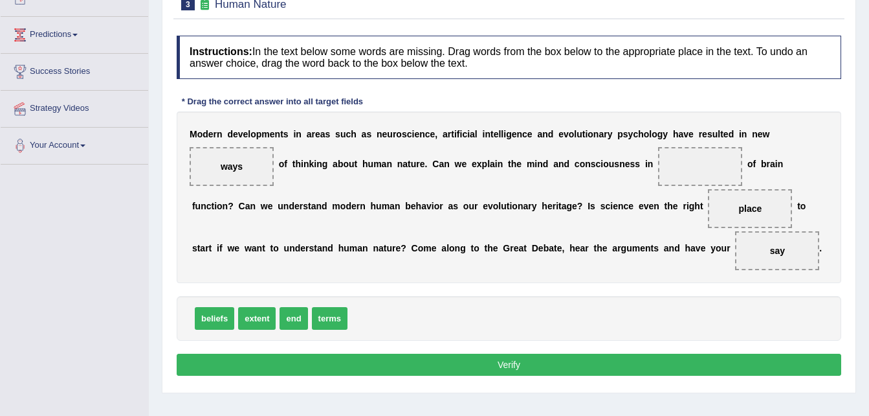
scroll to position [157, 0]
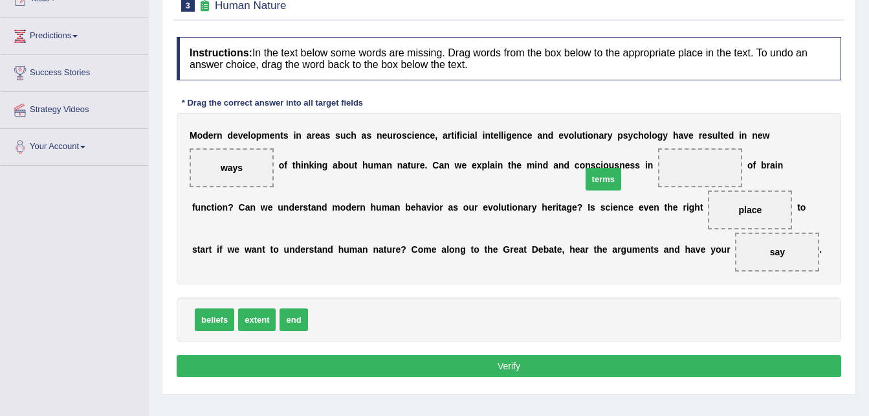
drag, startPoint x: 324, startPoint y: 338, endPoint x: 599, endPoint y: 197, distance: 308.6
click at [539, 377] on button "Verify" at bounding box center [509, 366] width 665 height 22
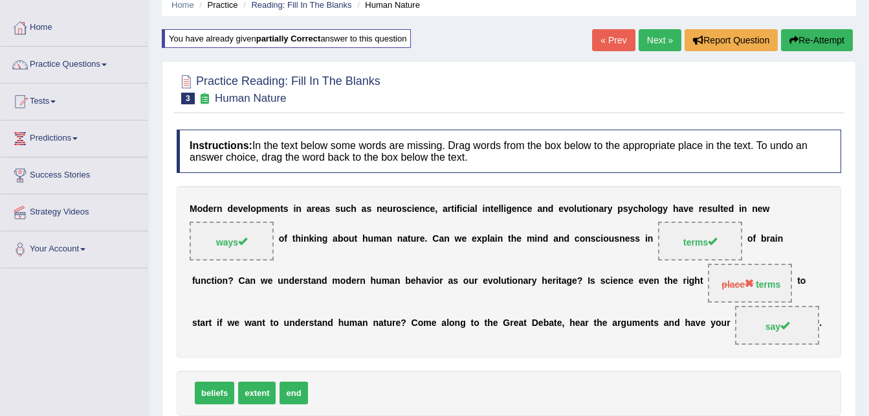
scroll to position [53, 0]
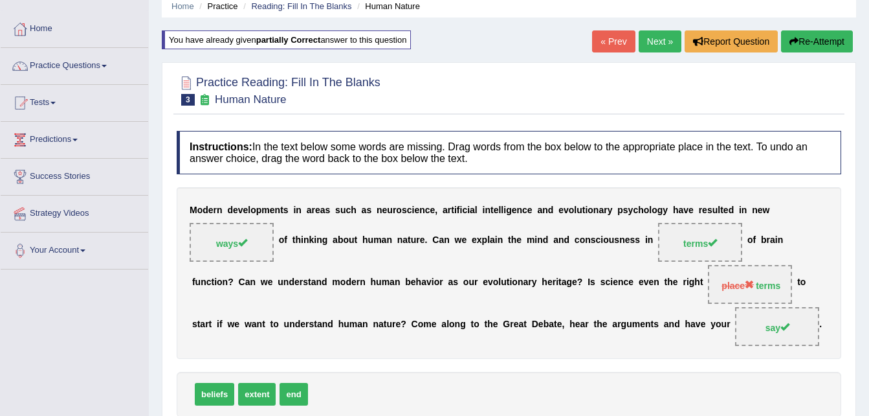
click at [658, 35] on link "Next »" at bounding box center [660, 41] width 43 height 22
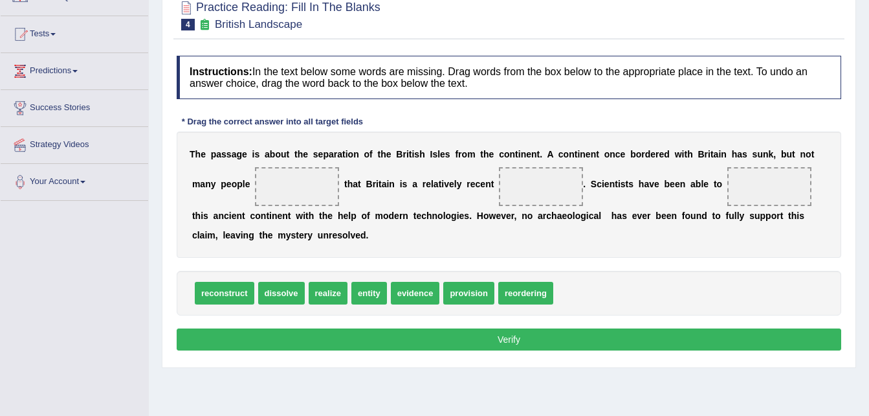
scroll to position [129, 0]
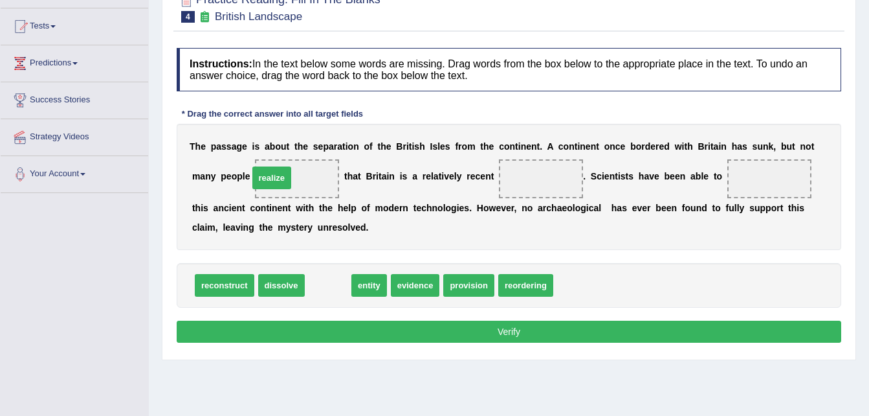
drag, startPoint x: 322, startPoint y: 285, endPoint x: 266, endPoint y: 176, distance: 122.5
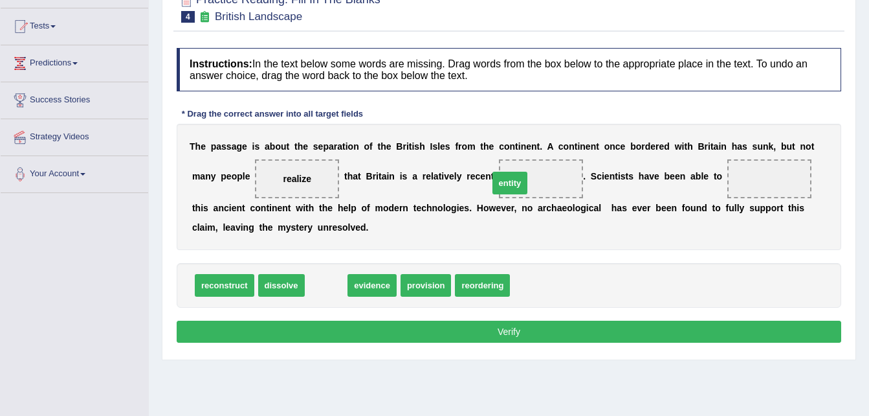
drag, startPoint x: 313, startPoint y: 286, endPoint x: 497, endPoint y: 184, distance: 210.4
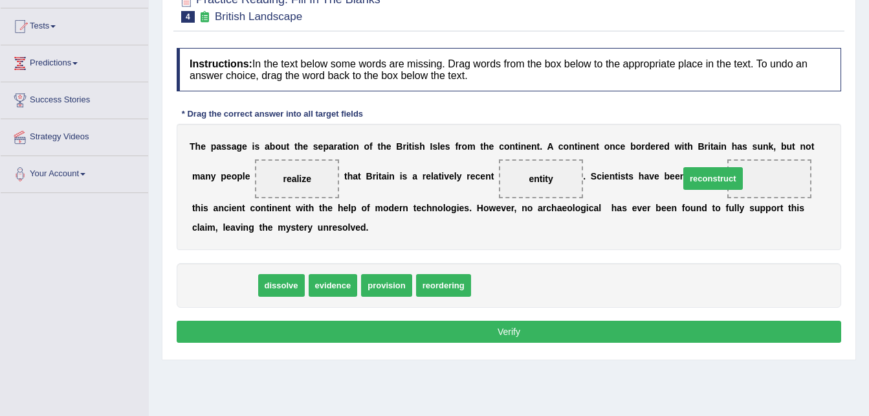
drag, startPoint x: 217, startPoint y: 284, endPoint x: 706, endPoint y: 177, distance: 500.1
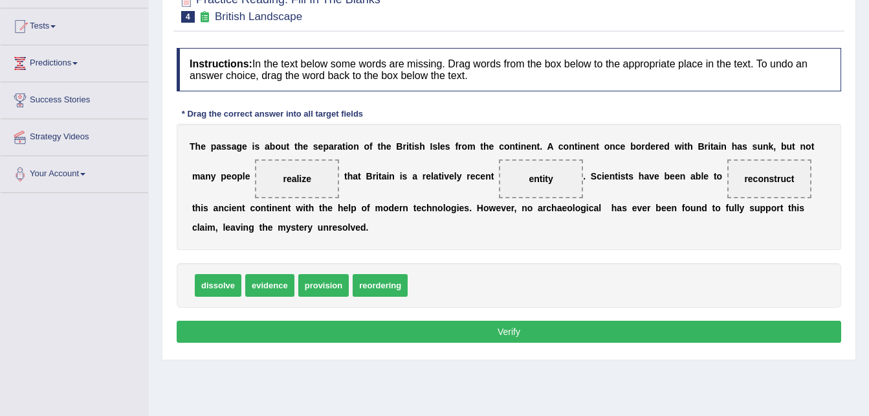
click at [596, 326] on button "Verify" at bounding box center [509, 331] width 665 height 22
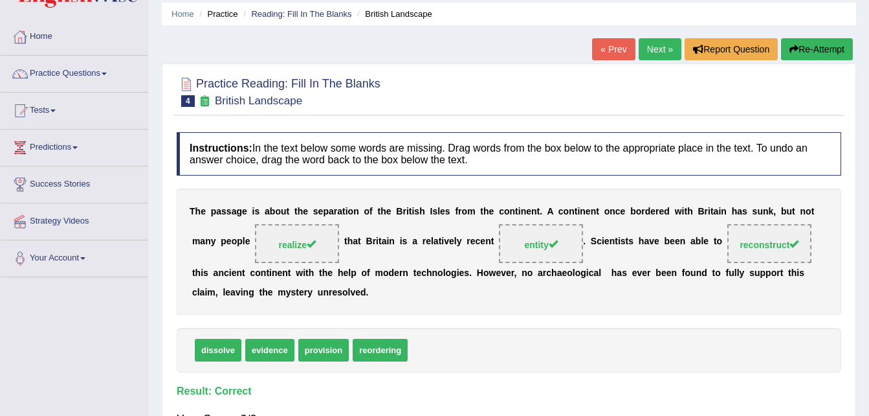
scroll to position [26, 0]
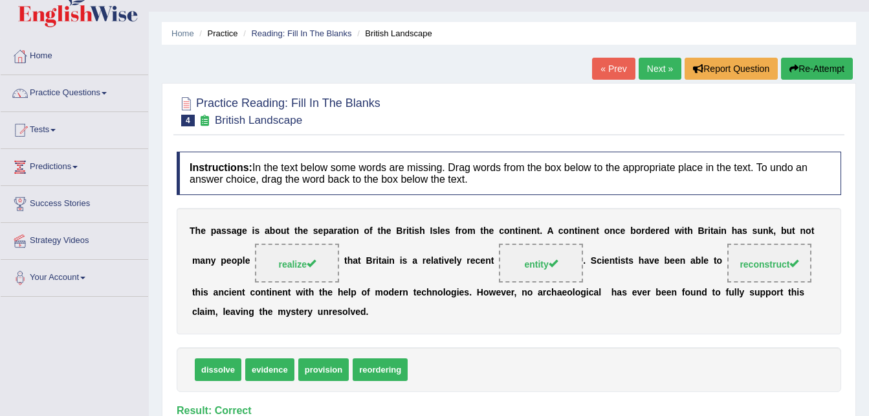
click at [661, 65] on link "Next »" at bounding box center [660, 69] width 43 height 22
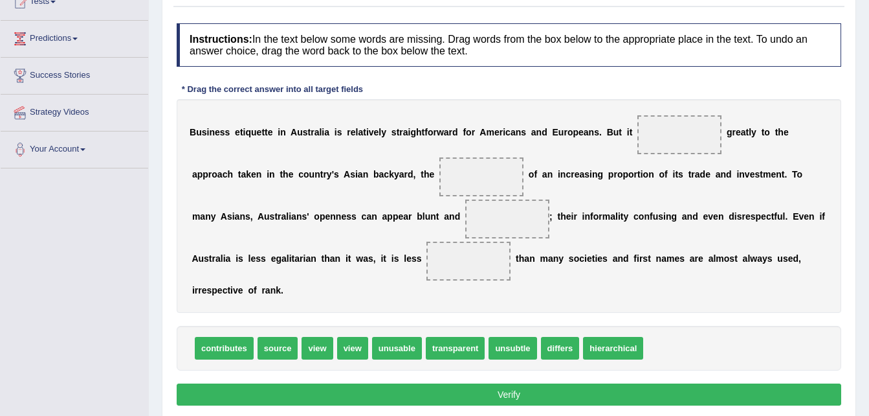
scroll to position [155, 0]
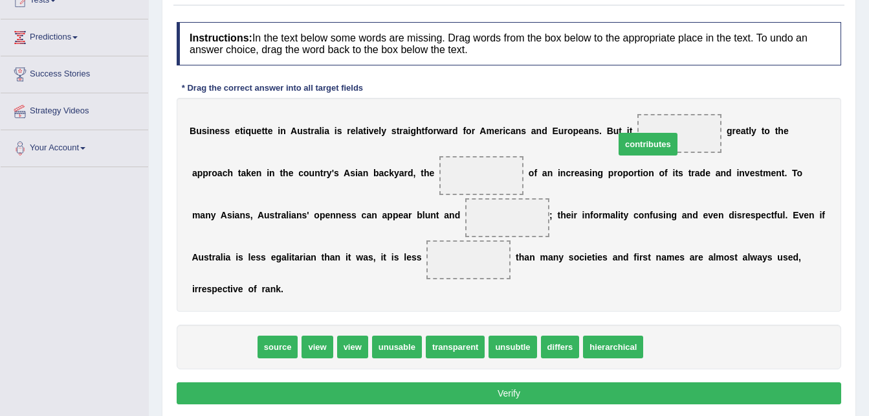
drag, startPoint x: 219, startPoint y: 326, endPoint x: 644, endPoint y: 128, distance: 468.8
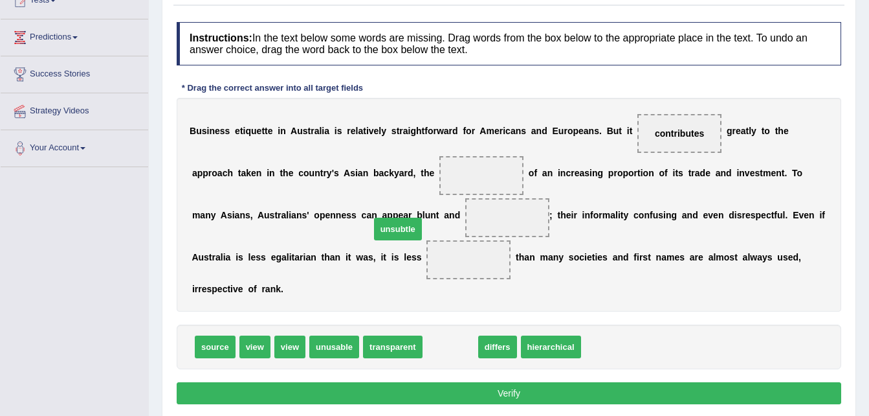
drag, startPoint x: 449, startPoint y: 328, endPoint x: 396, endPoint y: 210, distance: 129.5
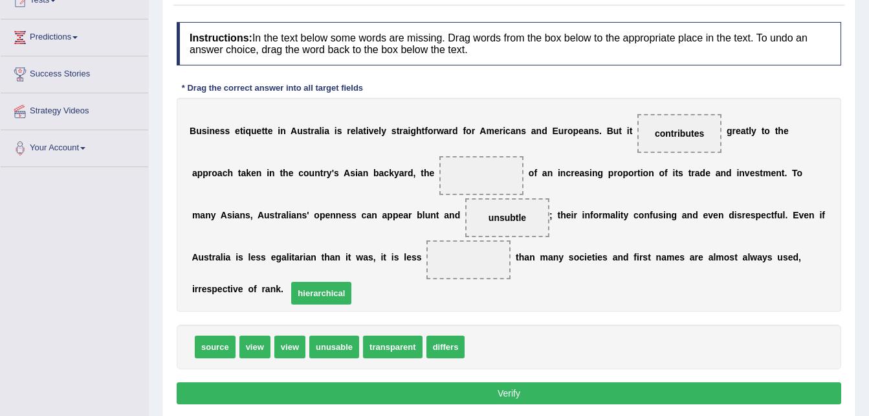
drag, startPoint x: 497, startPoint y: 328, endPoint x: 314, endPoint y: 269, distance: 192.4
click at [465, 227] on span "unsubtle" at bounding box center [507, 217] width 84 height 39
drag, startPoint x: 370, startPoint y: 227, endPoint x: 379, endPoint y: 186, distance: 41.0
click at [379, 186] on div "B u s i n e s s e t i q u e t t e i n A u s t r a l i a i s r e l a t i v e l y…" at bounding box center [509, 205] width 665 height 214
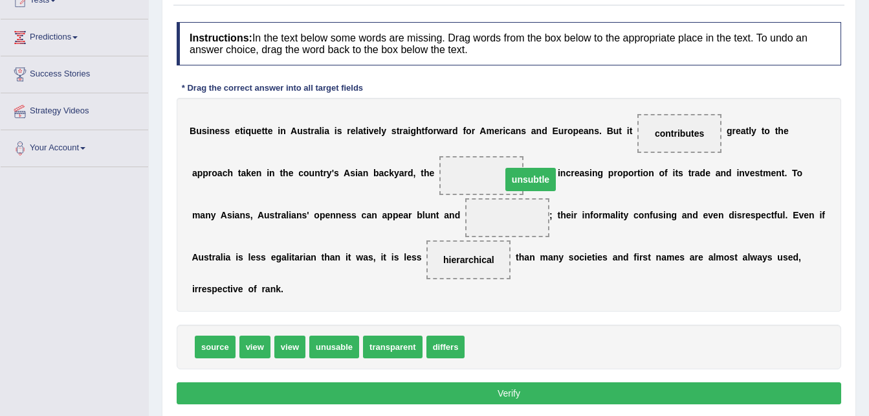
drag, startPoint x: 369, startPoint y: 215, endPoint x: 392, endPoint y: 176, distance: 45.3
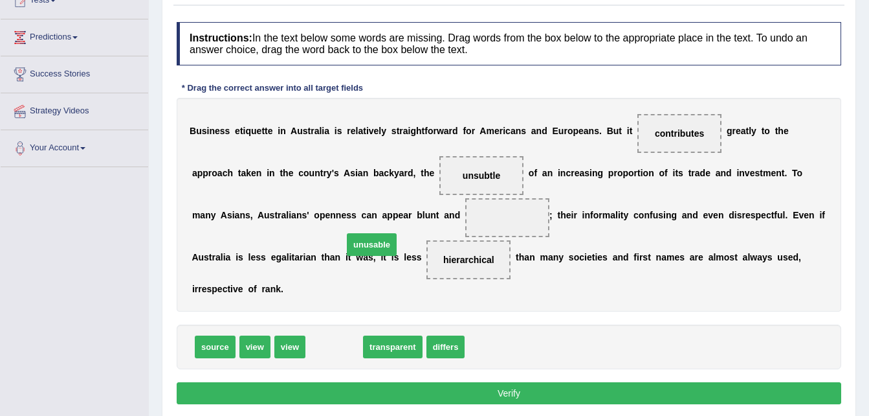
drag, startPoint x: 332, startPoint y: 326, endPoint x: 372, endPoint y: 222, distance: 111.7
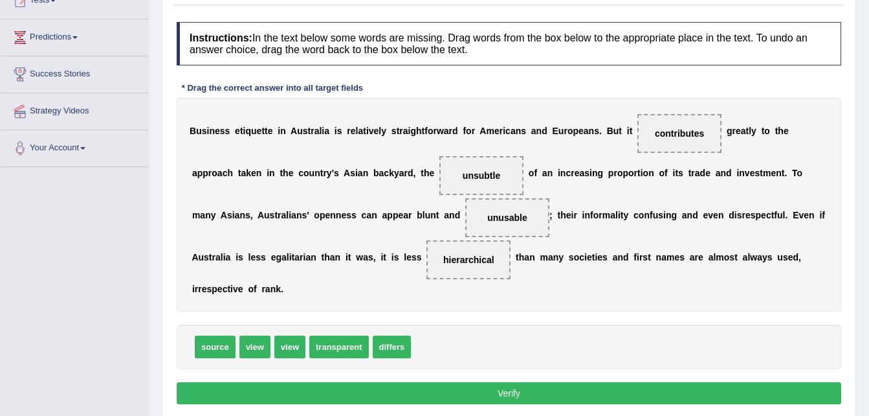
click at [475, 382] on button "Verify" at bounding box center [509, 393] width 665 height 22
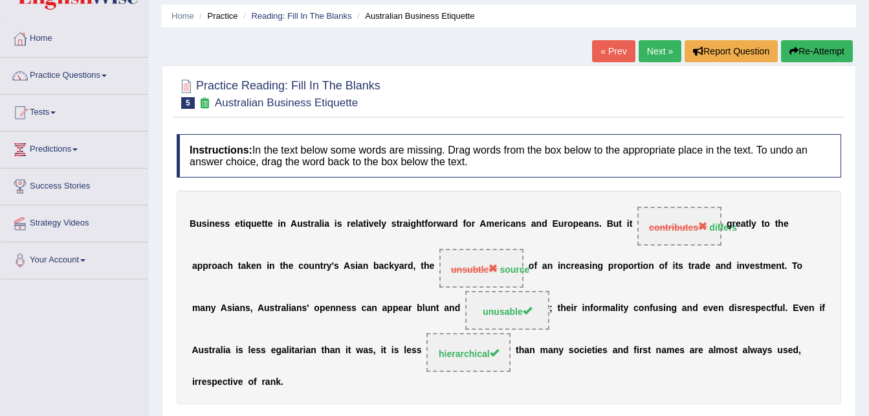
scroll to position [0, 0]
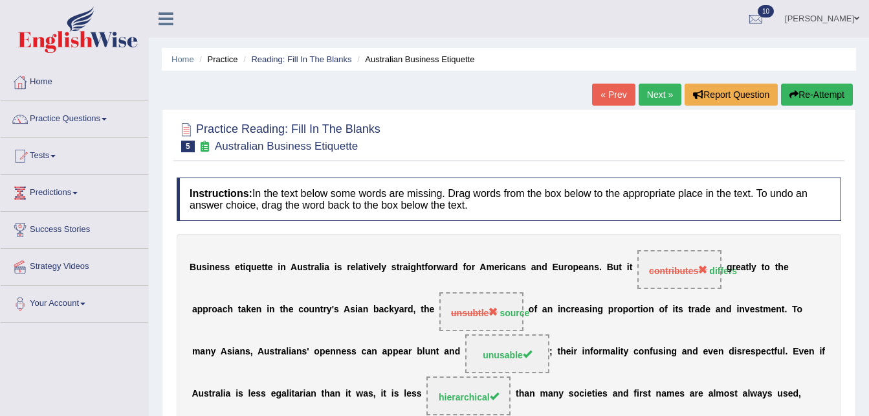
click at [662, 94] on link "Next »" at bounding box center [660, 95] width 43 height 22
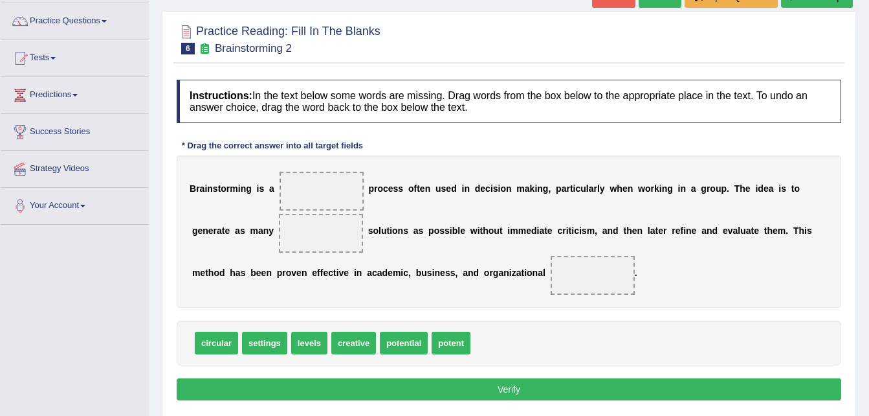
scroll to position [104, 0]
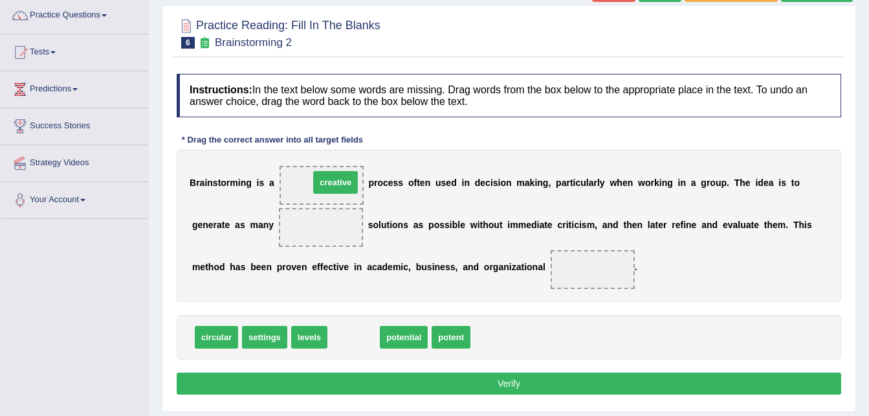
drag, startPoint x: 355, startPoint y: 335, endPoint x: 337, endPoint y: 181, distance: 155.8
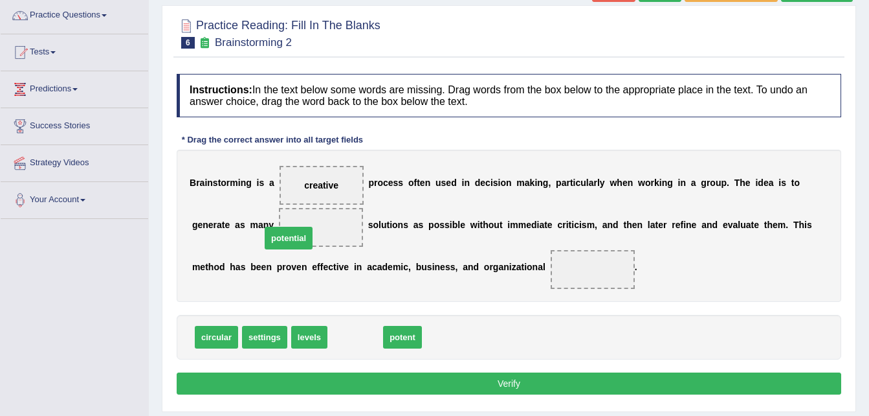
drag, startPoint x: 342, startPoint y: 336, endPoint x: 273, endPoint y: 232, distance: 125.1
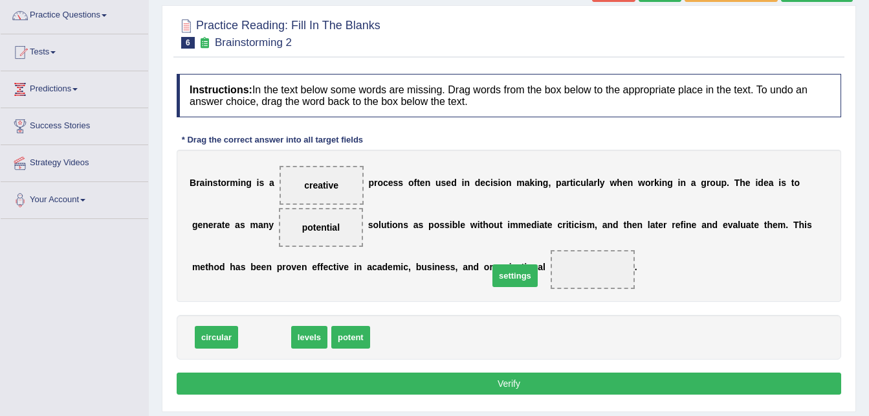
drag, startPoint x: 254, startPoint y: 335, endPoint x: 502, endPoint y: 271, distance: 256.5
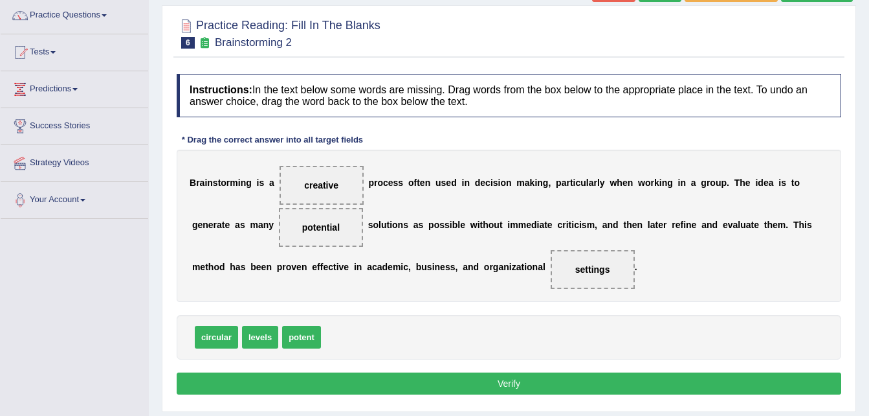
click at [514, 384] on button "Verify" at bounding box center [509, 383] width 665 height 22
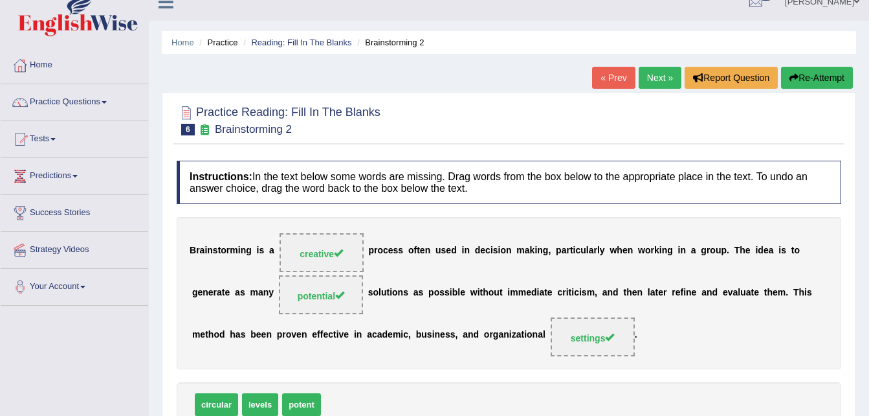
scroll to position [0, 0]
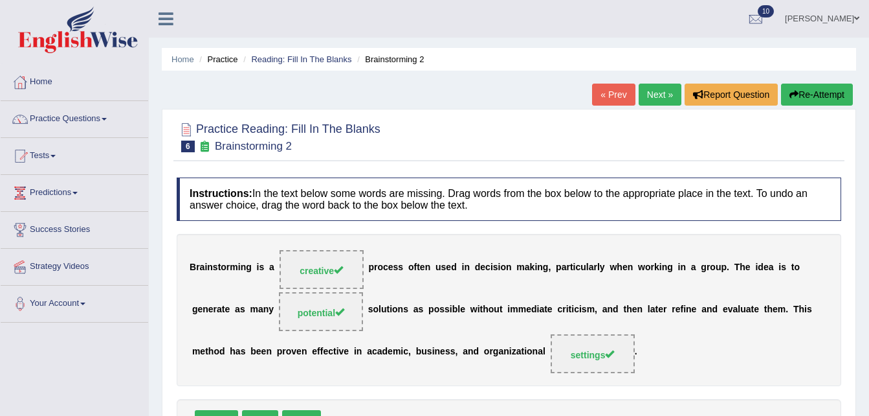
click at [663, 89] on link "Next »" at bounding box center [660, 95] width 43 height 22
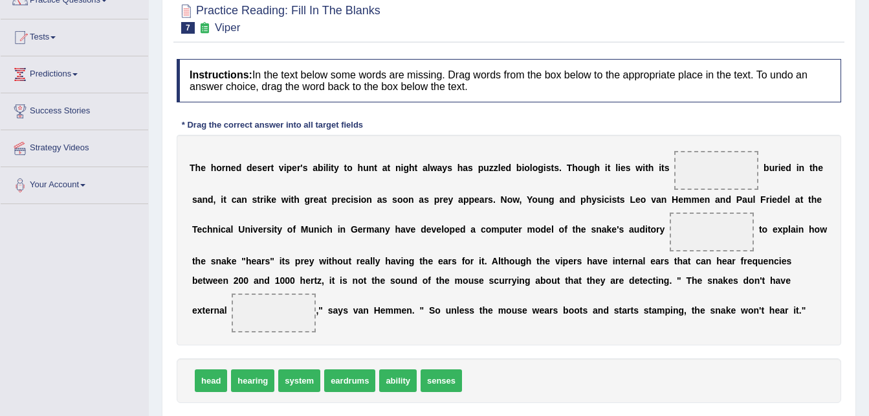
scroll to position [129, 0]
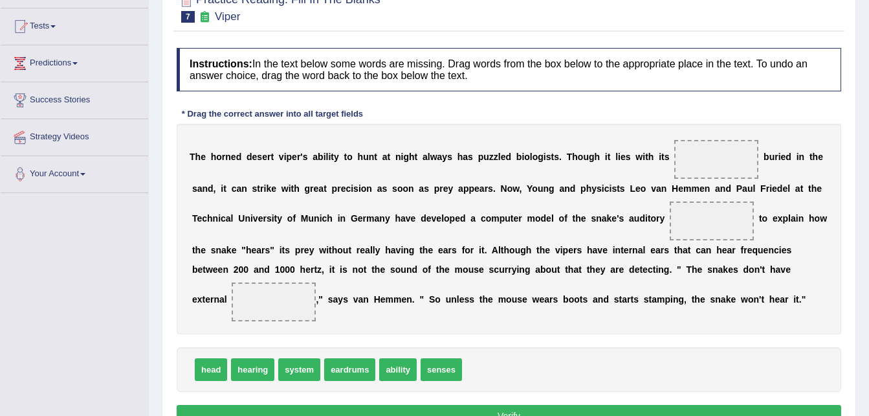
click at [204, 375] on span "head" at bounding box center [211, 369] width 32 height 23
drag, startPoint x: 208, startPoint y: 370, endPoint x: 676, endPoint y: 153, distance: 515.2
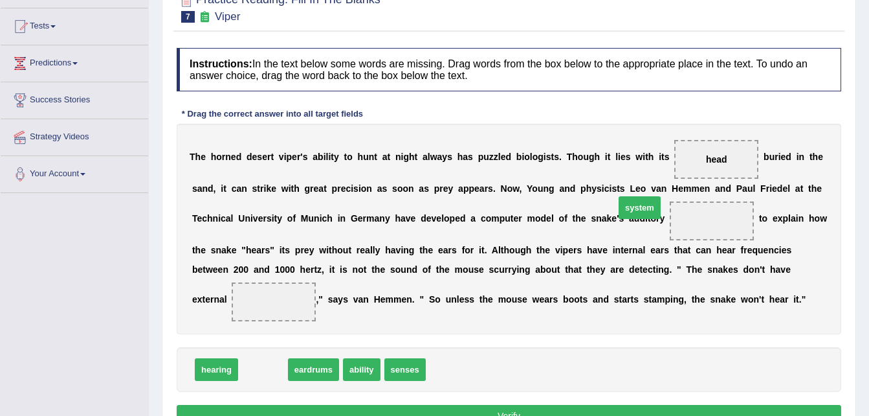
drag, startPoint x: 265, startPoint y: 367, endPoint x: 642, endPoint y: 205, distance: 410.0
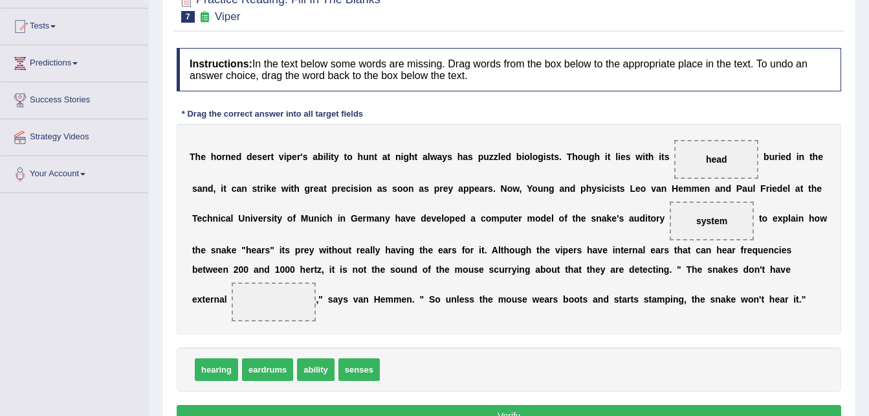
drag, startPoint x: 642, startPoint y: 230, endPoint x: 603, endPoint y: 262, distance: 50.6
click at [603, 262] on div "T h e h o r n e d d e s e r t v i p e r ' s a b i l i t y t o [PERSON_NAME] a t…" at bounding box center [509, 229] width 665 height 210
click at [670, 232] on span "system" at bounding box center [712, 220] width 84 height 39
drag, startPoint x: 610, startPoint y: 230, endPoint x: 615, endPoint y: 223, distance: 8.3
click at [670, 223] on span "system" at bounding box center [712, 220] width 84 height 39
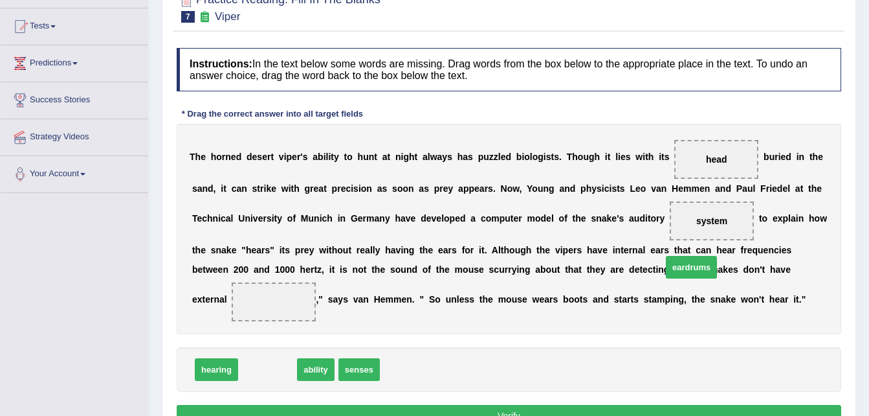
drag, startPoint x: 273, startPoint y: 368, endPoint x: 698, endPoint y: 267, distance: 436.6
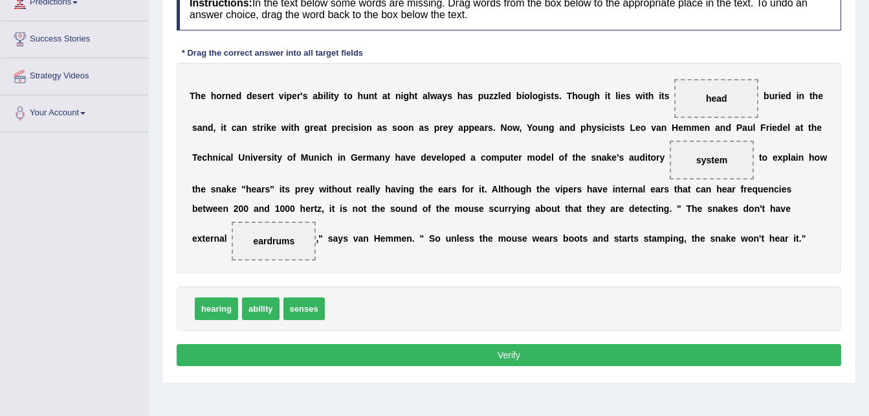
scroll to position [207, 0]
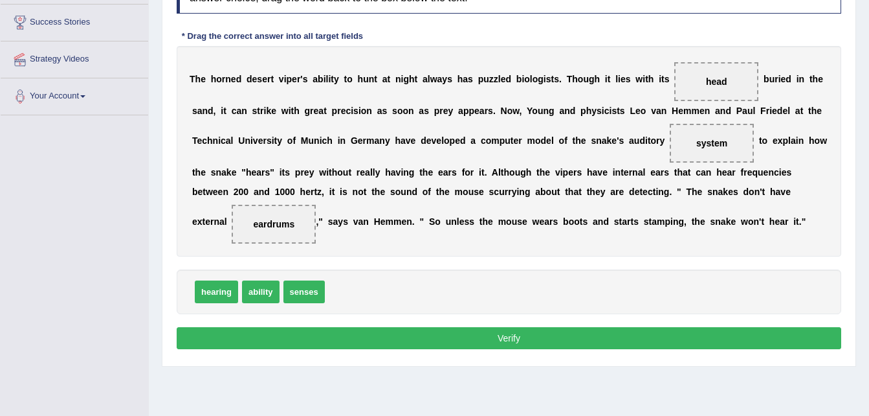
click at [669, 333] on button "Verify" at bounding box center [509, 338] width 665 height 22
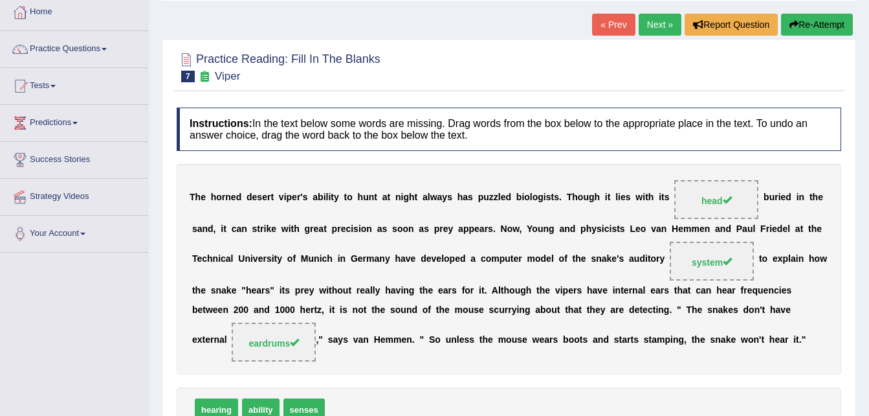
scroll to position [52, 0]
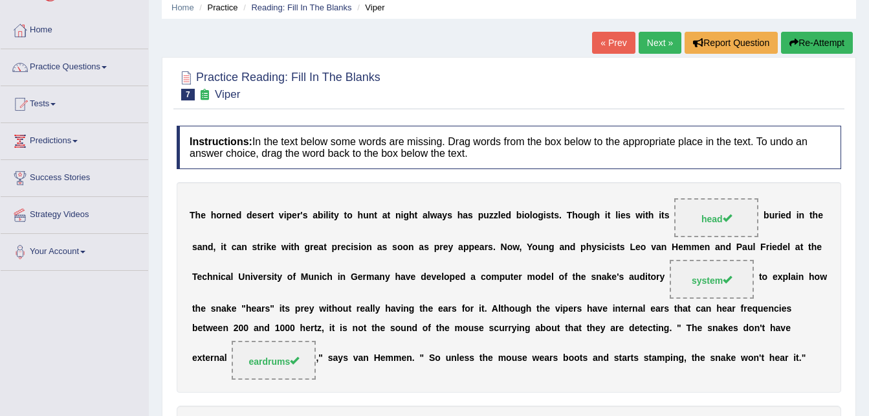
click at [658, 33] on link "Next »" at bounding box center [660, 43] width 43 height 22
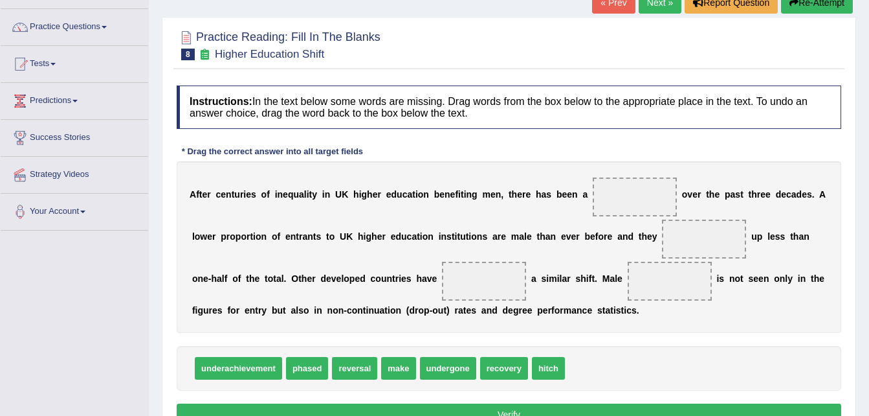
scroll to position [104, 0]
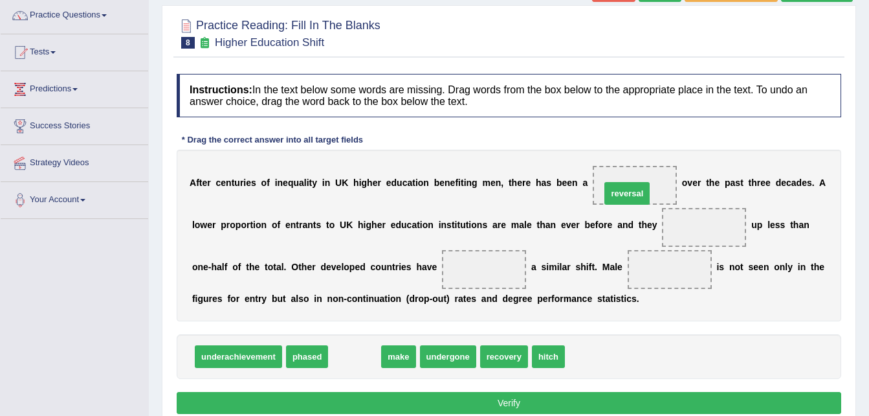
drag, startPoint x: 344, startPoint y: 358, endPoint x: 619, endPoint y: 192, distance: 321.5
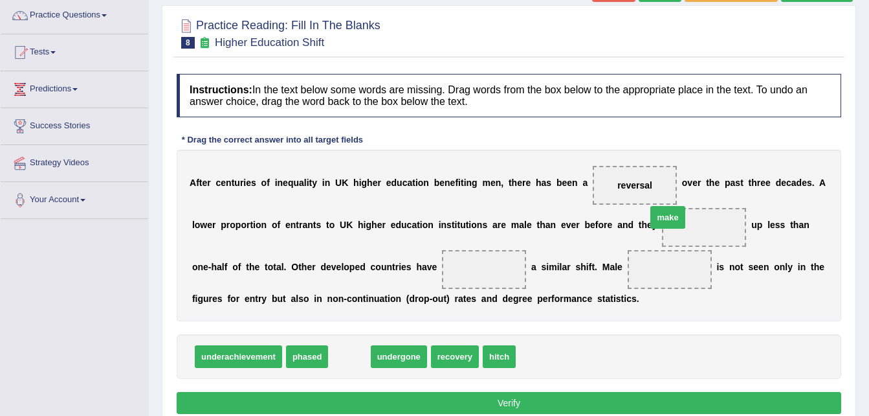
drag, startPoint x: 340, startPoint y: 356, endPoint x: 659, endPoint y: 217, distance: 347.6
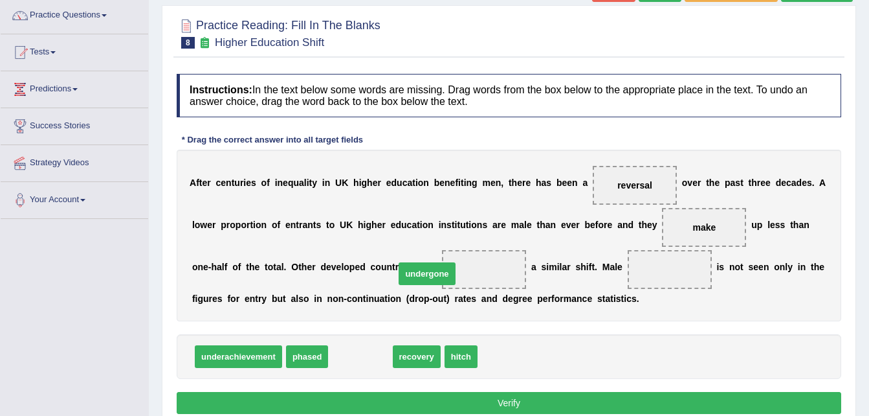
drag, startPoint x: 351, startPoint y: 357, endPoint x: 418, endPoint y: 274, distance: 106.4
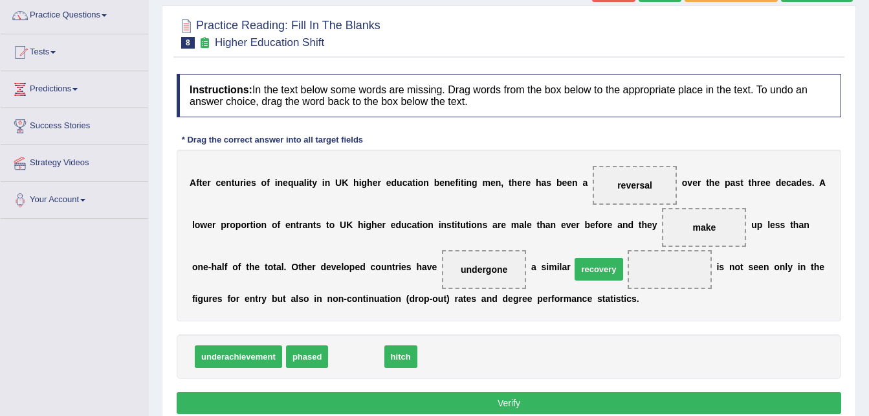
drag, startPoint x: 353, startPoint y: 357, endPoint x: 596, endPoint y: 271, distance: 257.8
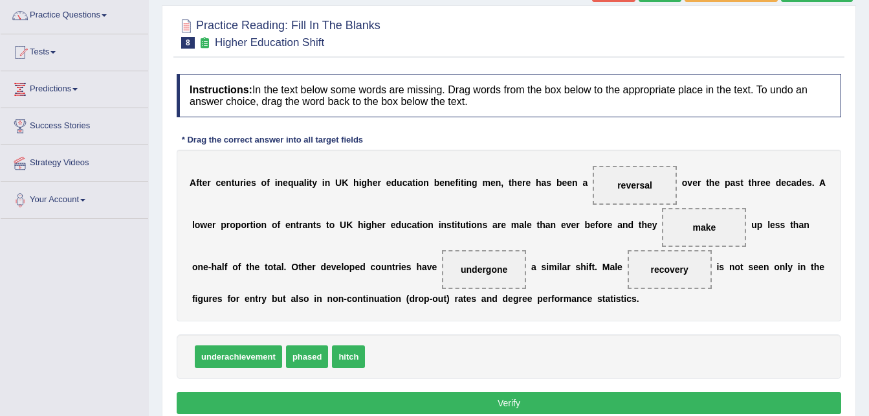
click at [606, 399] on button "Verify" at bounding box center [509, 403] width 665 height 22
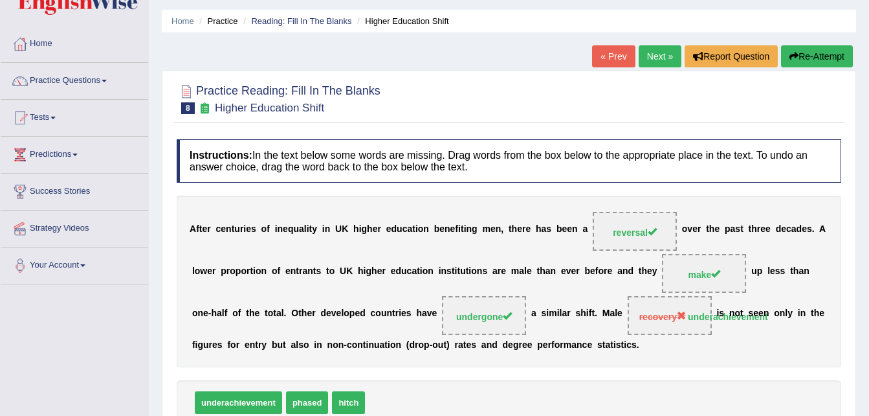
scroll to position [26, 0]
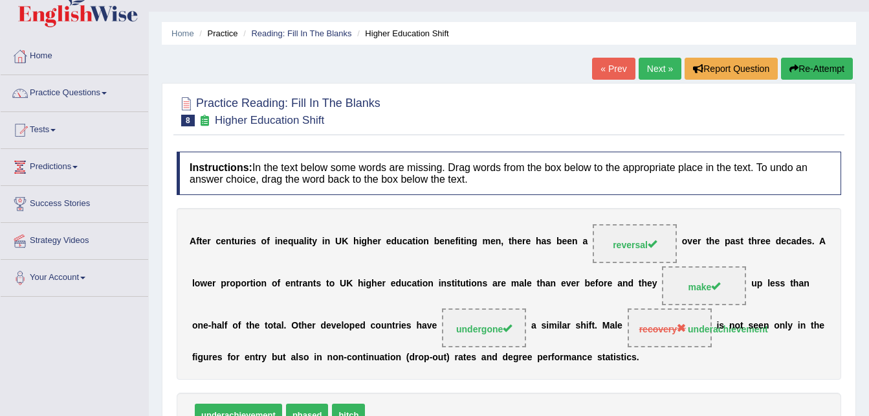
click at [659, 64] on link "Next »" at bounding box center [660, 69] width 43 height 22
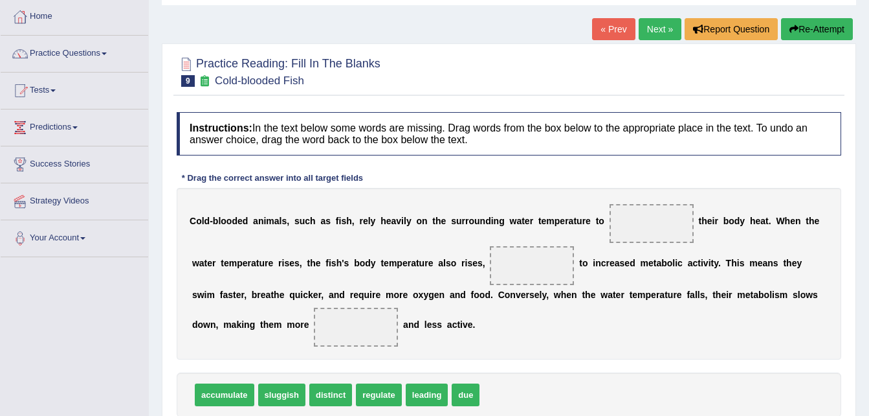
scroll to position [78, 0]
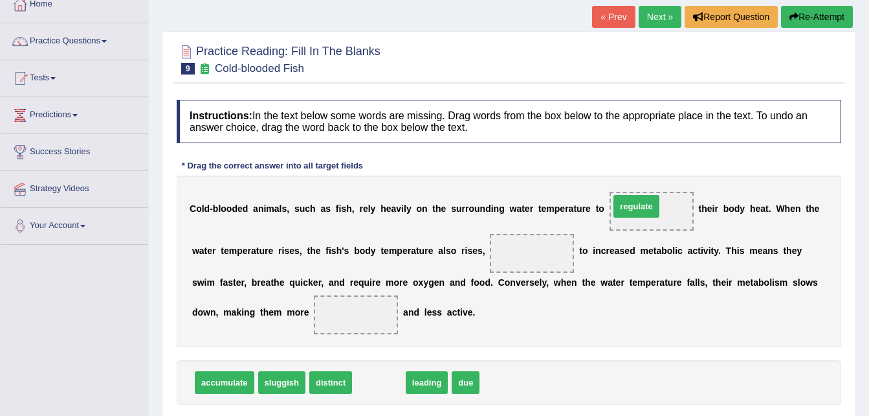
drag, startPoint x: 376, startPoint y: 374, endPoint x: 634, endPoint y: 198, distance: 312.1
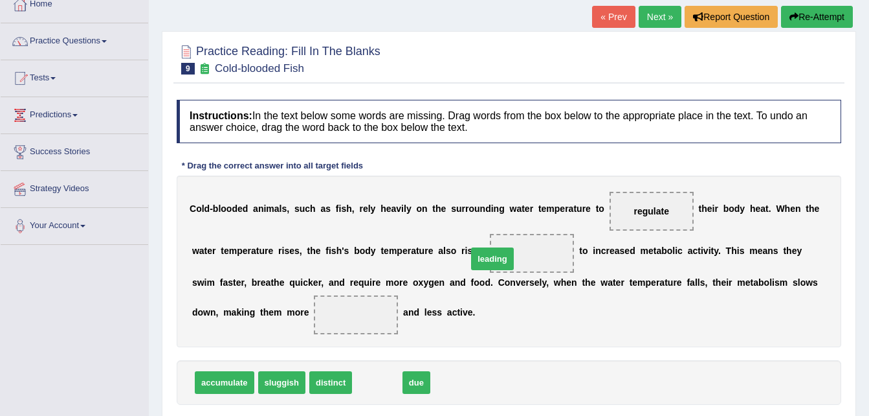
drag, startPoint x: 375, startPoint y: 372, endPoint x: 493, endPoint y: 243, distance: 174.1
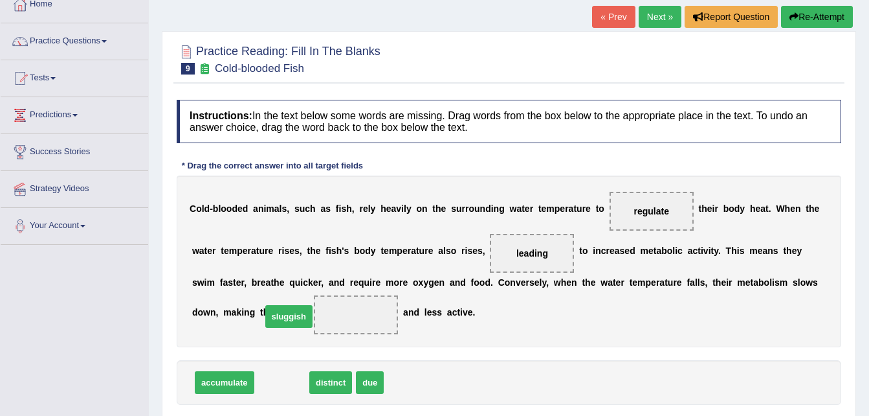
drag, startPoint x: 269, startPoint y: 383, endPoint x: 276, endPoint y: 314, distance: 69.6
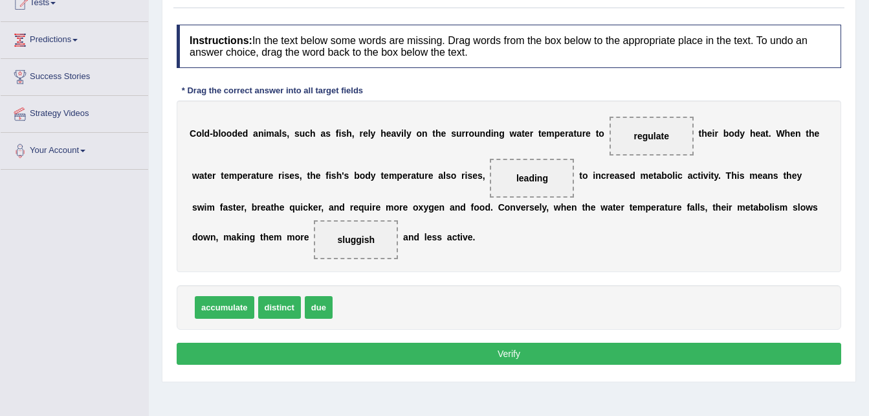
scroll to position [155, 0]
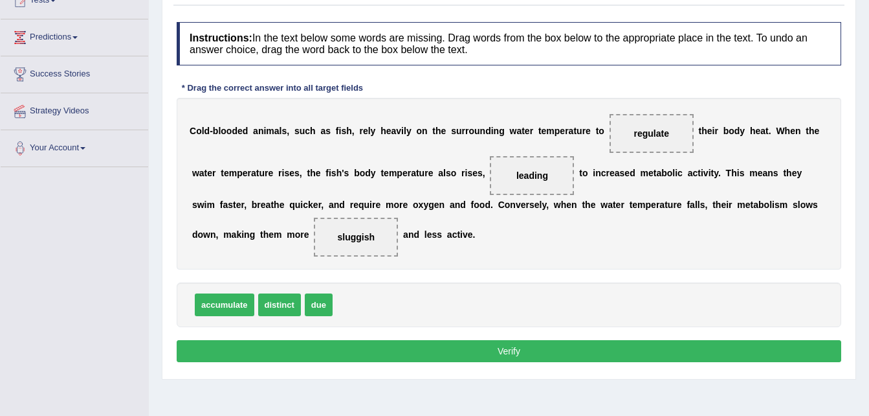
click at [640, 345] on button "Verify" at bounding box center [509, 351] width 665 height 22
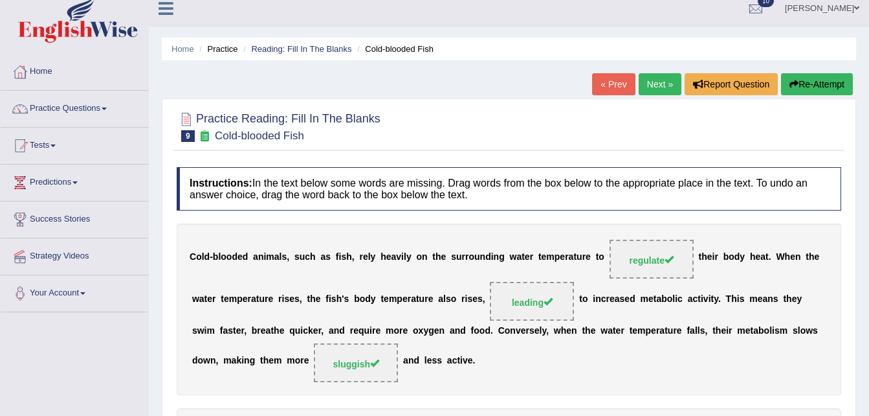
scroll to position [0, 0]
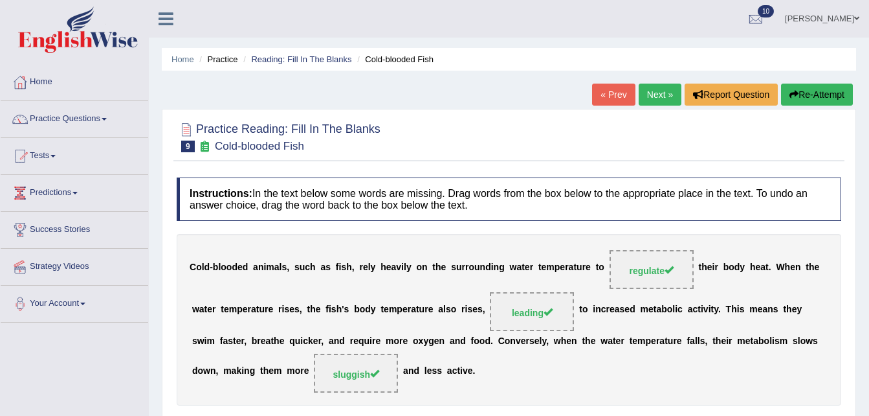
click at [655, 93] on link "Next »" at bounding box center [660, 95] width 43 height 22
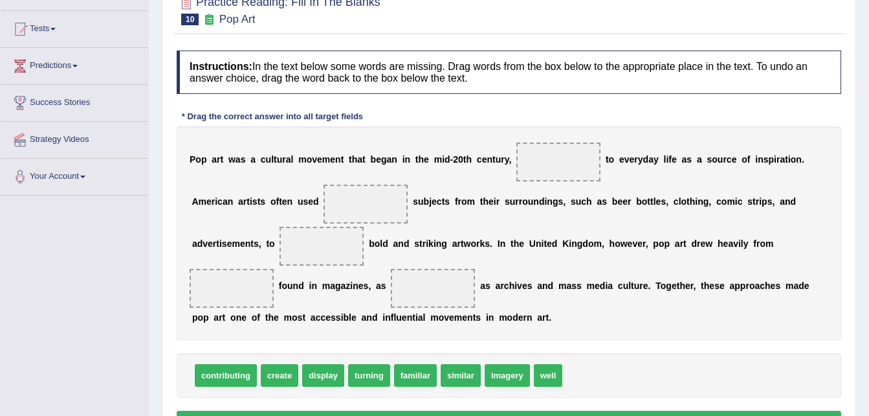
scroll to position [129, 0]
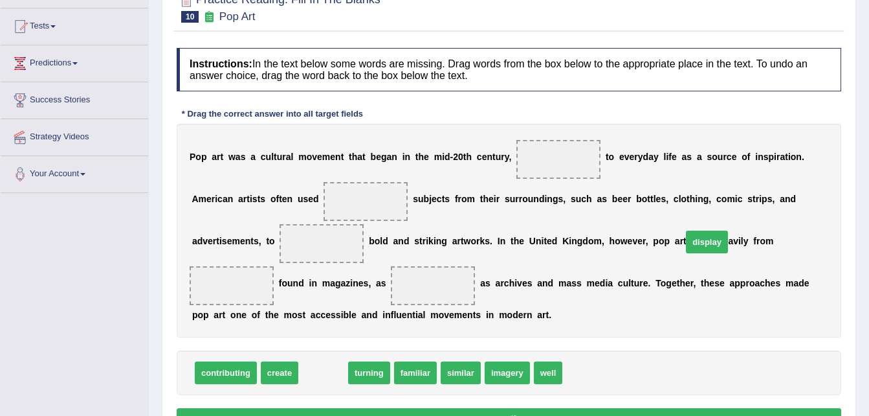
drag, startPoint x: 324, startPoint y: 371, endPoint x: 708, endPoint y: 240, distance: 405.5
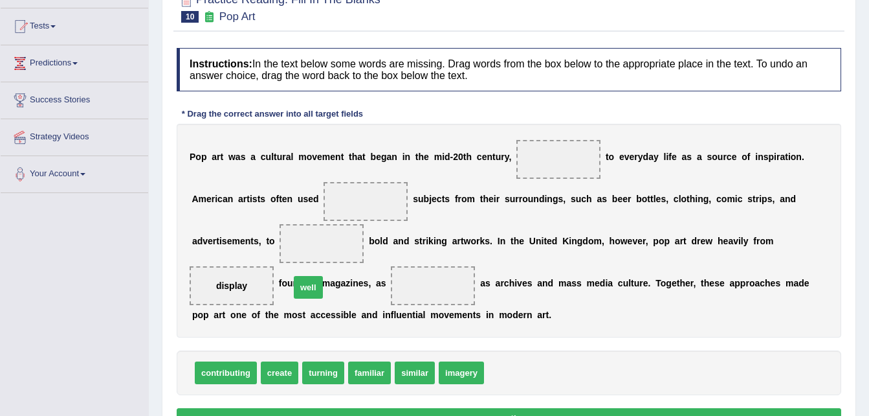
drag, startPoint x: 496, startPoint y: 374, endPoint x: 302, endPoint y: 289, distance: 212.2
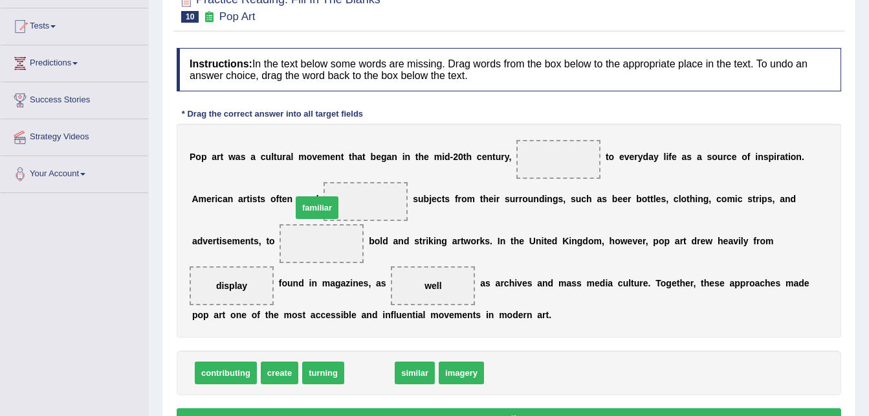
drag, startPoint x: 371, startPoint y: 366, endPoint x: 318, endPoint y: 201, distance: 173.2
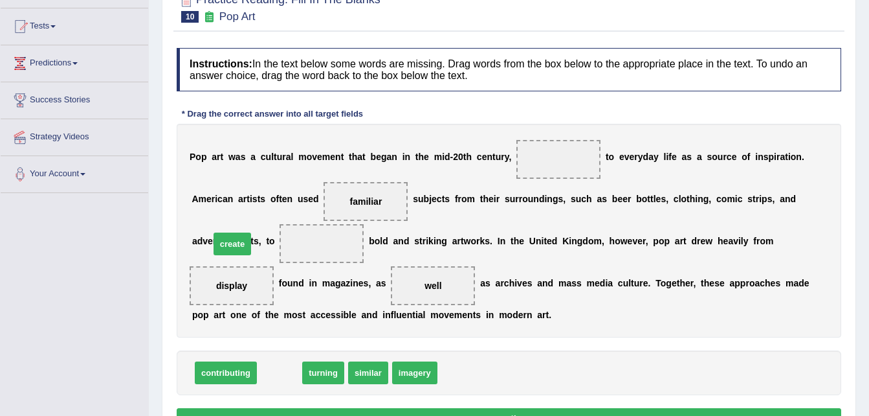
drag, startPoint x: 274, startPoint y: 374, endPoint x: 227, endPoint y: 245, distance: 137.2
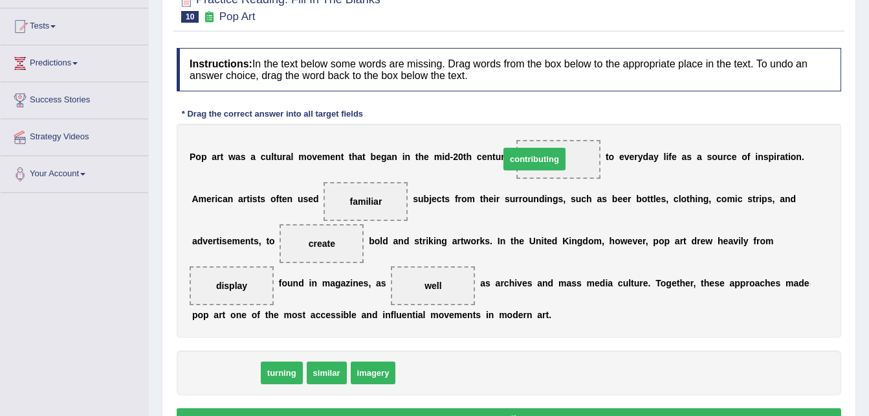
drag, startPoint x: 238, startPoint y: 374, endPoint x: 549, endPoint y: 159, distance: 378.7
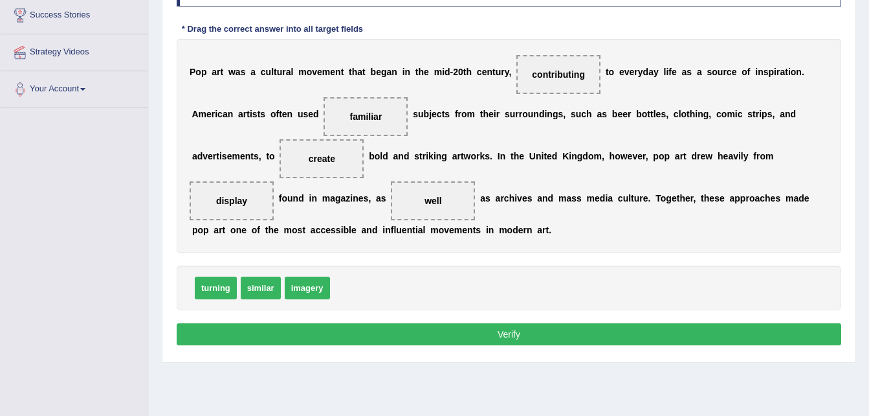
scroll to position [233, 0]
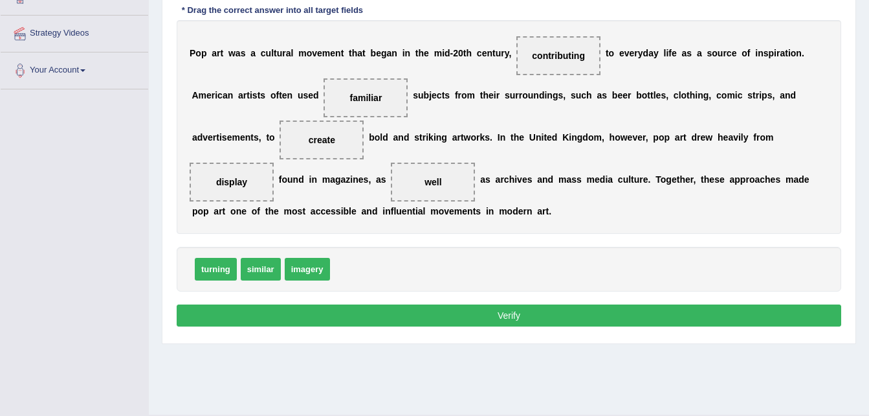
click at [552, 315] on button "Verify" at bounding box center [509, 315] width 665 height 22
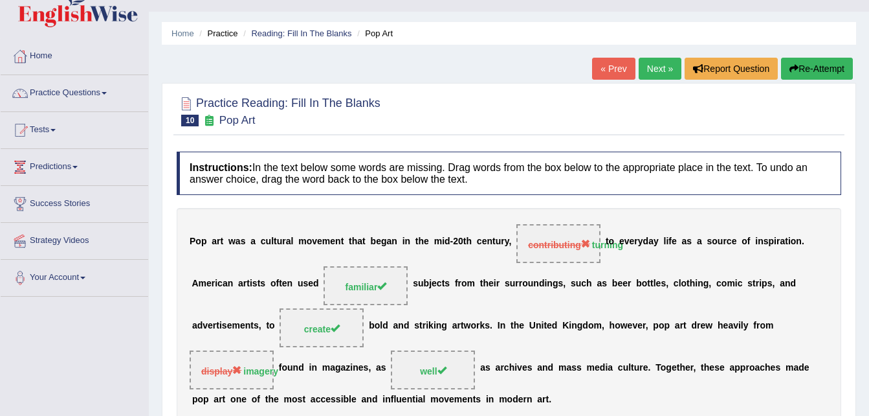
scroll to position [0, 0]
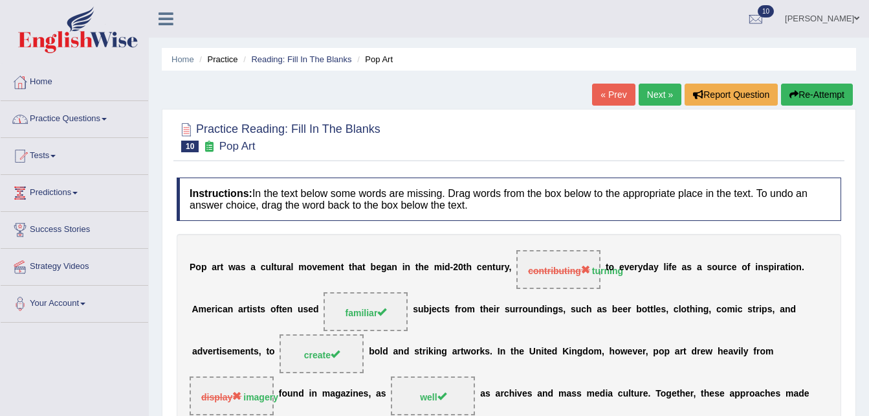
click at [109, 117] on link "Practice Questions" at bounding box center [75, 117] width 148 height 32
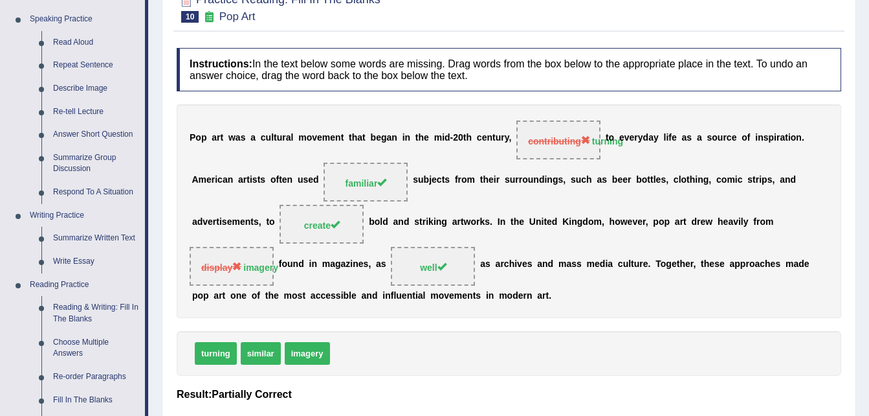
scroll to position [155, 0]
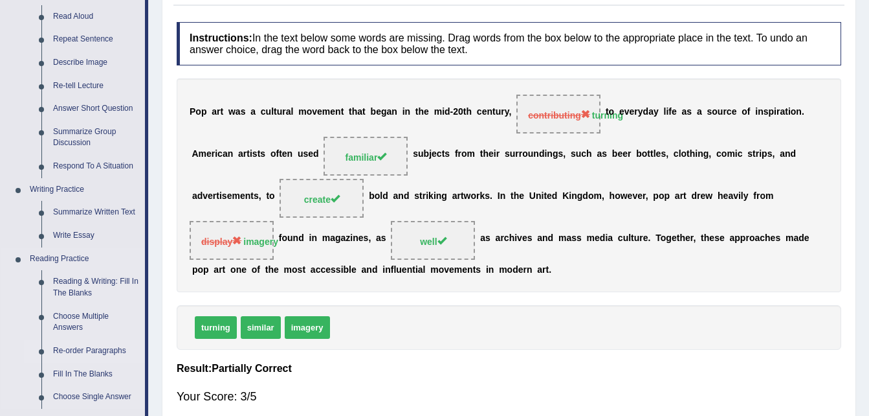
click at [81, 348] on link "Re-order Paragraphs" at bounding box center [96, 350] width 98 height 23
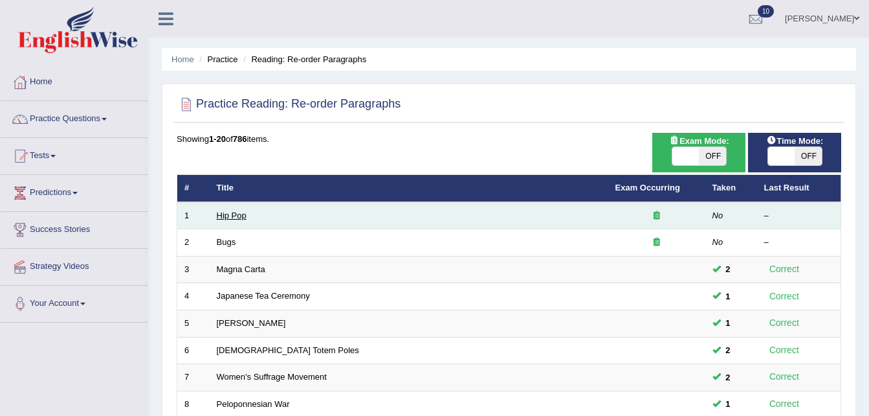
click at [226, 217] on link "Hip Pop" at bounding box center [232, 215] width 30 height 10
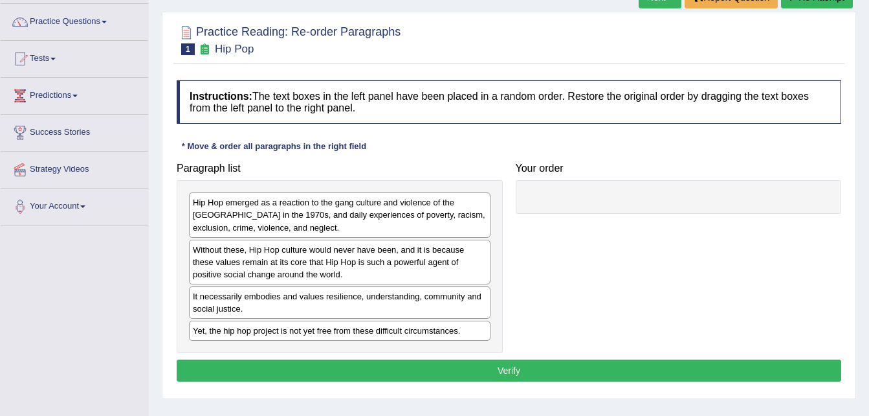
scroll to position [129, 0]
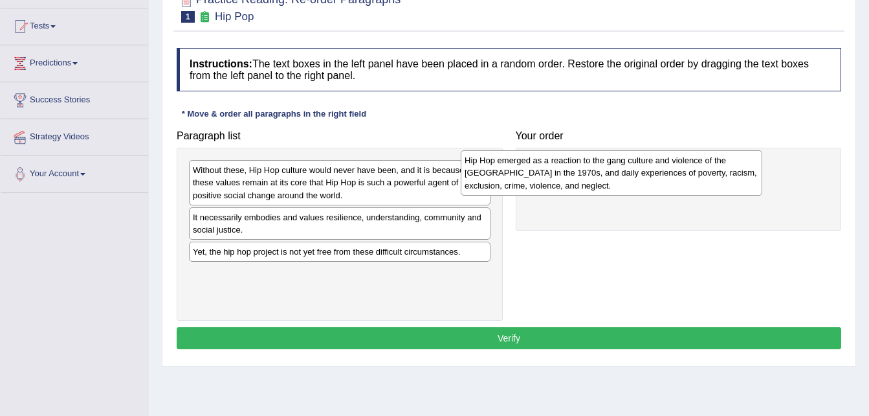
drag, startPoint x: 395, startPoint y: 181, endPoint x: 689, endPoint y: 172, distance: 294.0
click at [689, 172] on div "Hip Hop emerged as a reaction to the gang culture and violence of the South Bro…" at bounding box center [612, 172] width 302 height 45
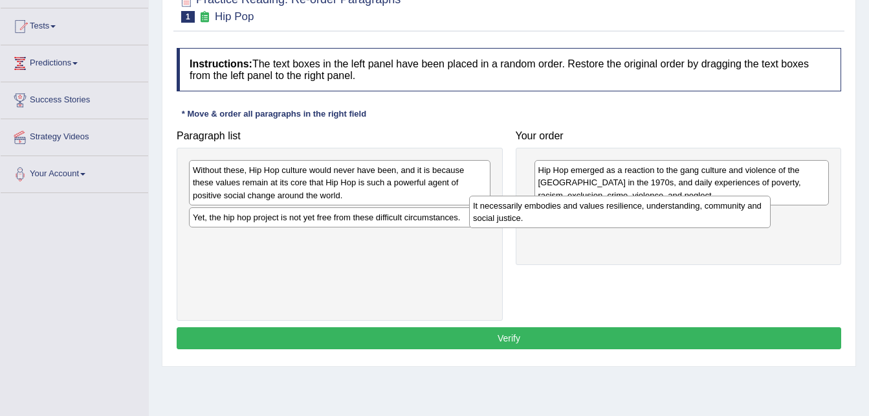
drag, startPoint x: 432, startPoint y: 225, endPoint x: 744, endPoint y: 223, distance: 311.4
click at [744, 223] on div "It necessarily embodies and values resilience, understanding, community and soc…" at bounding box center [620, 211] width 302 height 32
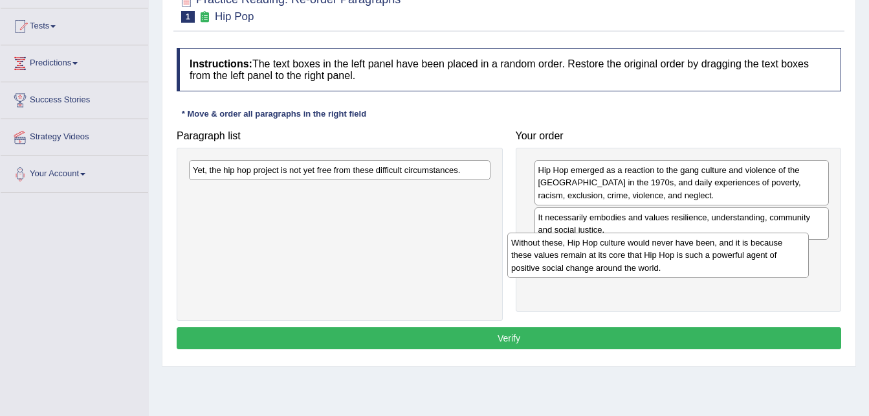
drag, startPoint x: 432, startPoint y: 171, endPoint x: 750, endPoint y: 243, distance: 326.6
click at [750, 243] on div "Without these, Hip Hop culture would never have been, and it is because these v…" at bounding box center [659, 254] width 302 height 45
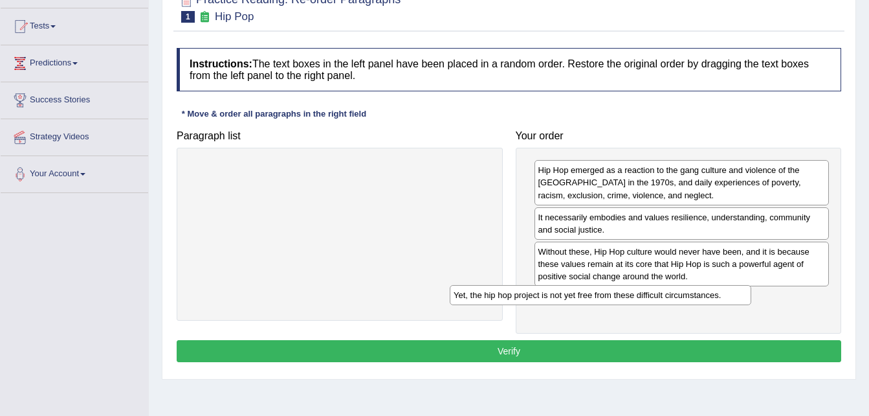
drag, startPoint x: 440, startPoint y: 161, endPoint x: 728, endPoint y: 295, distance: 317.4
click at [728, 295] on div "Yet, the hip hop project is not yet free from these difficult circumstances." at bounding box center [601, 295] width 302 height 20
click at [728, 295] on div "Yet, the hip hop project is not yet free from these difficult circumstances." at bounding box center [682, 298] width 295 height 20
click at [597, 350] on button "Verify" at bounding box center [509, 351] width 665 height 22
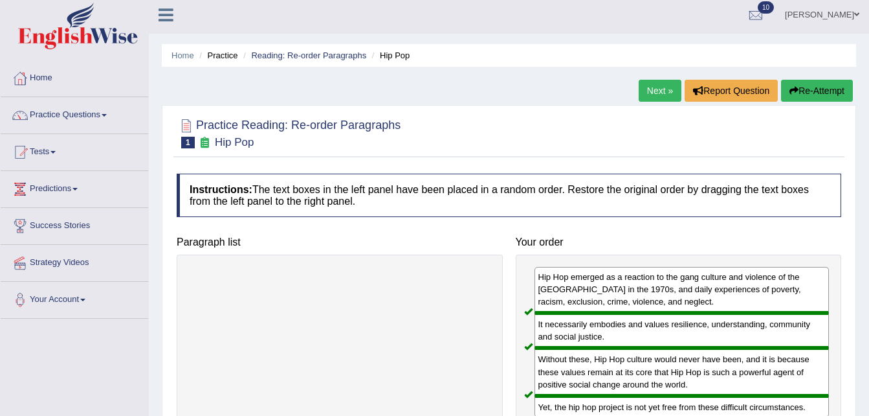
scroll to position [0, 0]
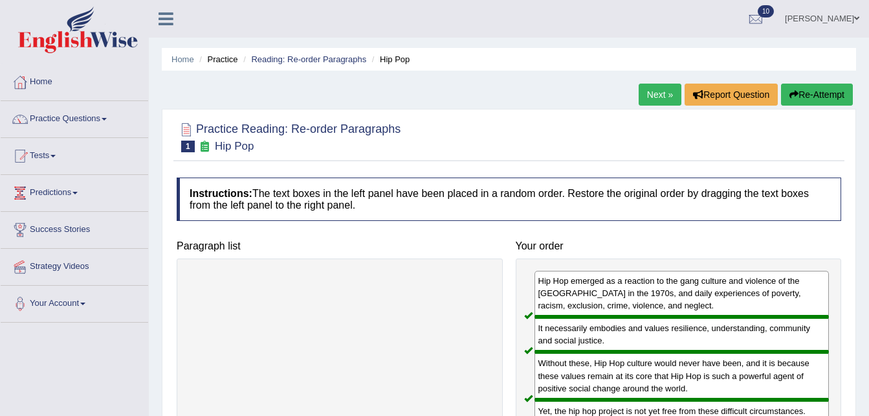
click at [662, 88] on link "Next »" at bounding box center [660, 95] width 43 height 22
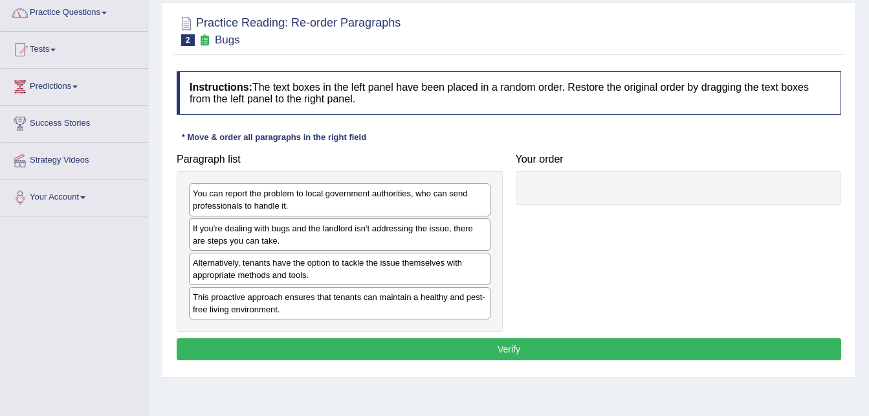
scroll to position [129, 0]
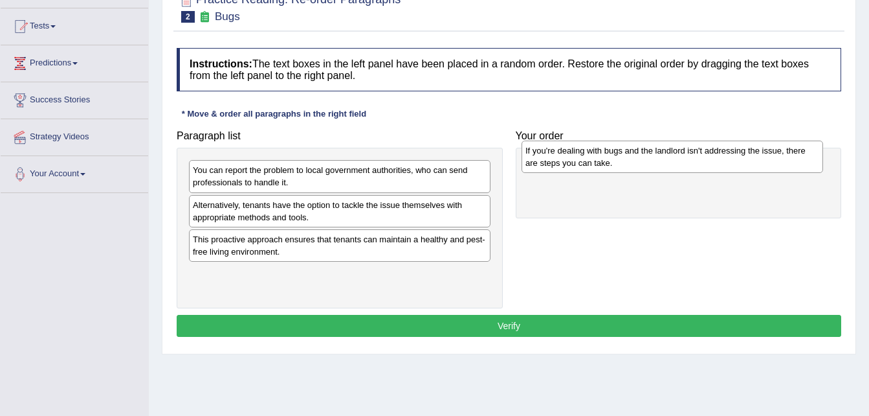
drag, startPoint x: 304, startPoint y: 205, endPoint x: 638, endPoint y: 150, distance: 339.2
click at [638, 150] on div "If you're dealing with bugs and the landlord isn't addressing the issue, there …" at bounding box center [673, 156] width 302 height 32
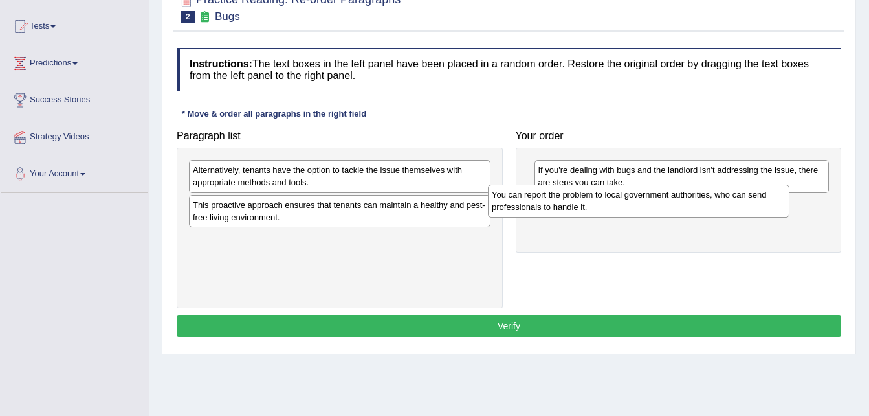
drag, startPoint x: 401, startPoint y: 169, endPoint x: 711, endPoint y: 197, distance: 311.3
click at [711, 197] on div "You can report the problem to local government authorities, who can send profes…" at bounding box center [639, 200] width 302 height 32
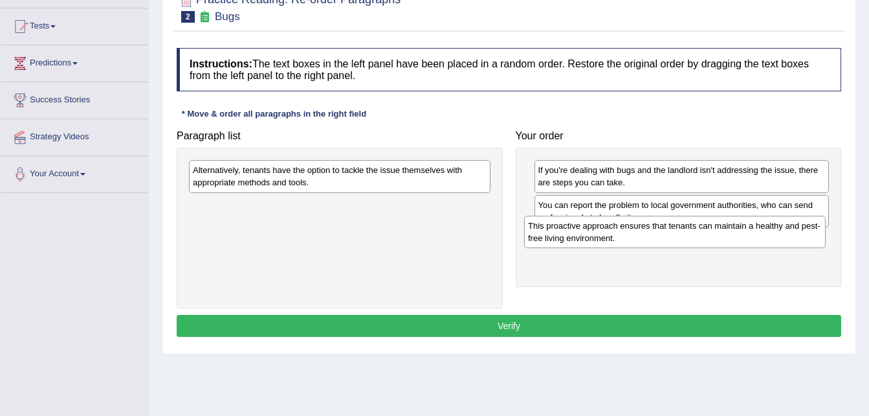
drag, startPoint x: 379, startPoint y: 215, endPoint x: 715, endPoint y: 236, distance: 336.0
click at [715, 236] on div "This proactive approach ensures that tenants can maintain a healthy and pest-fr…" at bounding box center [675, 232] width 302 height 32
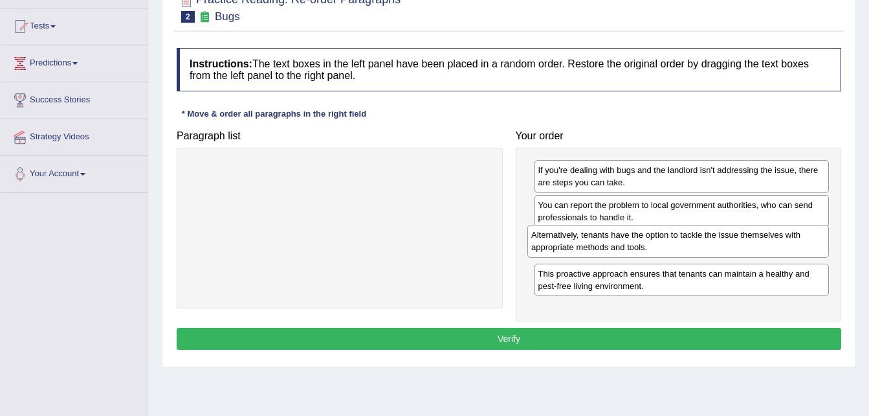
drag, startPoint x: 284, startPoint y: 175, endPoint x: 622, endPoint y: 240, distance: 344.7
click at [622, 240] on div "Alternatively, tenants have the option to tackle the issue themselves with appr…" at bounding box center [679, 241] width 302 height 32
click at [550, 335] on button "Verify" at bounding box center [509, 339] width 665 height 22
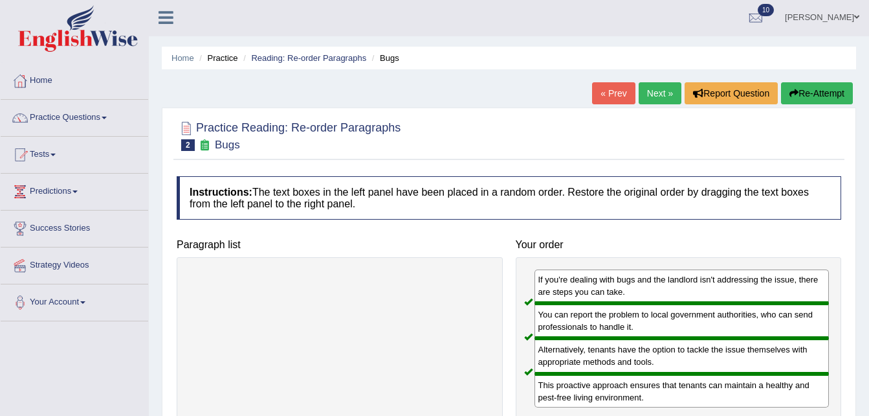
scroll to position [0, 0]
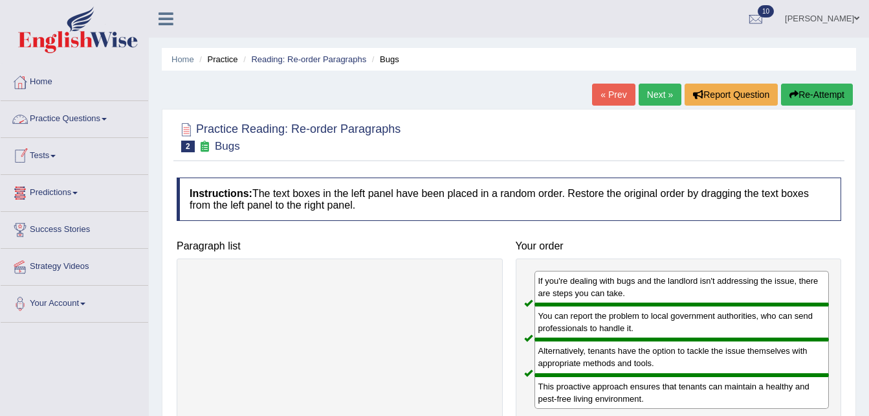
click at [108, 116] on link "Practice Questions" at bounding box center [75, 117] width 148 height 32
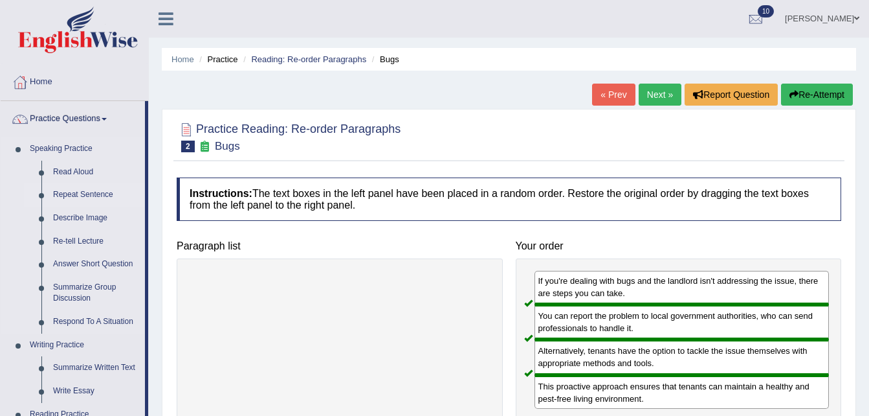
click at [91, 193] on link "Repeat Sentence" at bounding box center [96, 194] width 98 height 23
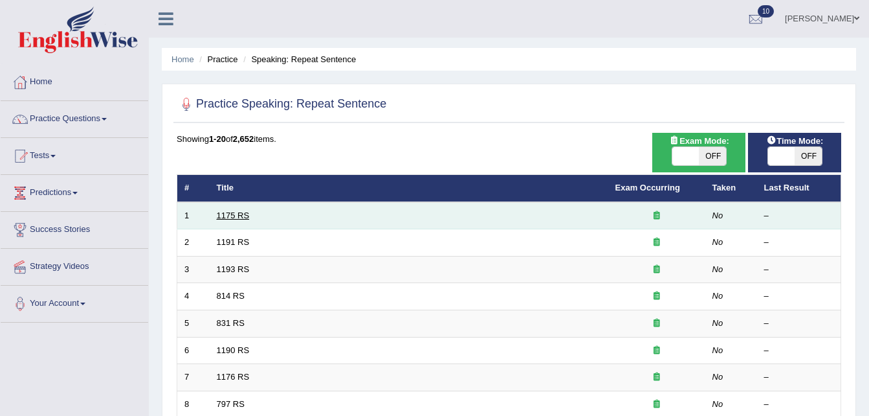
click at [231, 216] on link "1175 RS" at bounding box center [233, 215] width 33 height 10
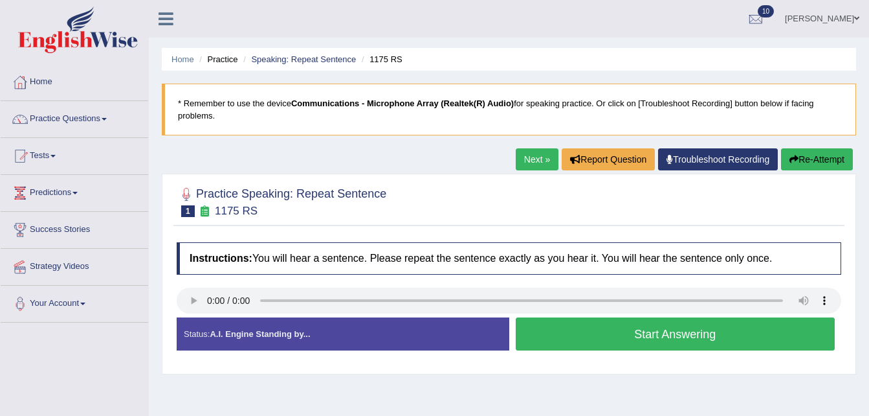
click at [597, 361] on div "Status: A.I. Engine Standing by... Start Answering Stop Recording" at bounding box center [509, 340] width 665 height 46
click at [703, 339] on button "Start Answering" at bounding box center [676, 333] width 320 height 33
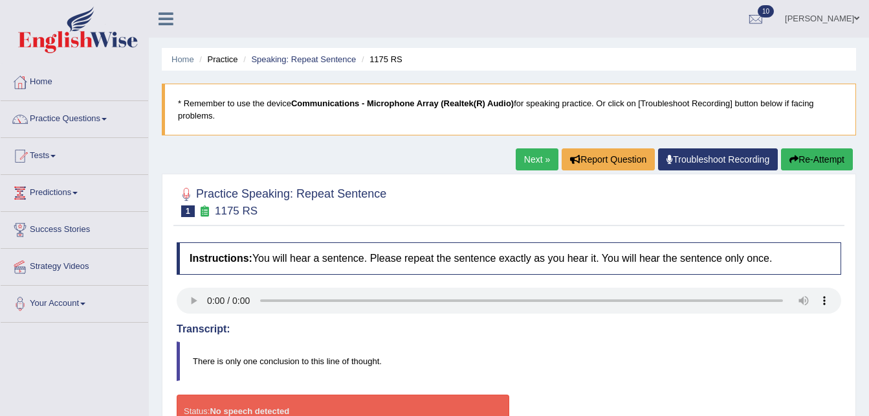
click at [528, 155] on link "Next »" at bounding box center [537, 159] width 43 height 22
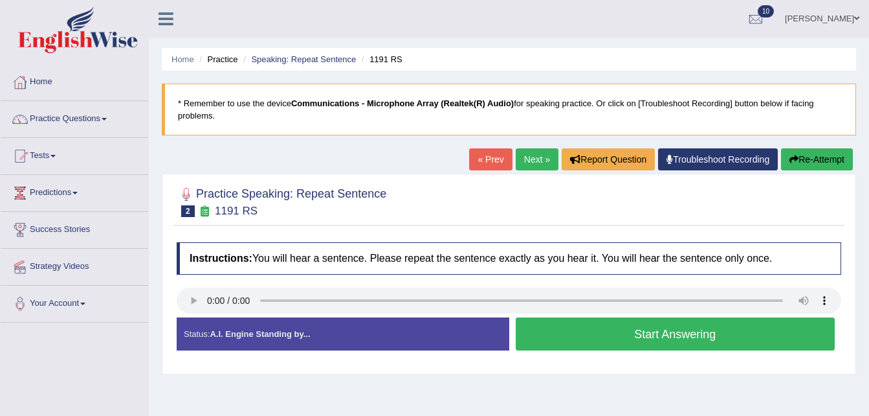
click at [619, 341] on button "Start Answering" at bounding box center [676, 333] width 320 height 33
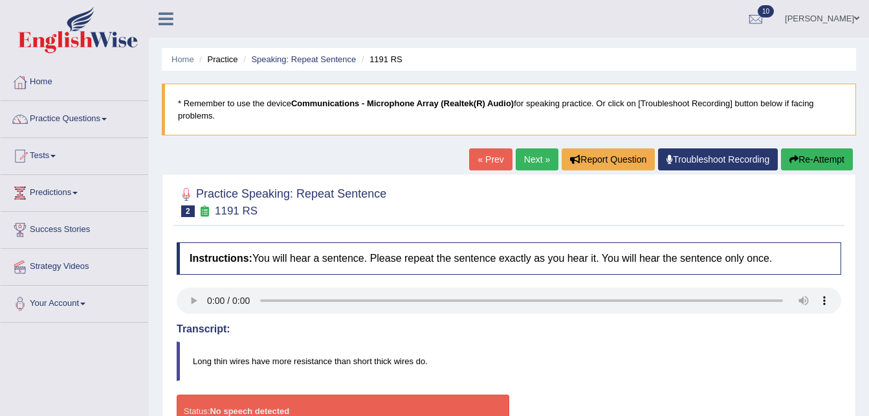
click at [536, 157] on link "Next »" at bounding box center [537, 159] width 43 height 22
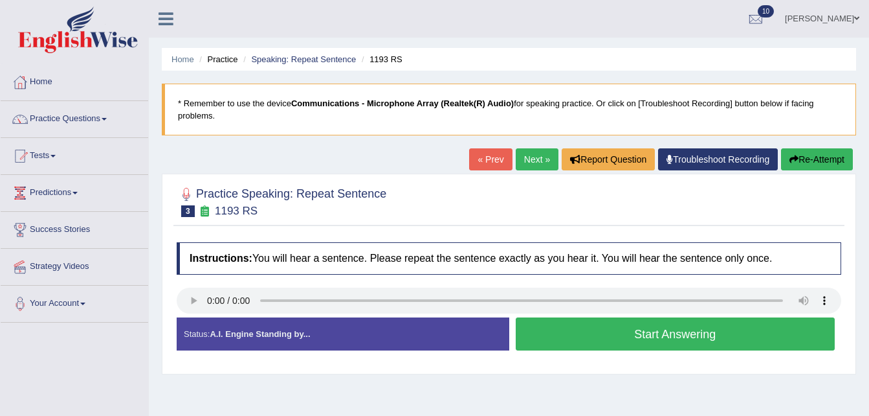
click at [546, 157] on link "Next »" at bounding box center [537, 159] width 43 height 22
click at [654, 333] on button "Start Answering" at bounding box center [676, 333] width 320 height 33
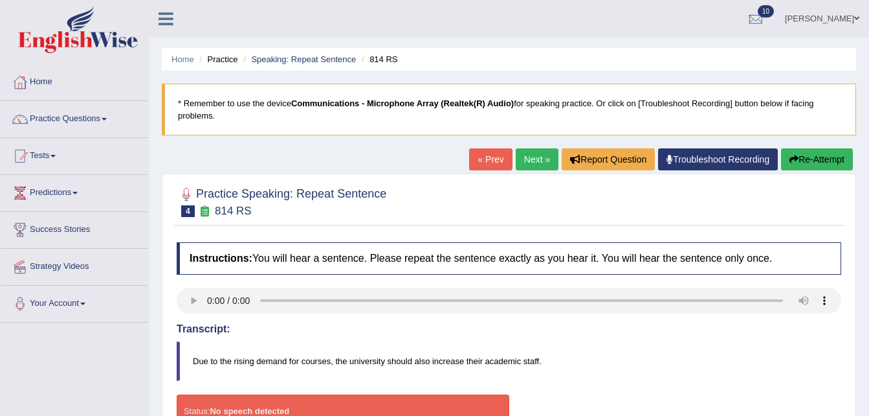
click at [528, 153] on link "Next »" at bounding box center [537, 159] width 43 height 22
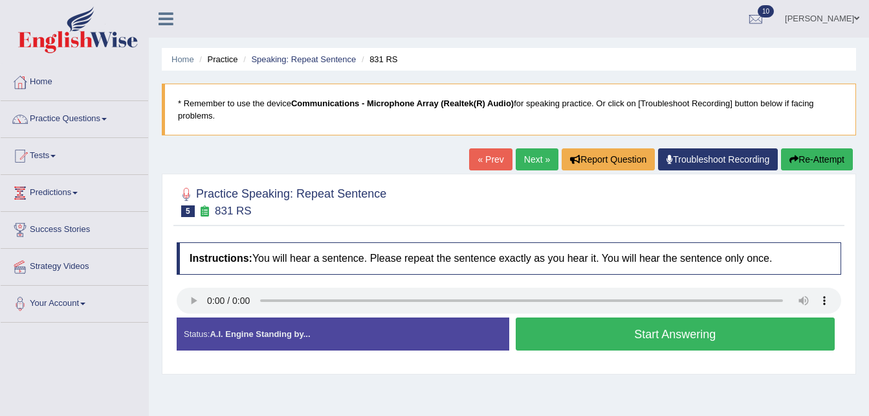
click at [583, 331] on button "Start Answering" at bounding box center [676, 333] width 320 height 33
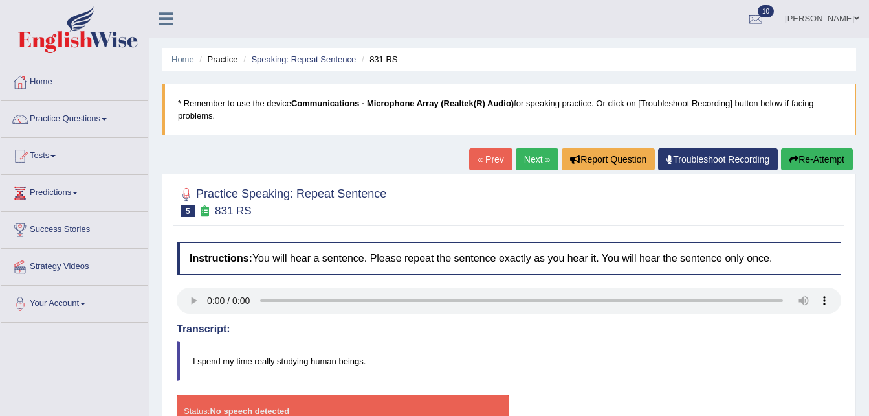
click at [534, 155] on link "Next »" at bounding box center [537, 159] width 43 height 22
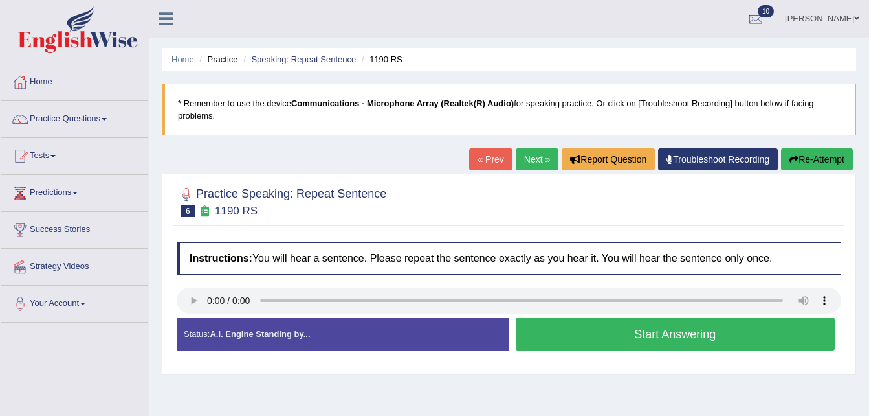
click at [656, 327] on button "Start Answering" at bounding box center [676, 333] width 320 height 33
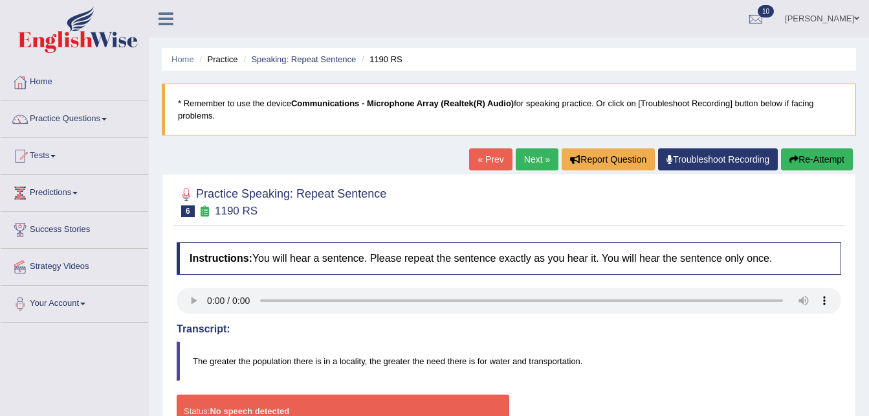
click at [534, 157] on link "Next »" at bounding box center [537, 159] width 43 height 22
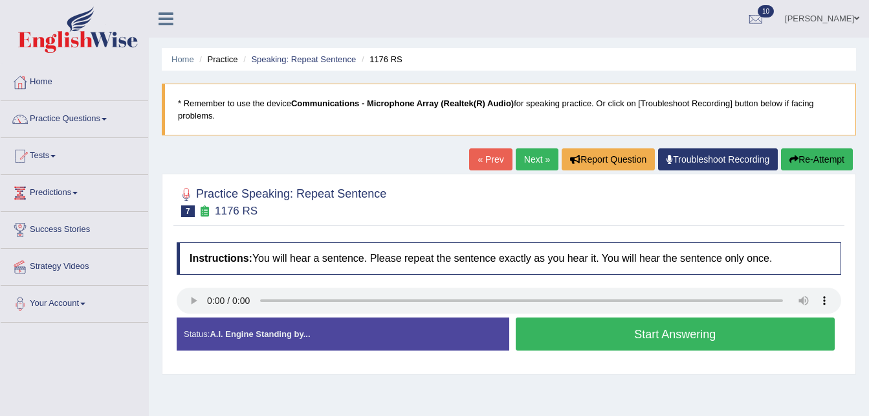
click at [575, 346] on button "Start Answering" at bounding box center [676, 333] width 320 height 33
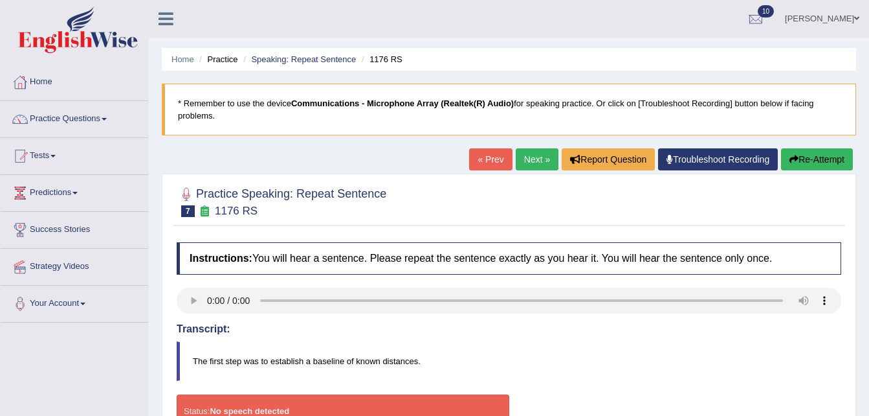
click at [537, 161] on link "Next »" at bounding box center [537, 159] width 43 height 22
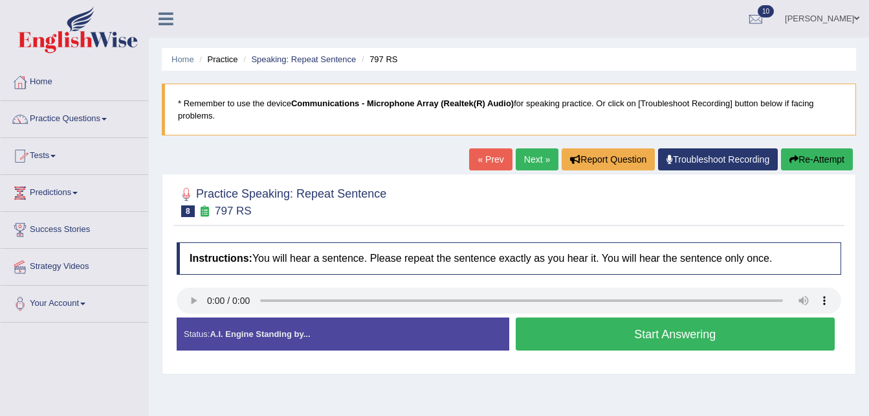
click at [528, 157] on link "Next »" at bounding box center [537, 159] width 43 height 22
click at [520, 152] on link "Next »" at bounding box center [537, 159] width 43 height 22
click at [616, 327] on button "Start Answering" at bounding box center [676, 333] width 320 height 33
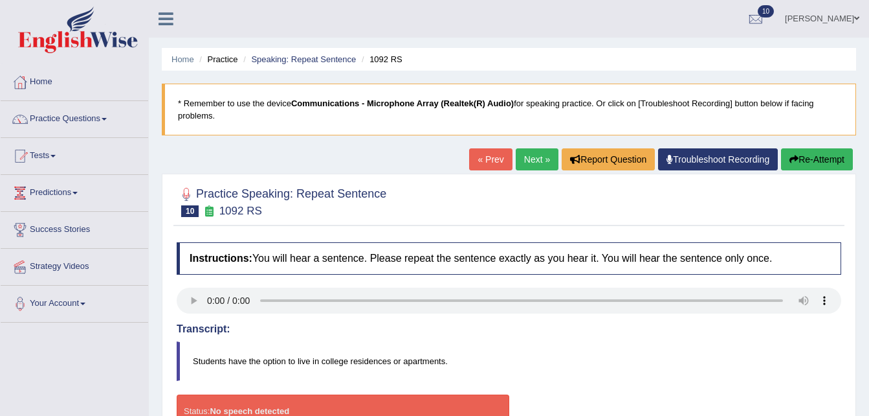
click at [523, 158] on link "Next »" at bounding box center [537, 159] width 43 height 22
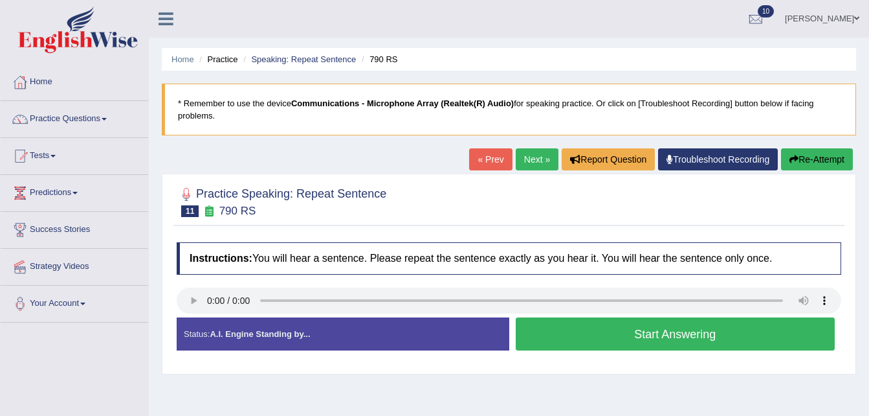
click at [626, 342] on button "Start Answering" at bounding box center [676, 333] width 320 height 33
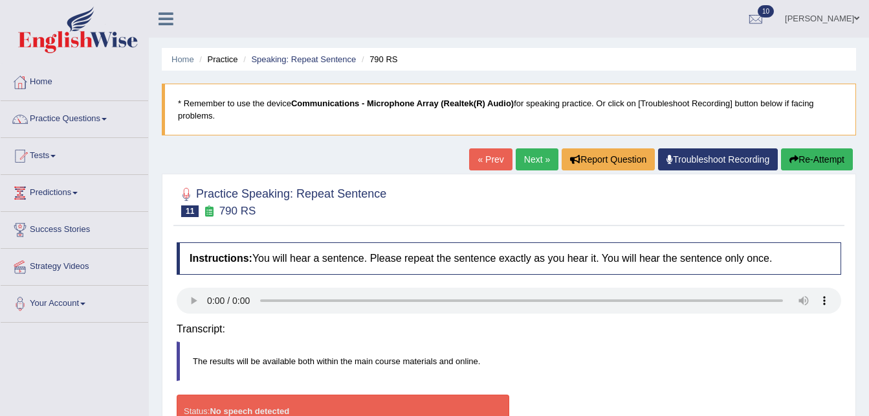
click at [640, 324] on h4 "Transcript:" at bounding box center [509, 329] width 665 height 12
click at [858, 16] on span at bounding box center [856, 18] width 5 height 8
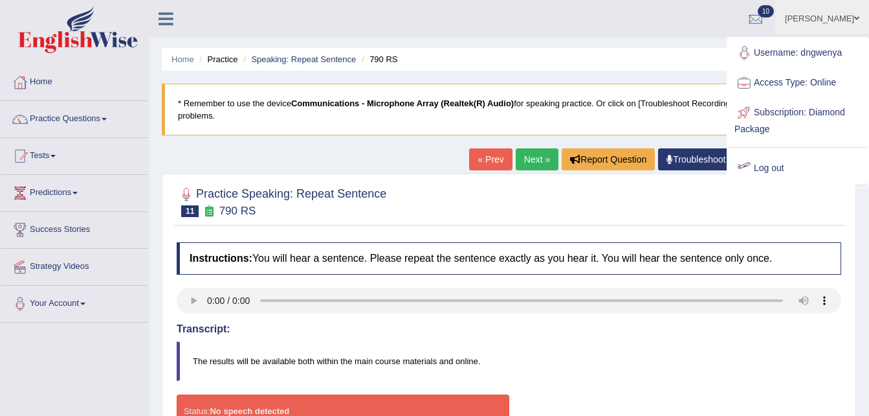
click at [783, 164] on link "Log out" at bounding box center [798, 168] width 140 height 30
